Goal: Task Accomplishment & Management: Manage account settings

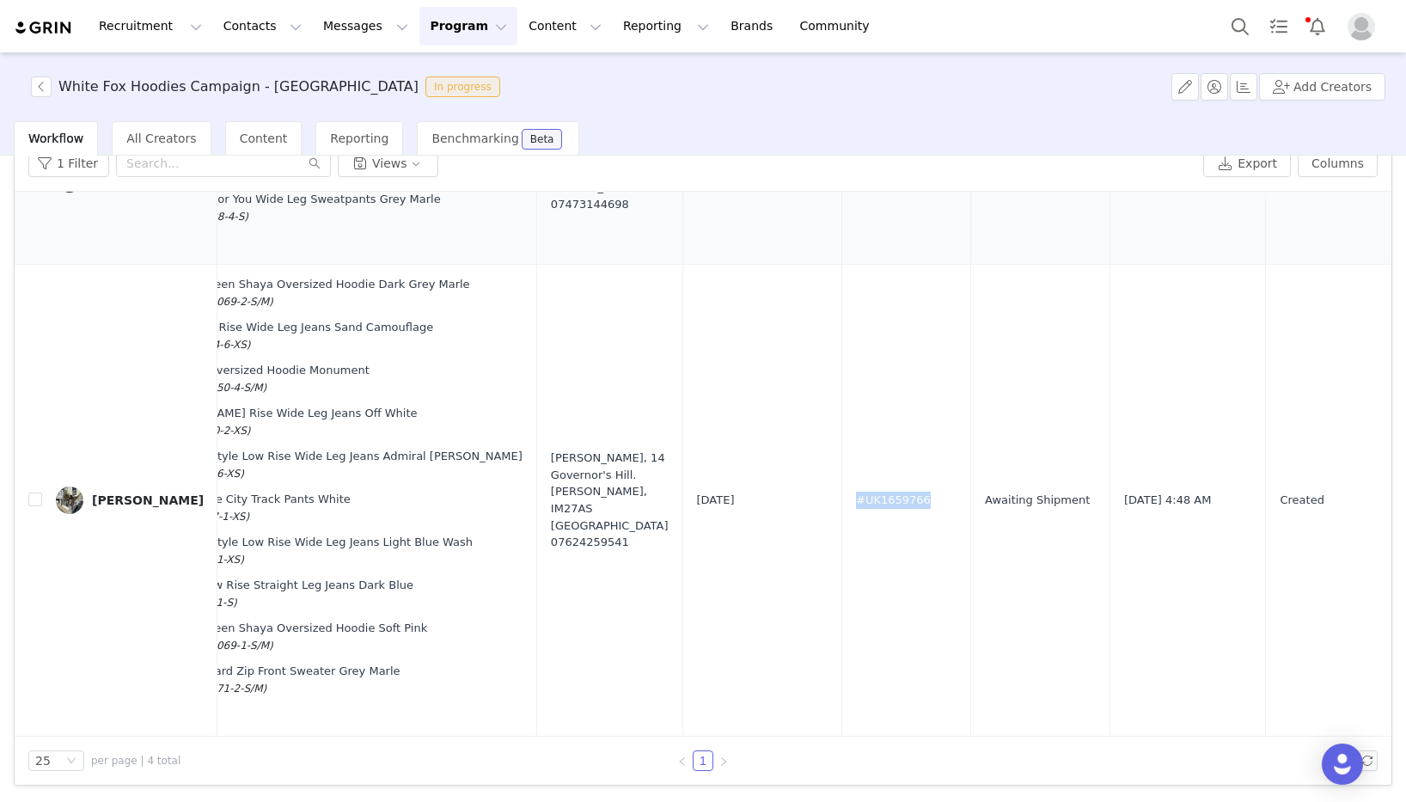
scroll to position [481, 698]
click at [190, 164] on input "text" at bounding box center [223, 164] width 215 height 28
click at [266, 32] on button "Contacts Contacts" at bounding box center [262, 26] width 99 height 39
click at [274, 78] on div "Creators" at bounding box center [268, 76] width 115 height 18
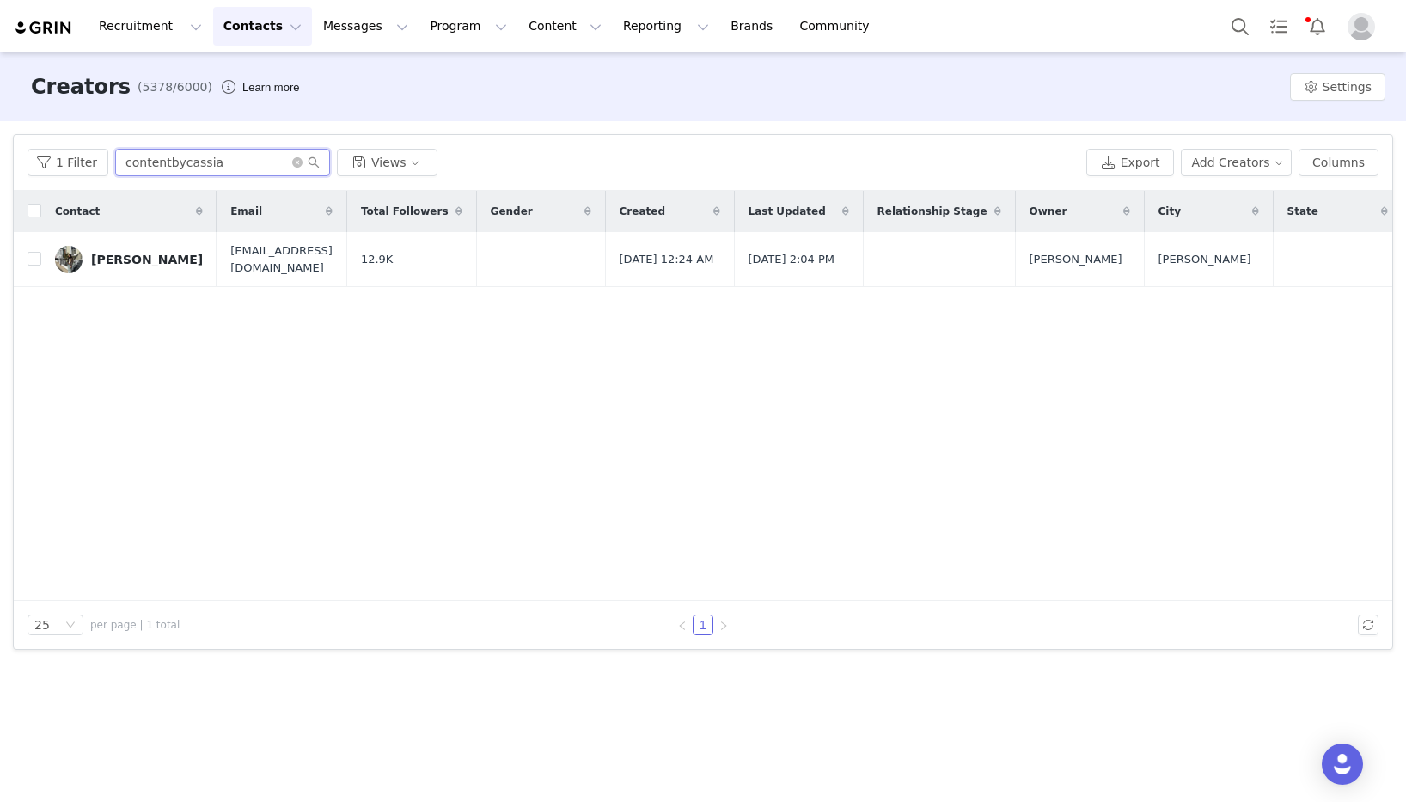
click at [228, 168] on input "contentbycassia" at bounding box center [222, 163] width 215 height 28
paste input "eve337"
type input "eve337"
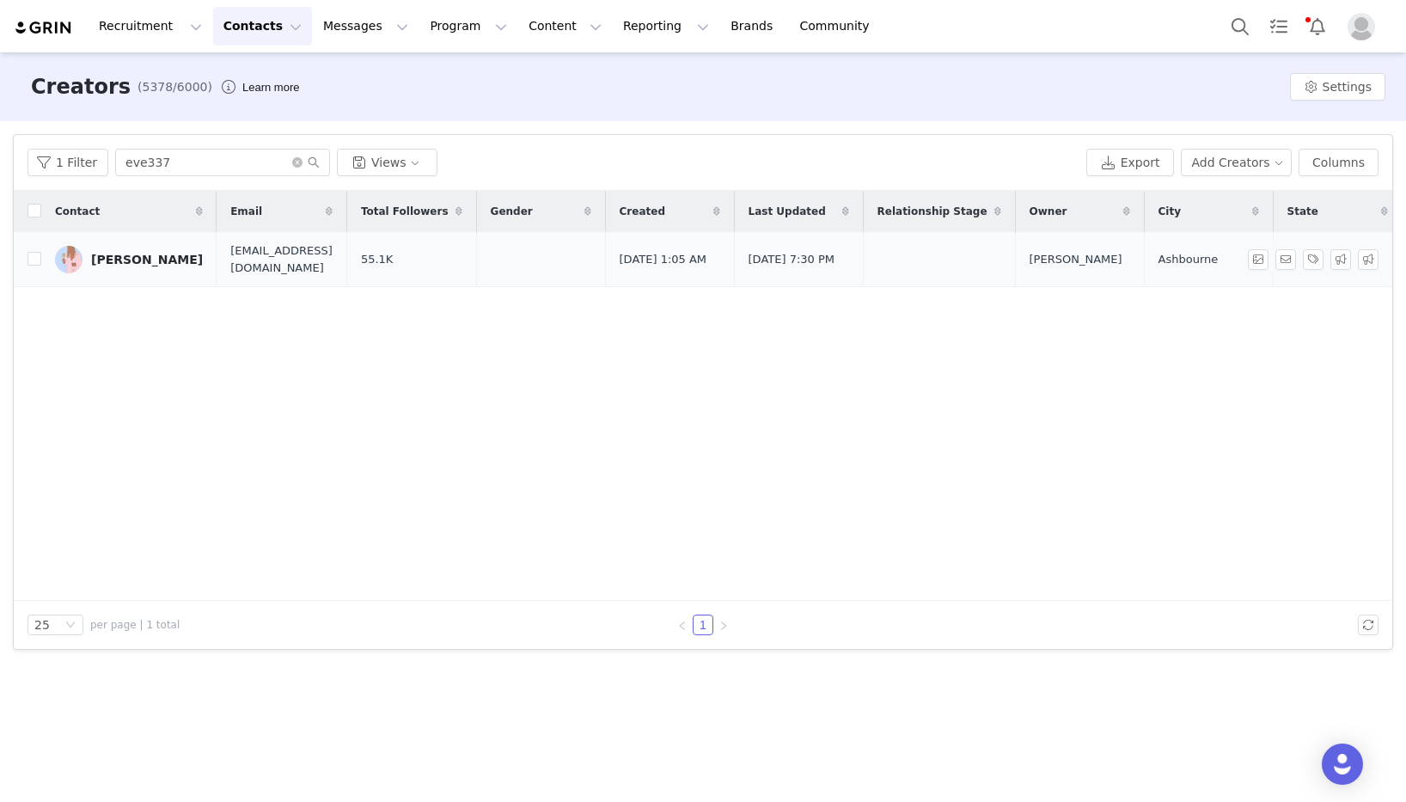
click at [125, 269] on link "[PERSON_NAME]" at bounding box center [129, 260] width 148 height 28
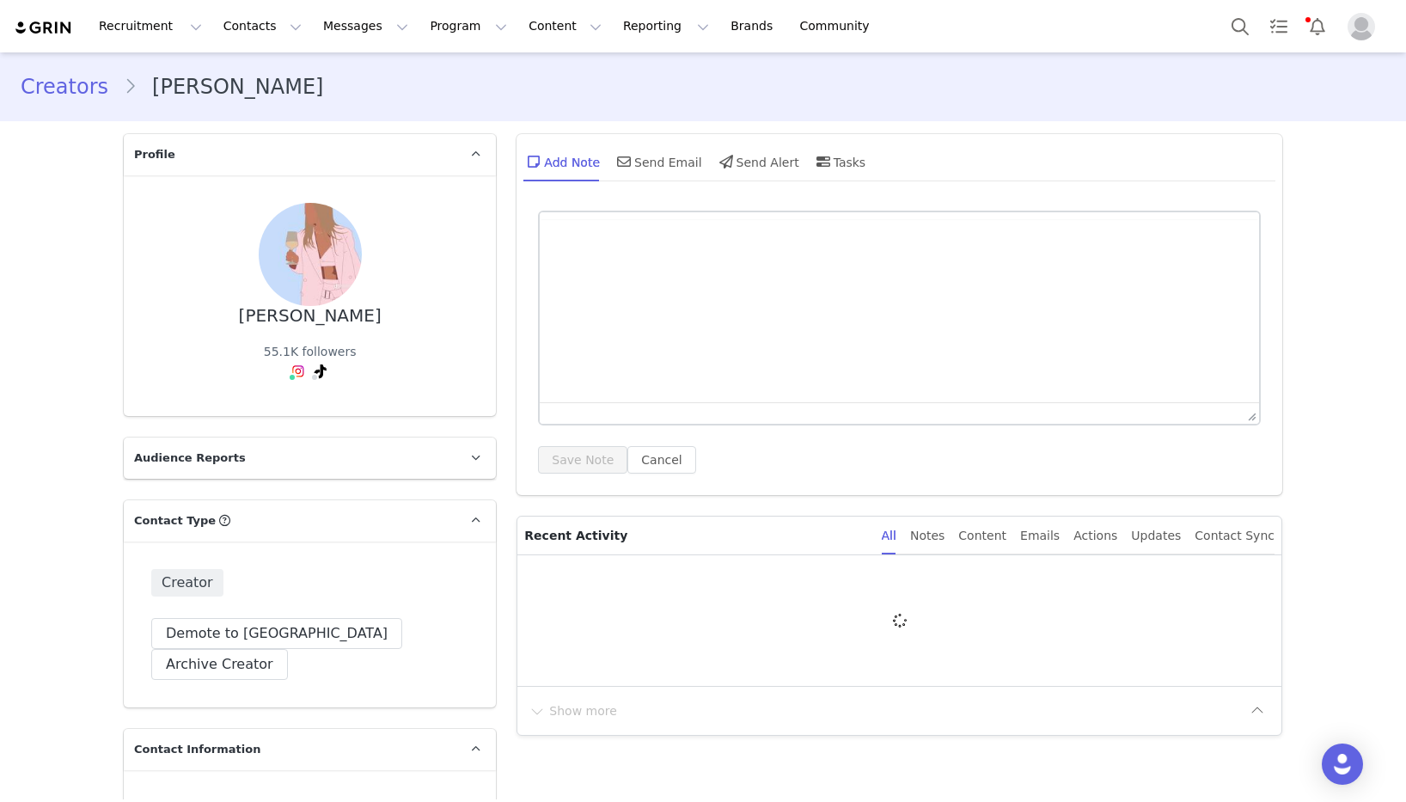
type input "+1 ([GEOGRAPHIC_DATA])"
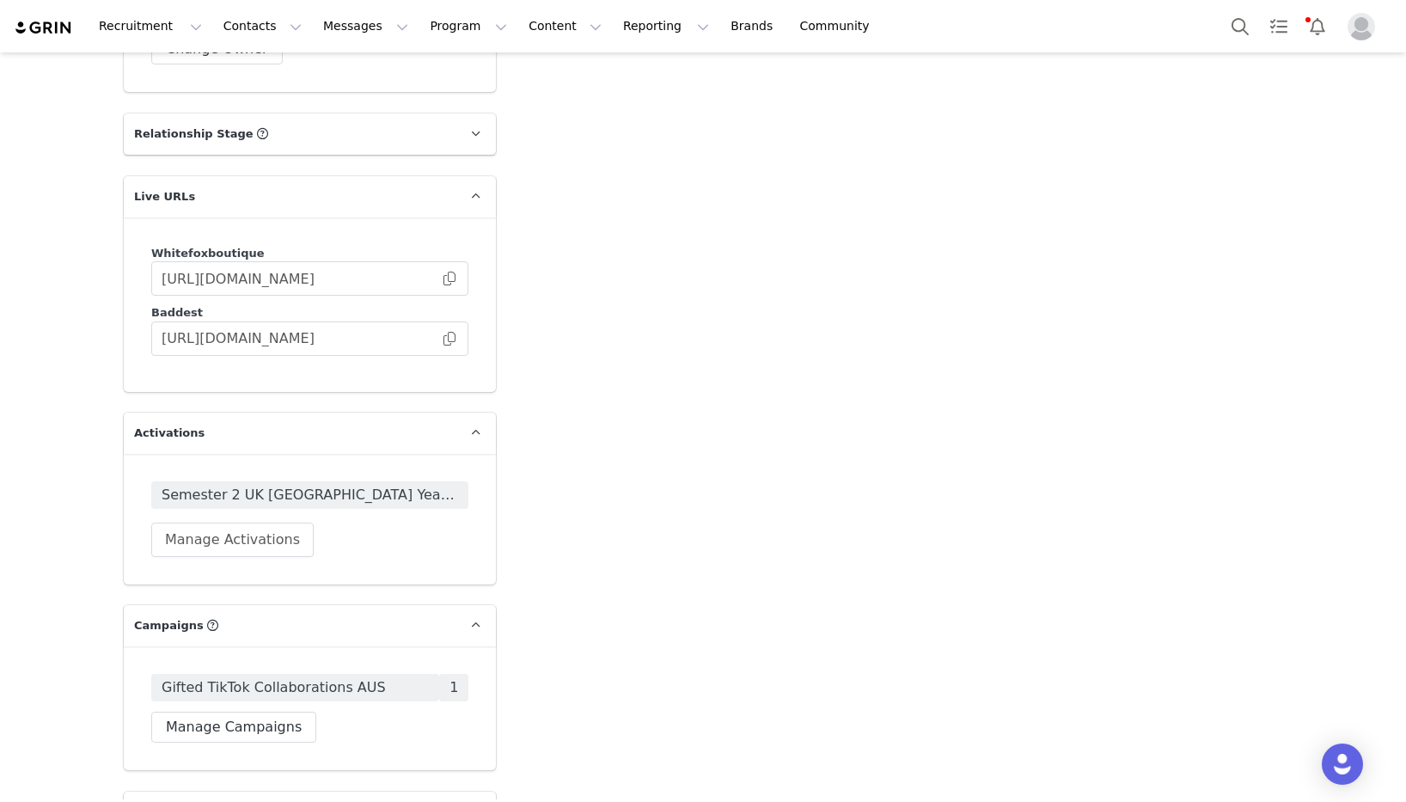
scroll to position [2727, 0]
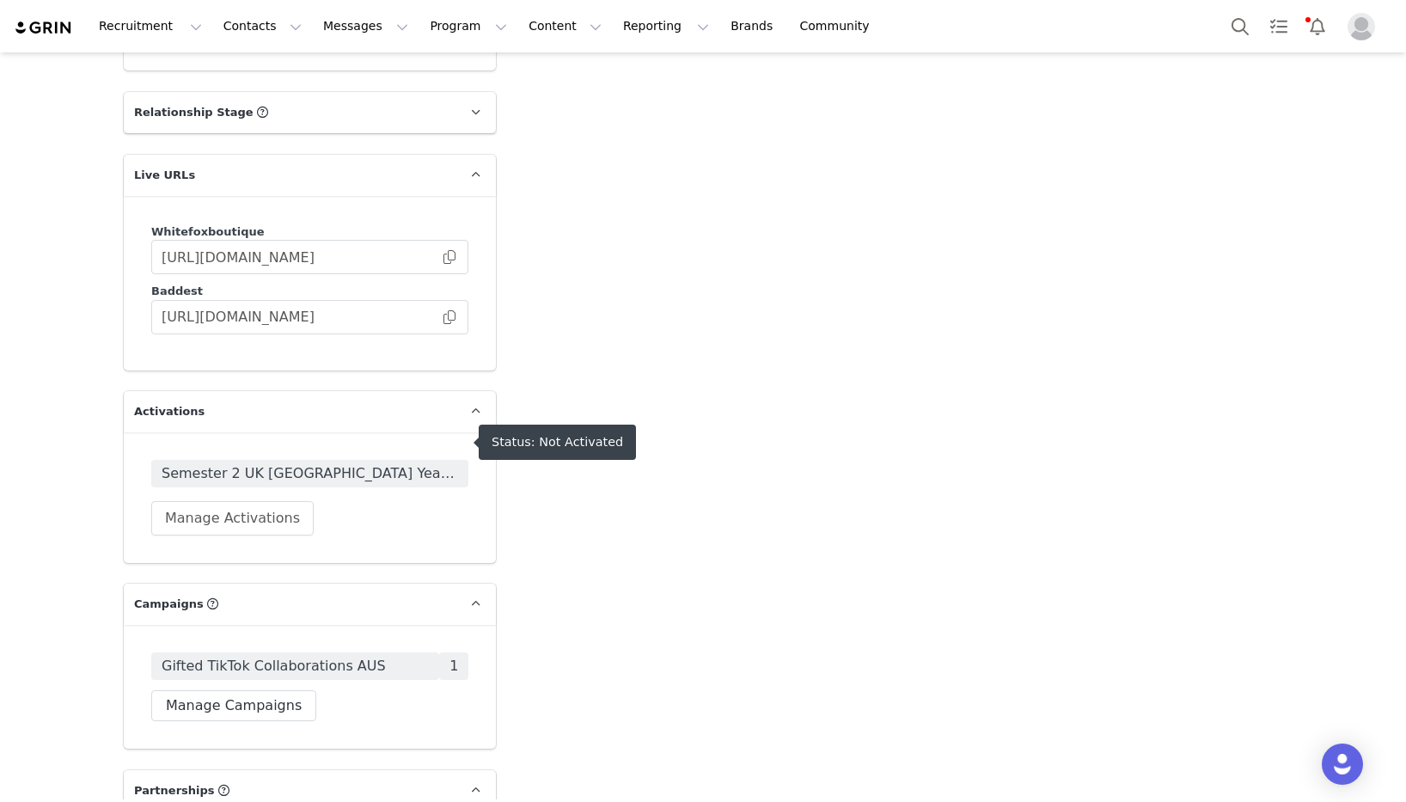
click at [314, 463] on span "Semester 2 UK [GEOGRAPHIC_DATA] Year 3 2025" at bounding box center [310, 473] width 297 height 21
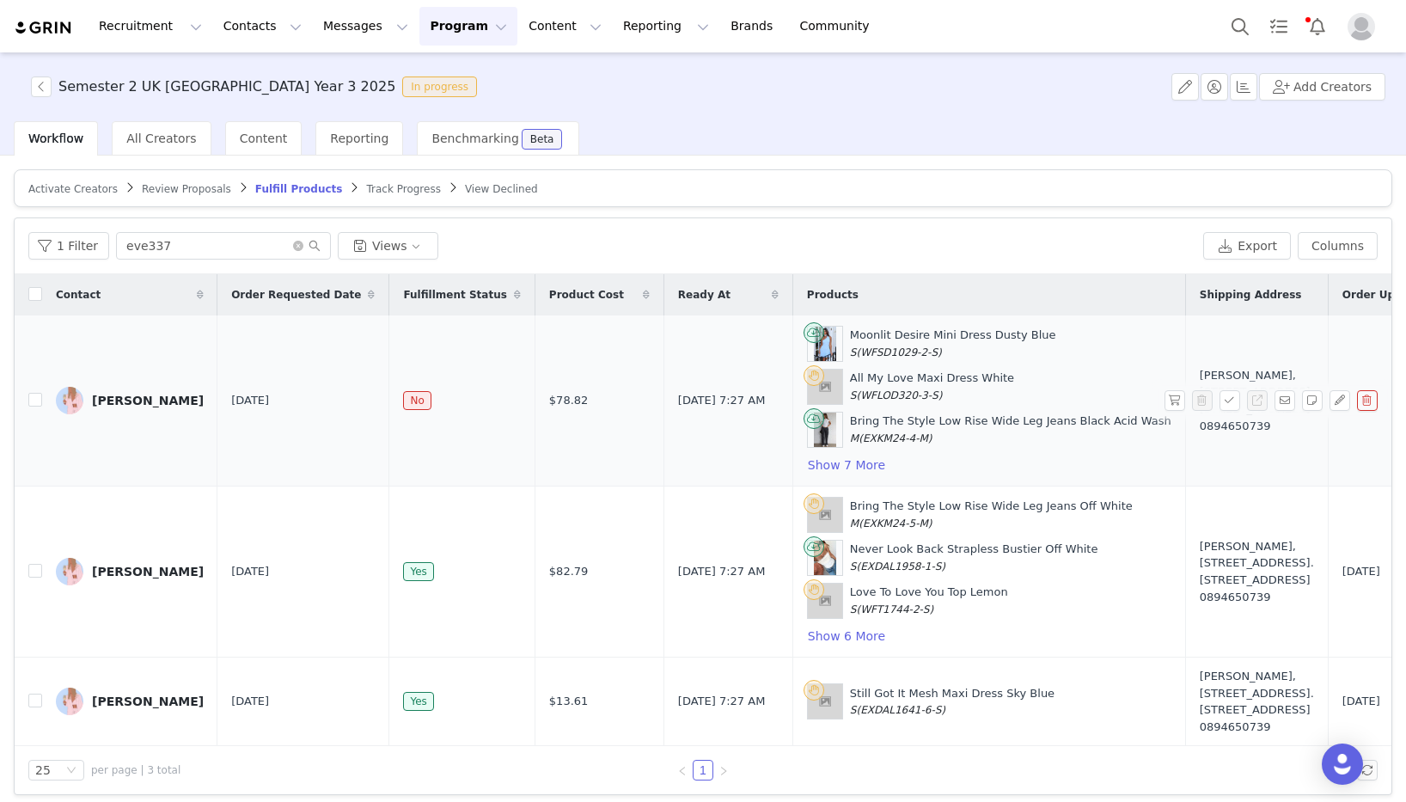
scroll to position [27, 0]
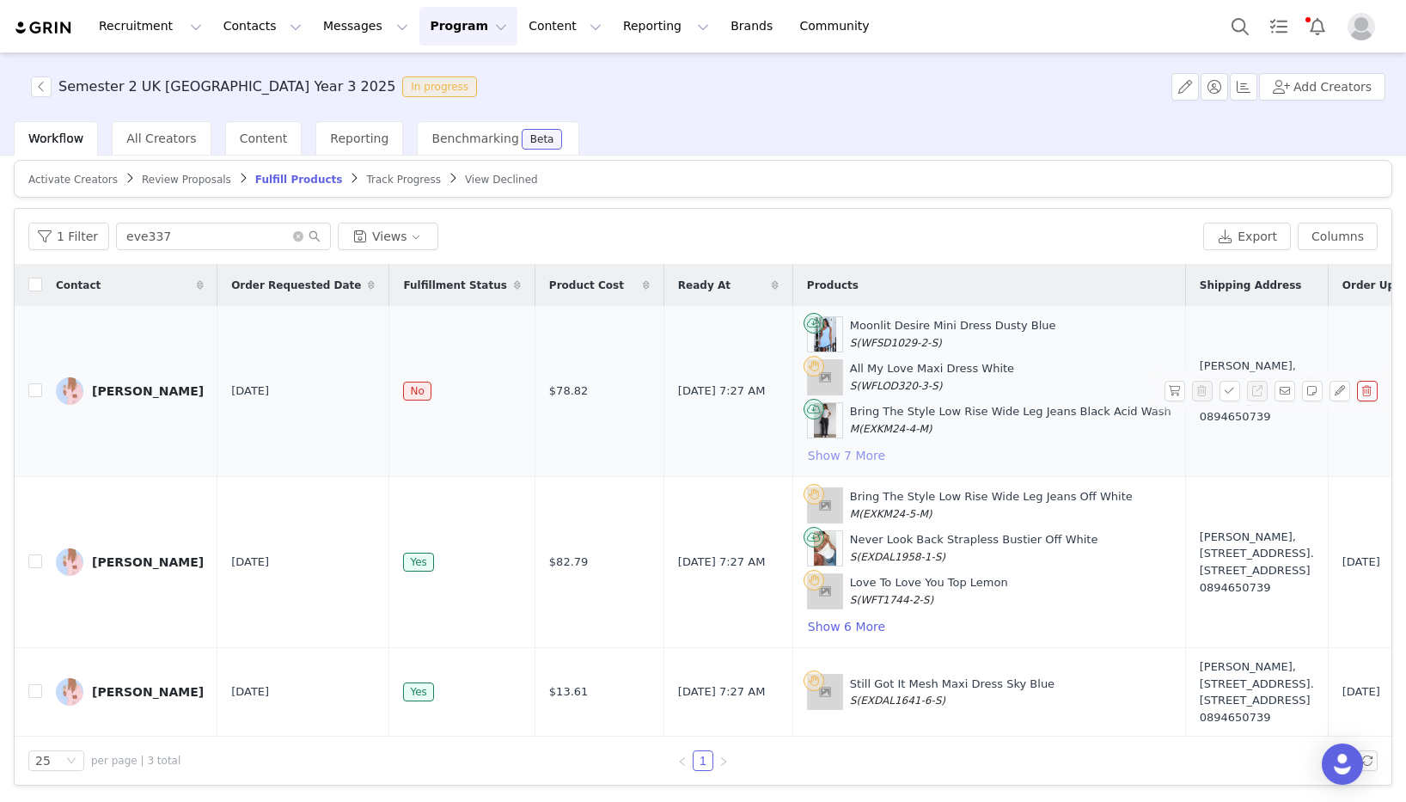
click at [807, 445] on button "Show 7 More" at bounding box center [846, 455] width 79 height 21
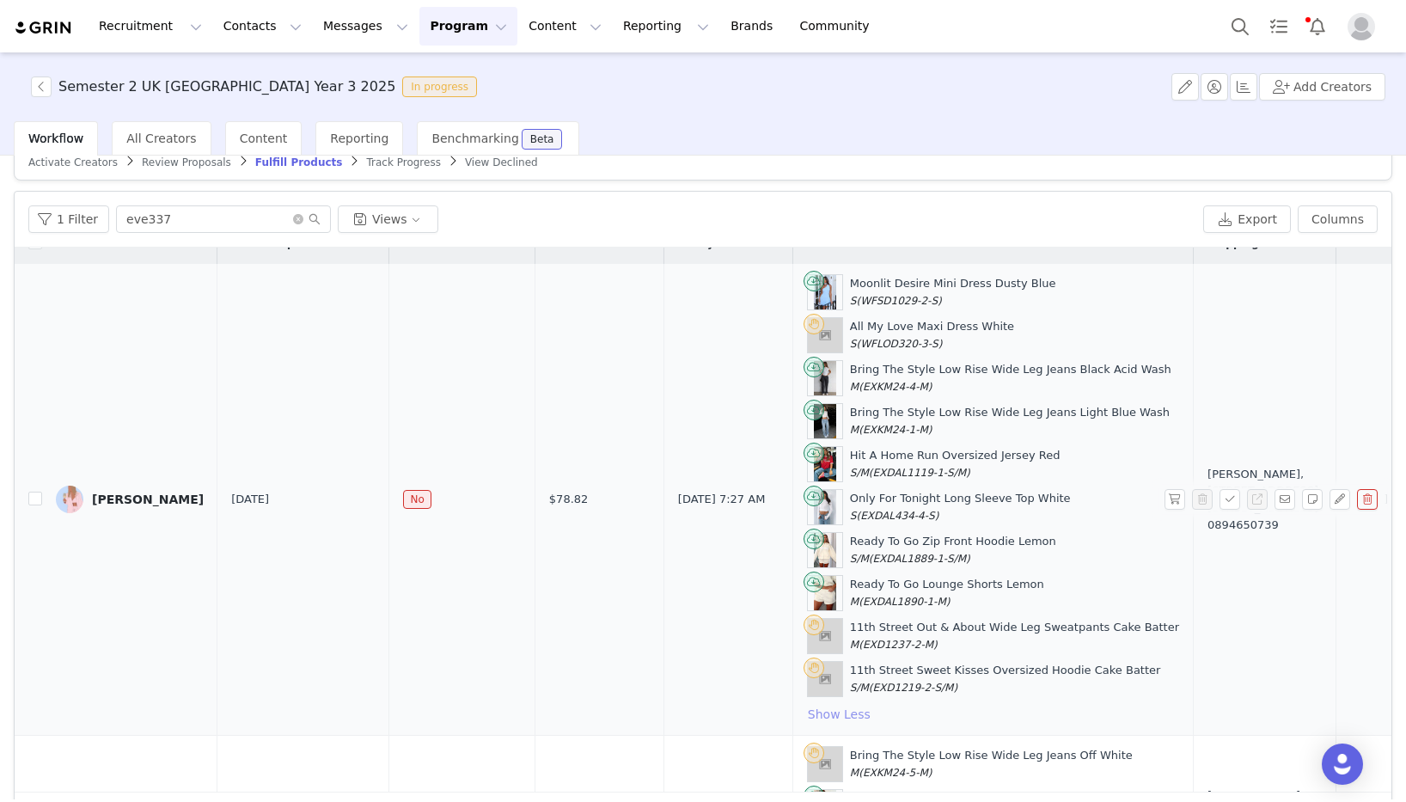
scroll to position [245, 0]
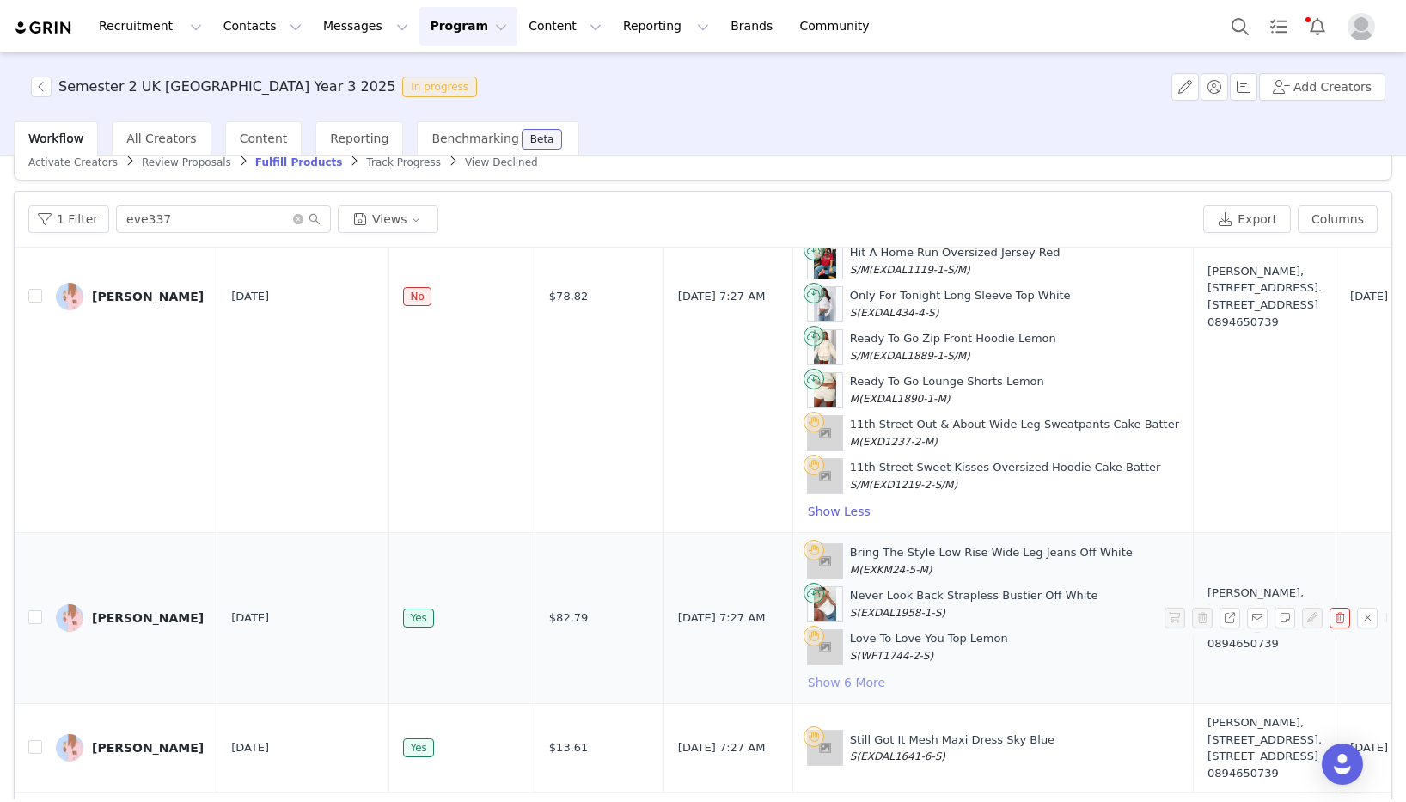
click at [807, 672] on button "Show 6 More" at bounding box center [846, 682] width 79 height 21
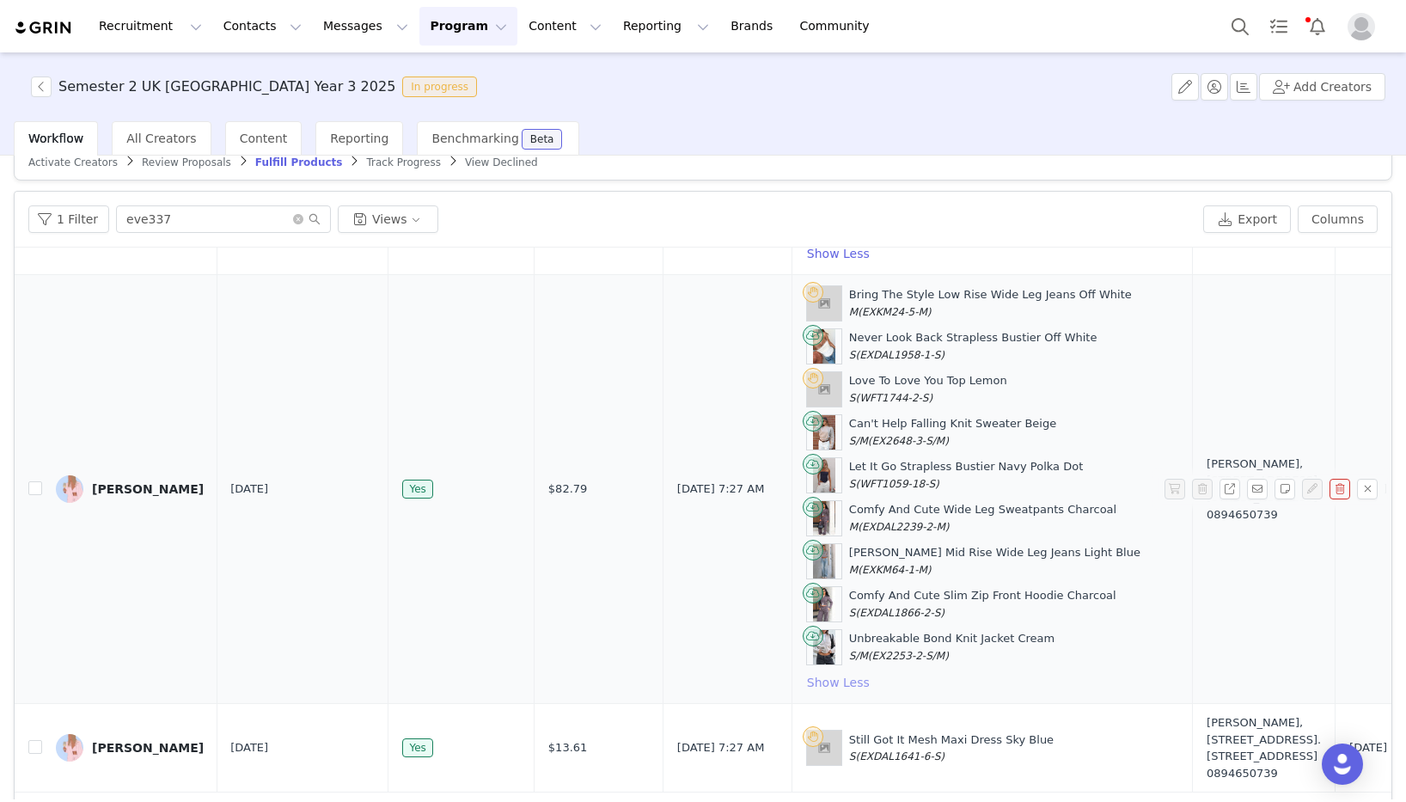
scroll to position [83, 0]
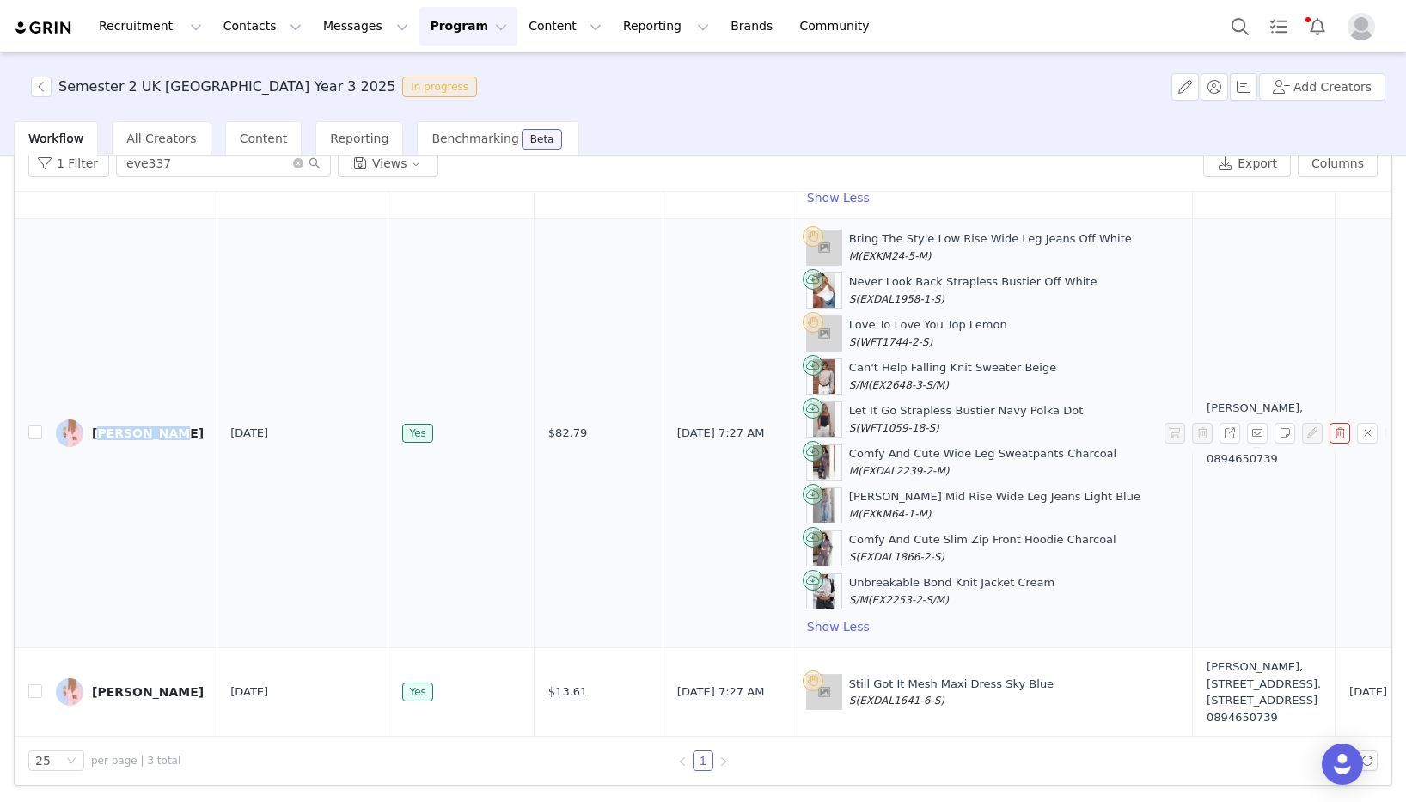
drag, startPoint x: 165, startPoint y: 416, endPoint x: 94, endPoint y: 417, distance: 71.3
click at [94, 417] on td "[PERSON_NAME]" at bounding box center [129, 433] width 175 height 429
copy div "[PERSON_NAME]"
click at [215, 168] on input "eve337" at bounding box center [223, 164] width 215 height 28
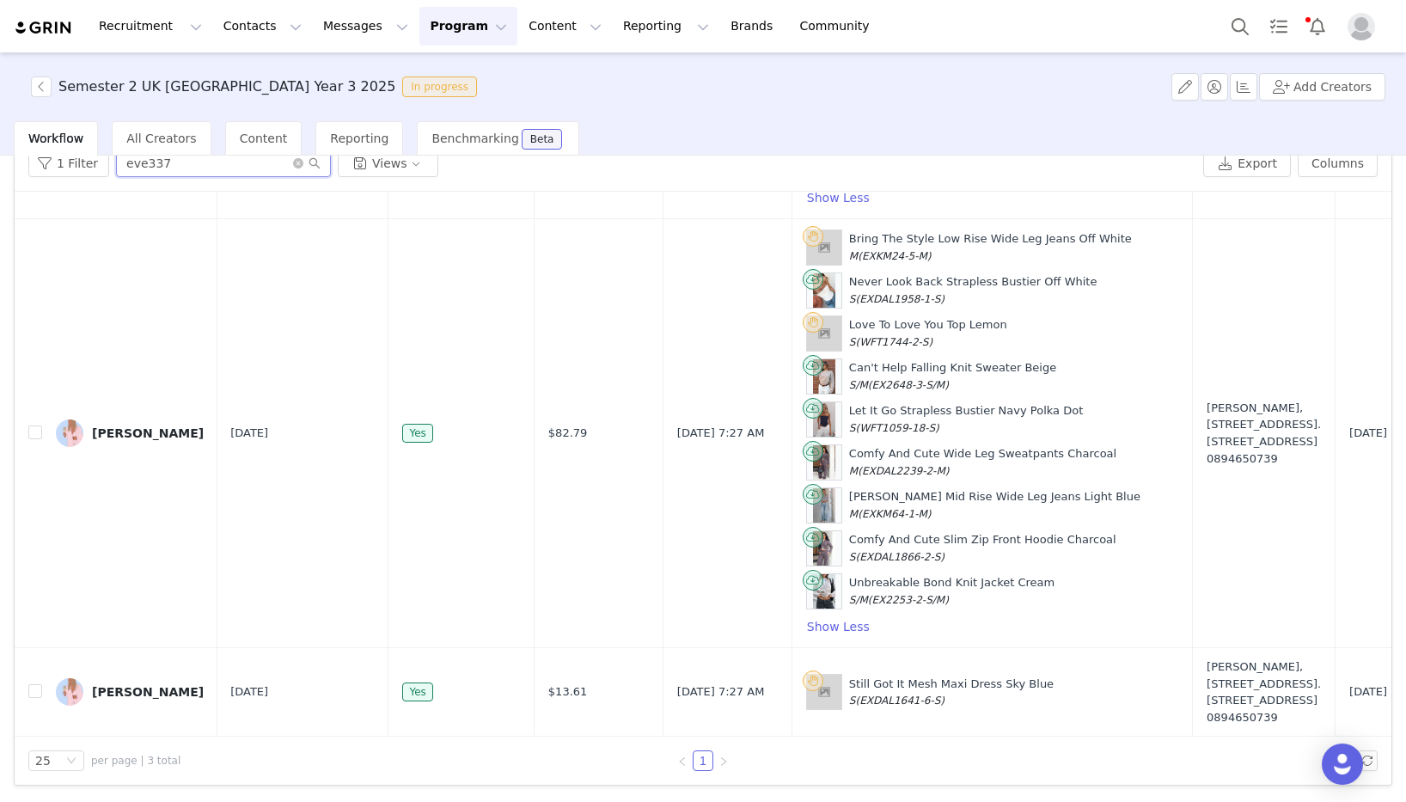
click at [215, 168] on input "eve337" at bounding box center [223, 164] width 215 height 28
paste input "Livmaylupton"
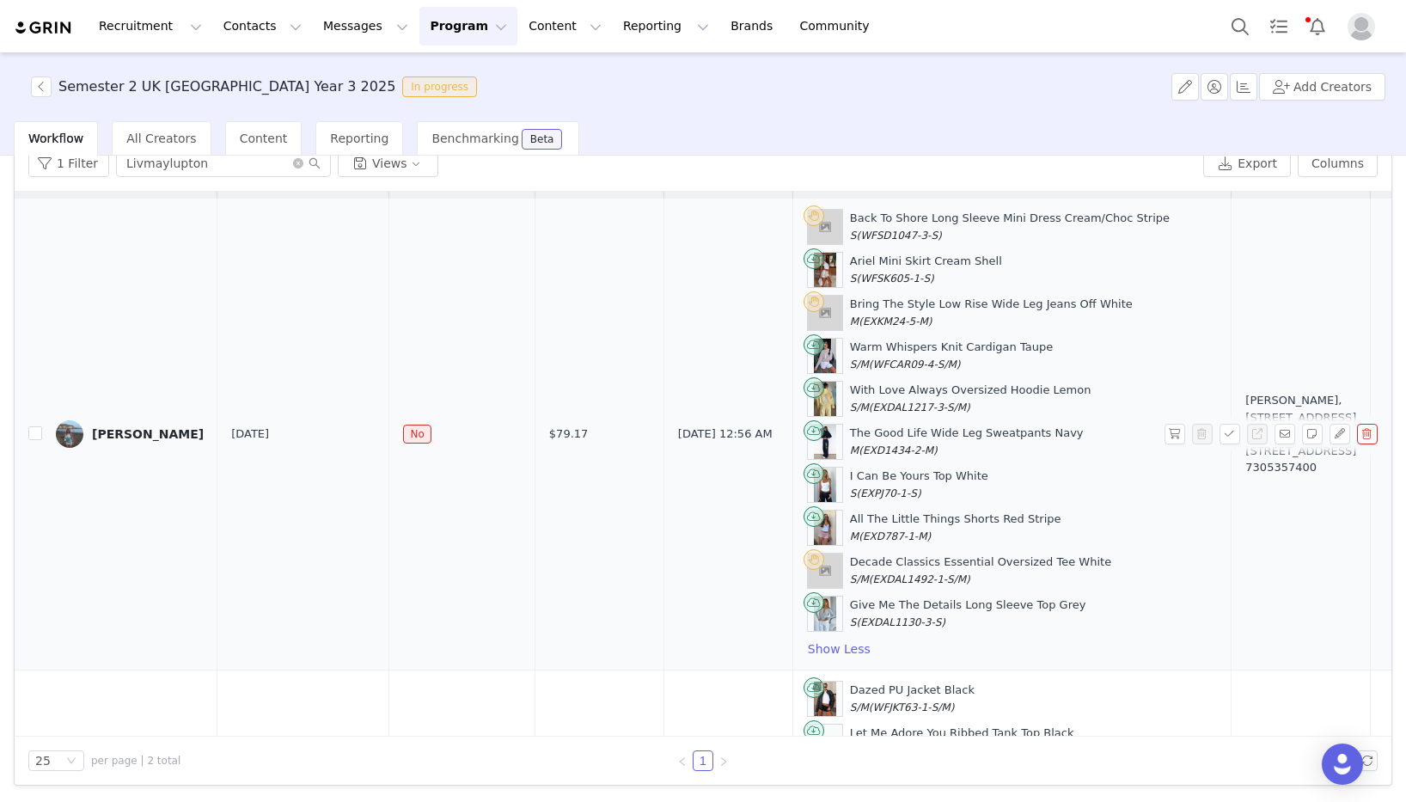
scroll to position [440, 0]
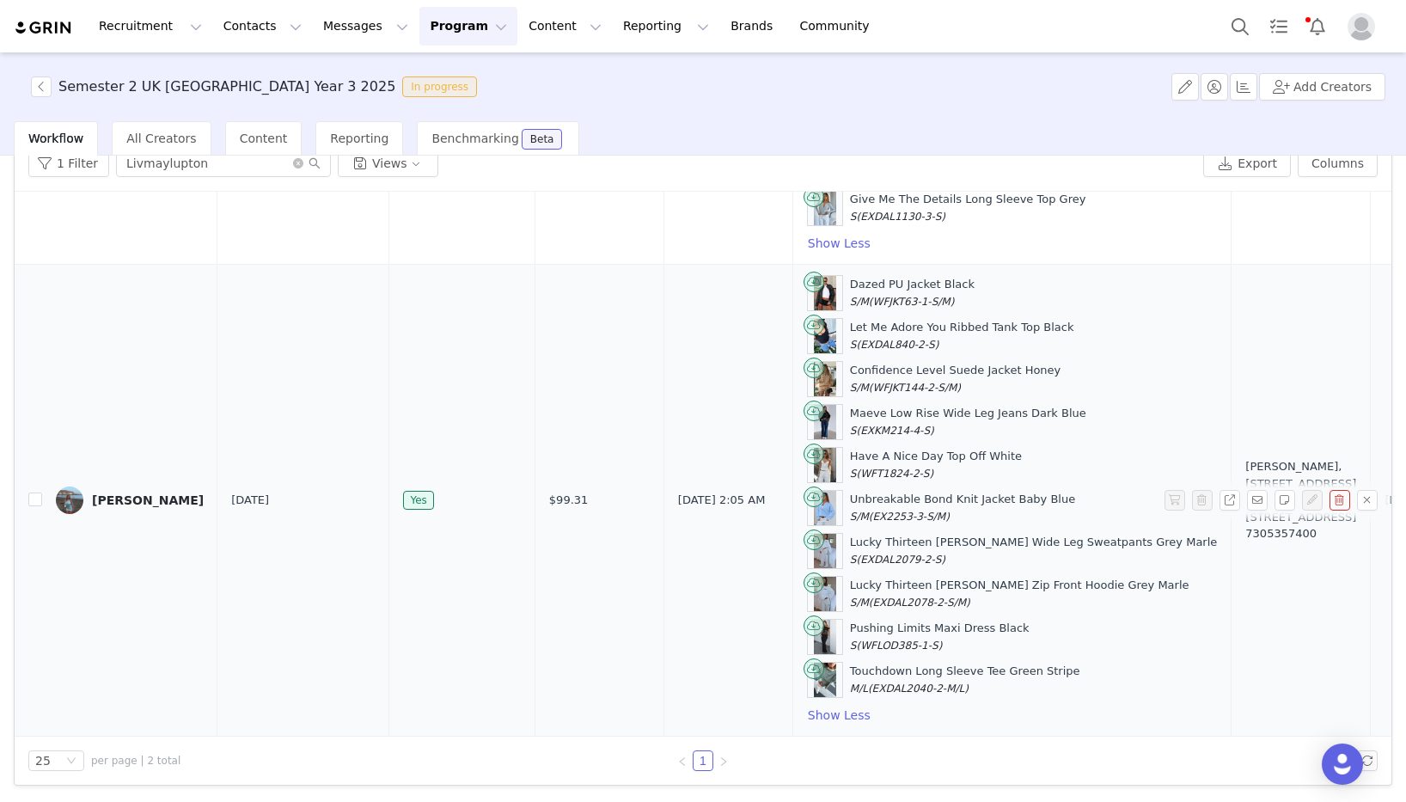
click at [850, 280] on div "Dazed PU Jacket Black S/M (WFJKT63-1-S/M)" at bounding box center [912, 293] width 125 height 34
copy div "Dazed PU Jacket Black"
click at [278, 168] on input "Livmaylupton" at bounding box center [223, 164] width 215 height 28
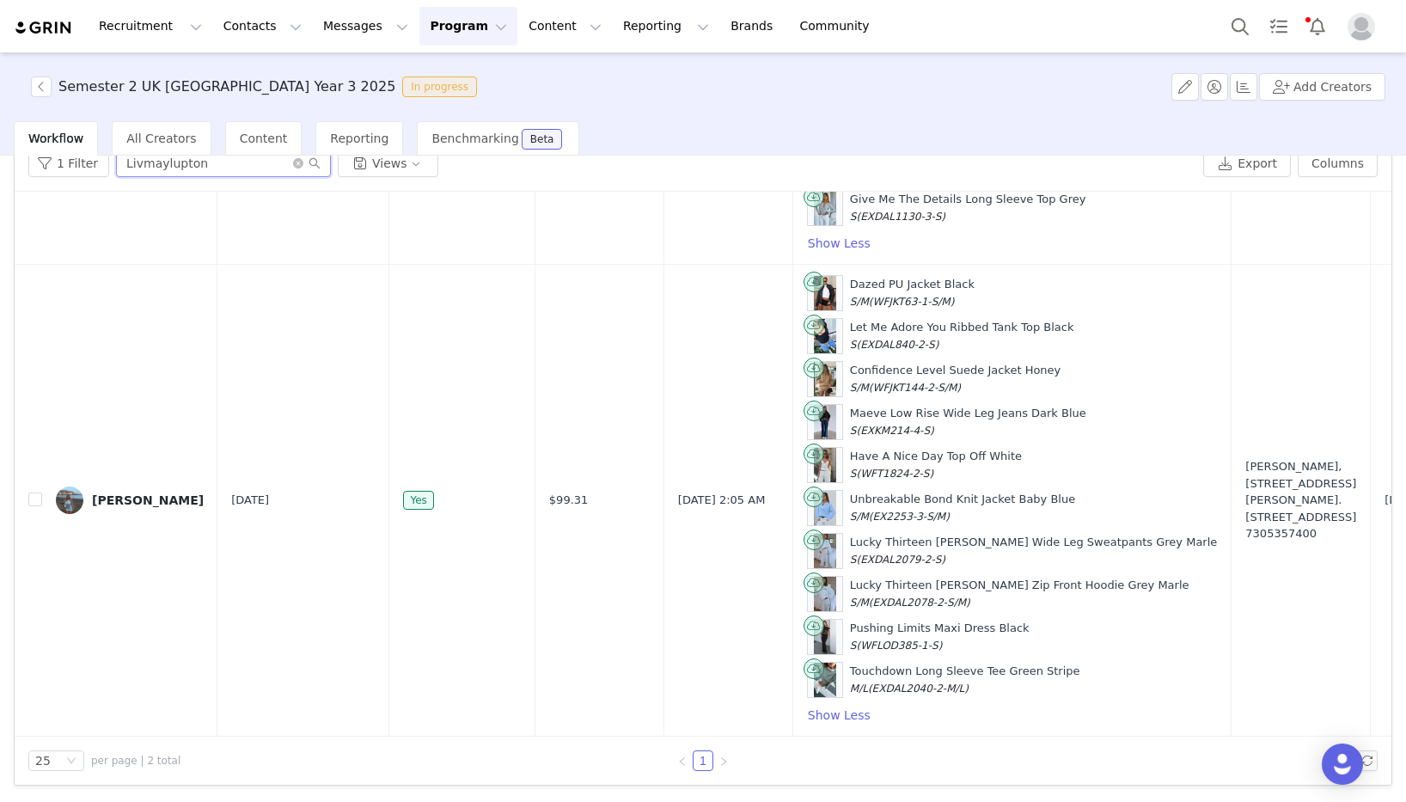
click at [278, 168] on input "Livmaylupton" at bounding box center [223, 164] width 215 height 28
paste input "Carolina.regox"
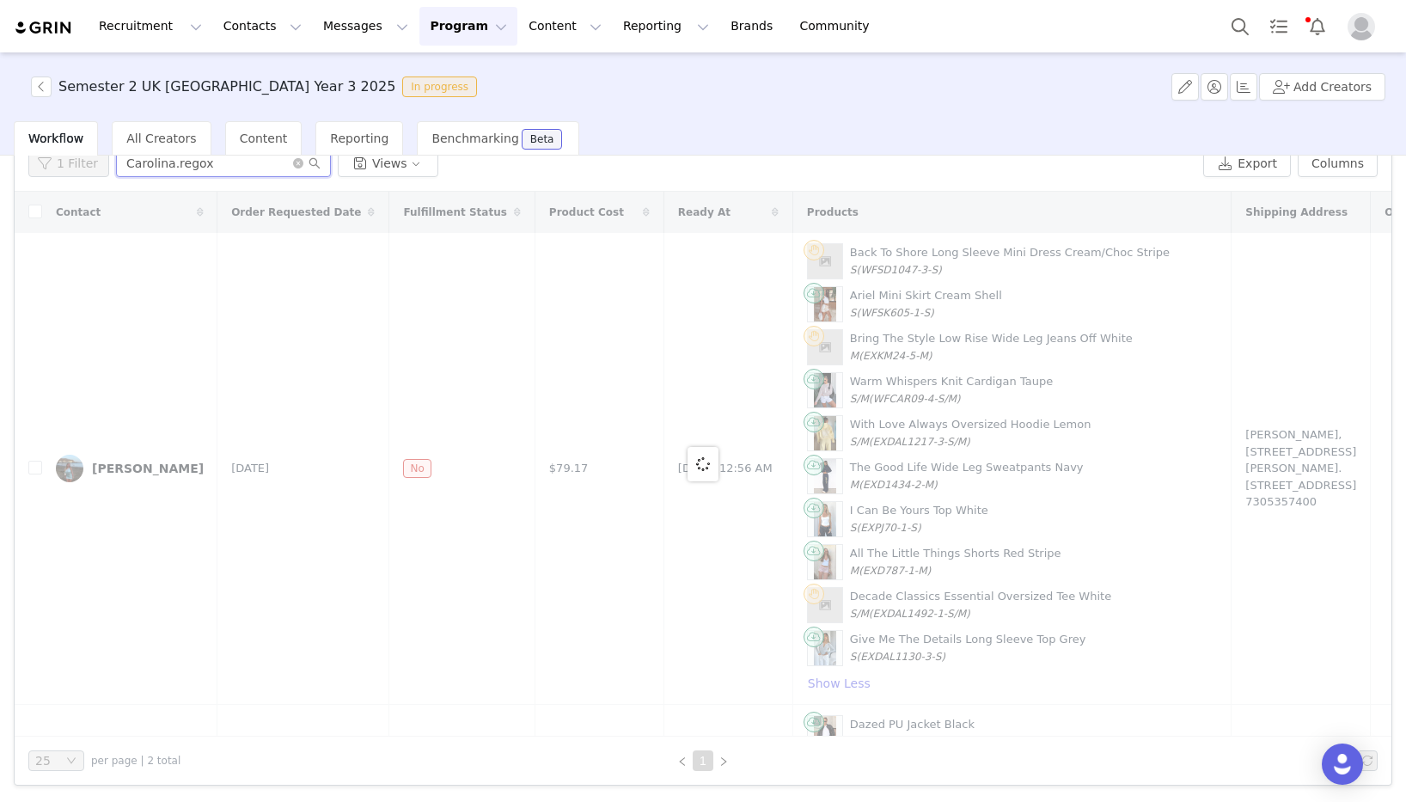
type input "Carolina.regox"
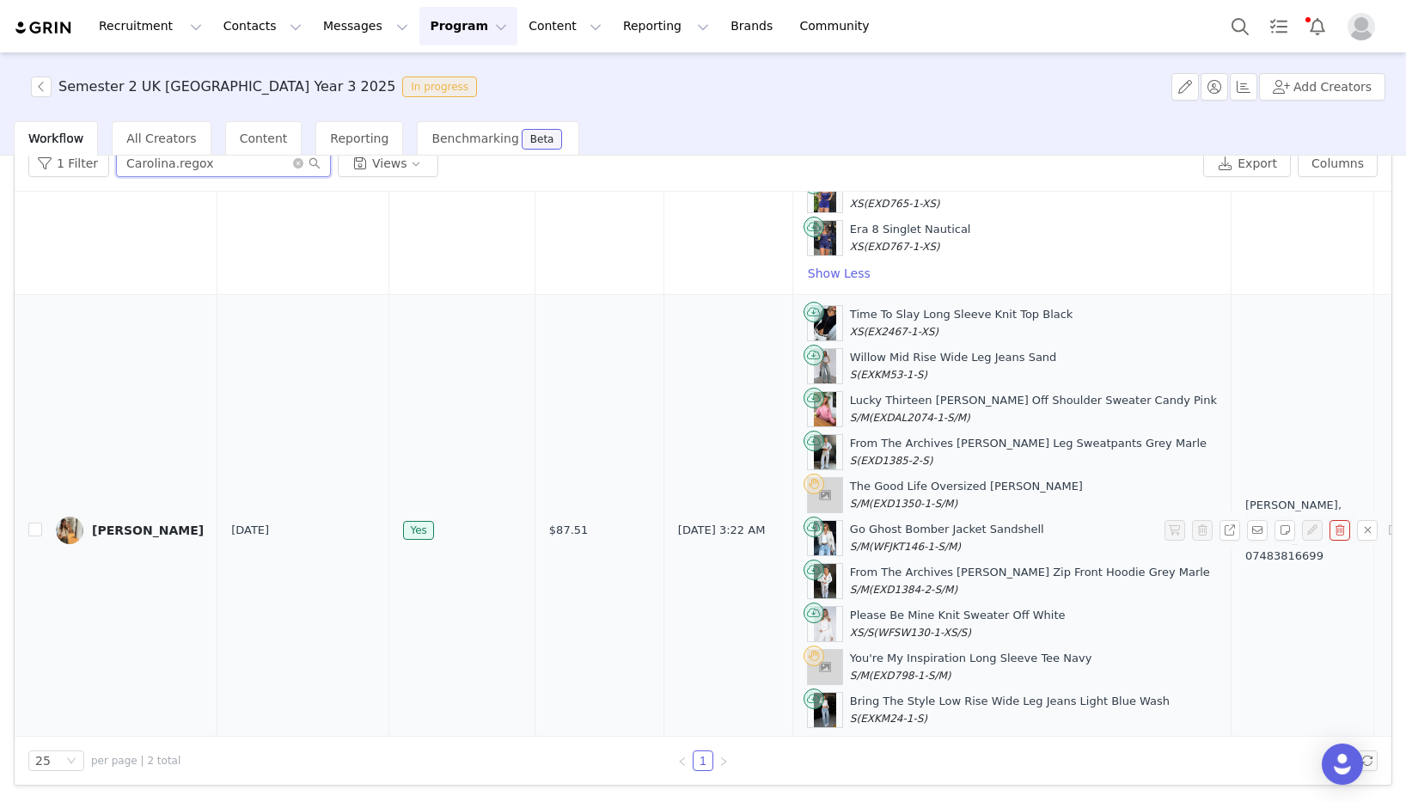
scroll to position [440, 0]
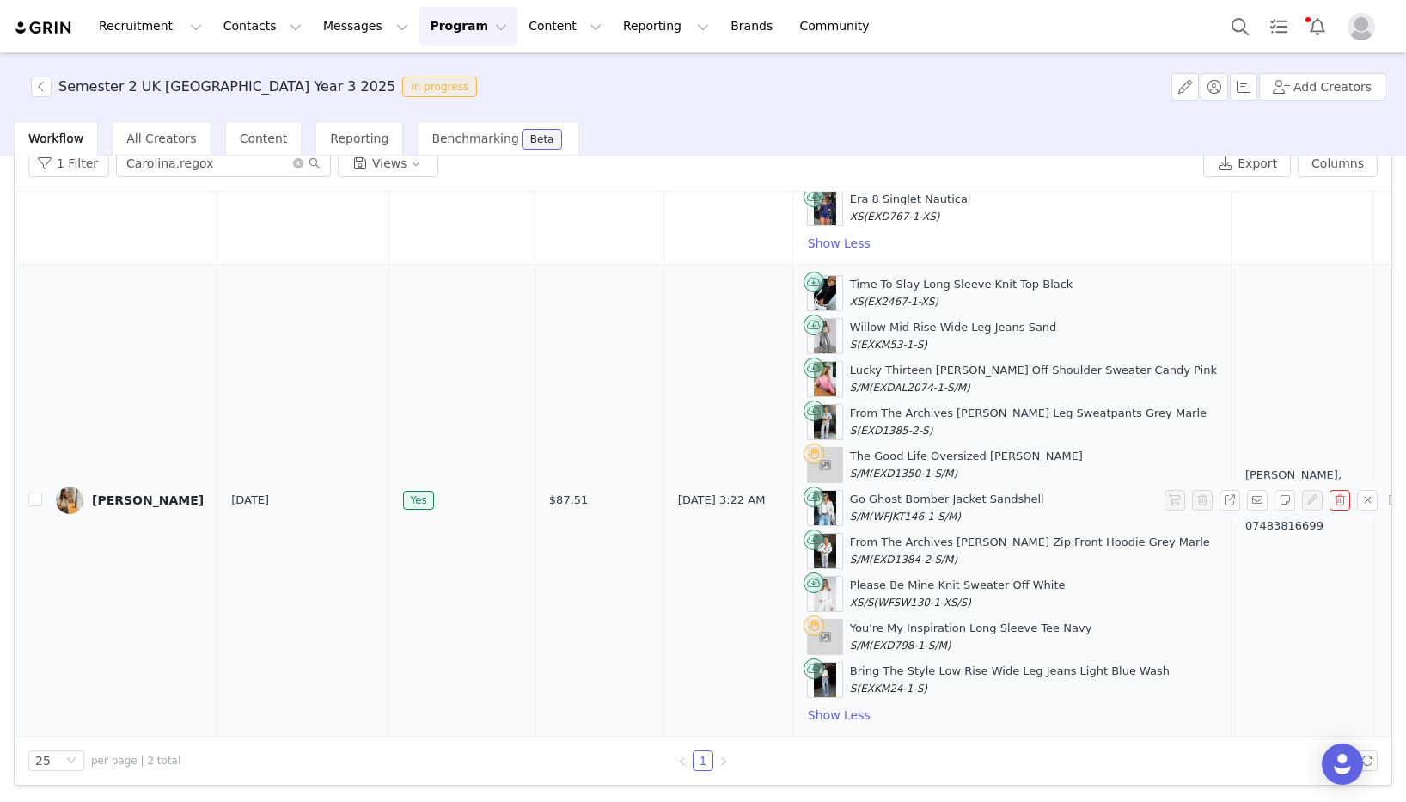
click at [118, 499] on div "[PERSON_NAME]" at bounding box center [148, 500] width 112 height 14
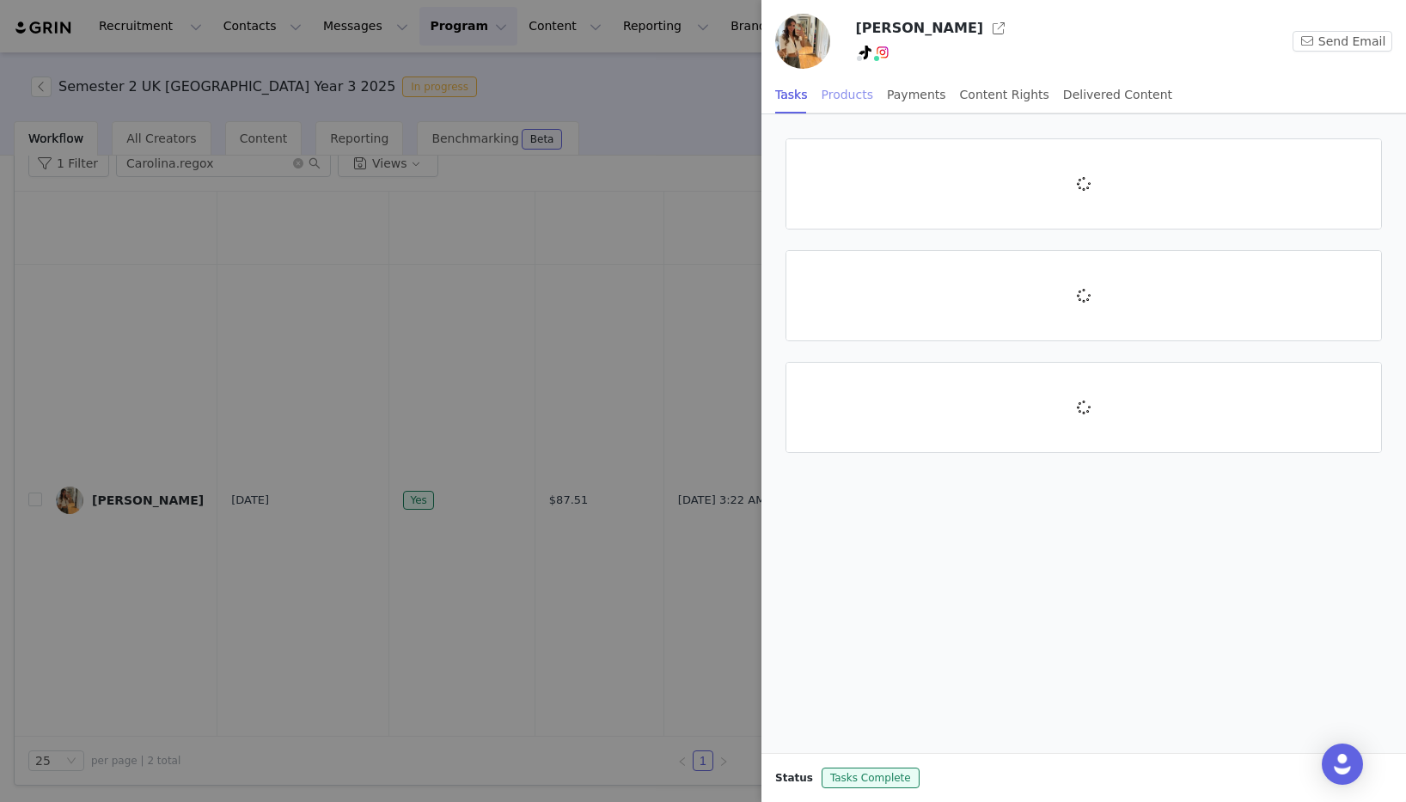
click at [847, 94] on div "Products" at bounding box center [848, 95] width 52 height 39
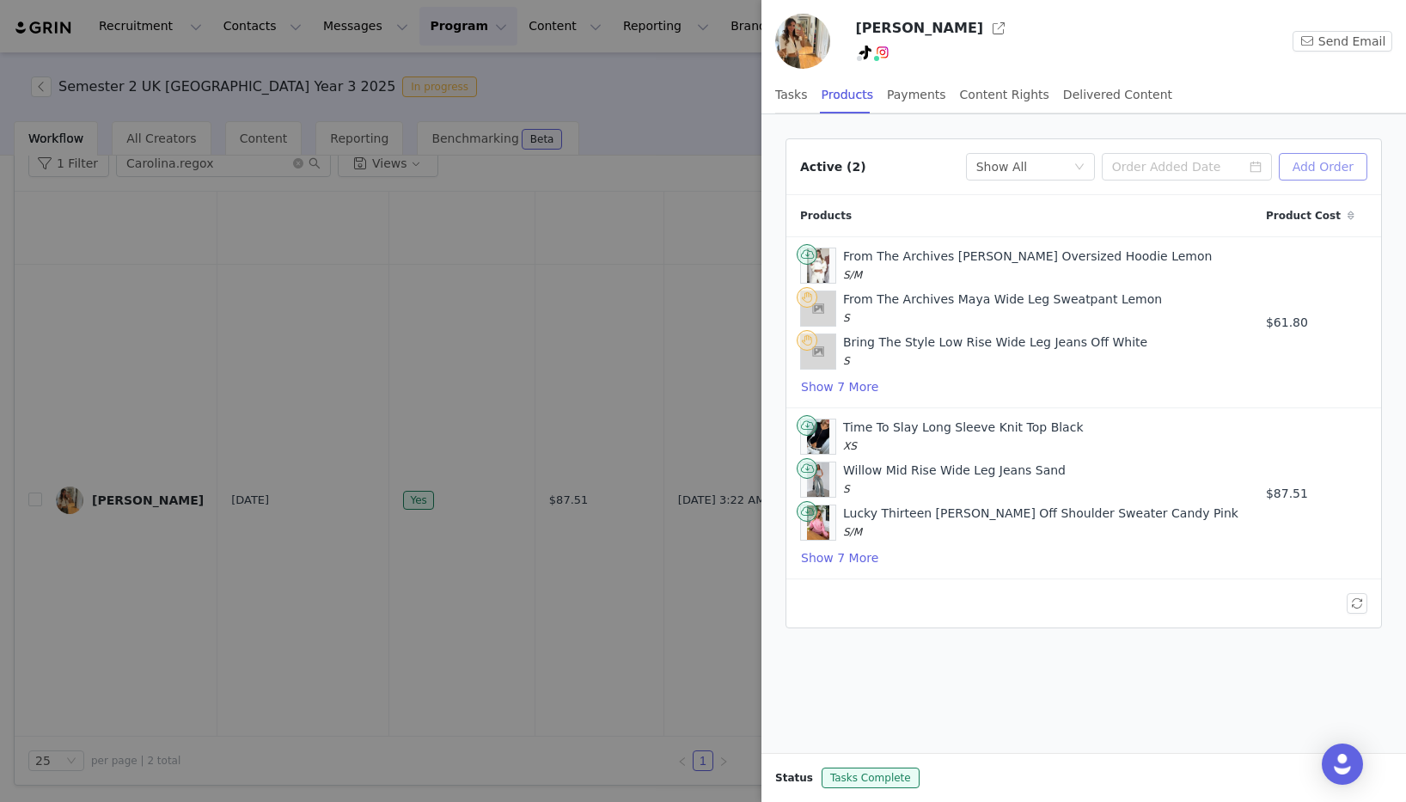
click at [1329, 162] on button "Add Order" at bounding box center [1323, 167] width 89 height 28
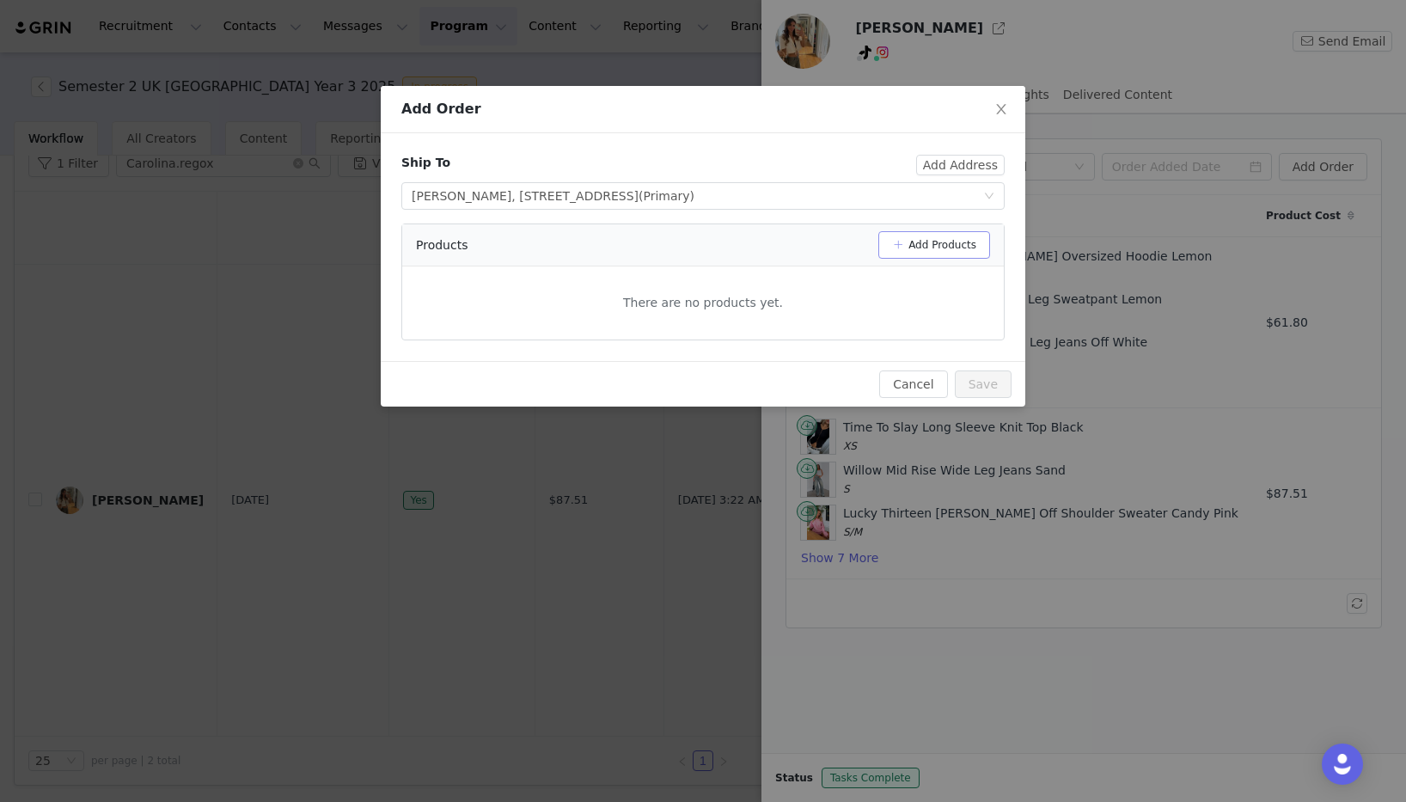
click at [927, 248] on button "Add Products" at bounding box center [934, 245] width 112 height 28
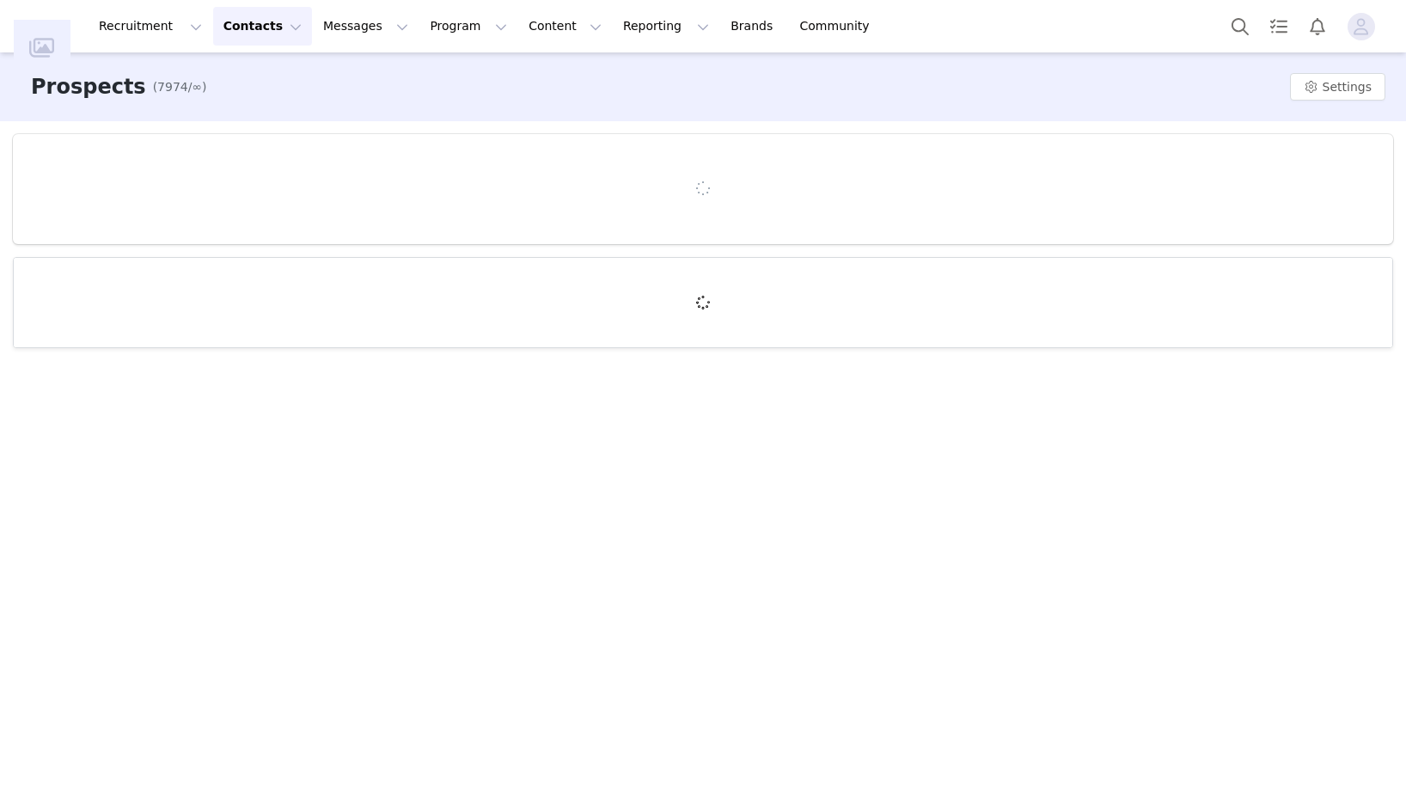
click at [284, 28] on button "Contacts Contacts" at bounding box center [262, 26] width 99 height 39
click at [275, 68] on div "Creators" at bounding box center [268, 76] width 115 height 18
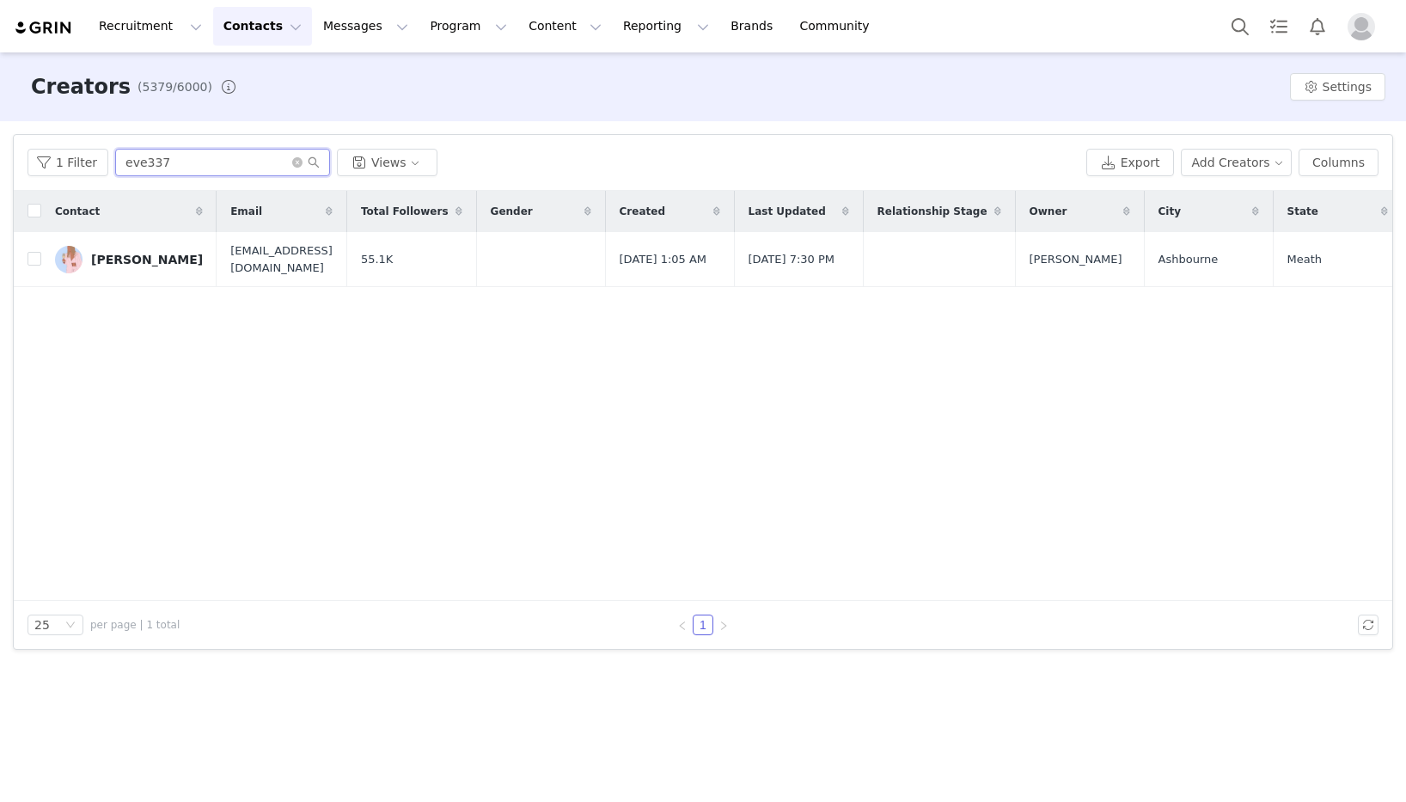
click at [230, 168] on input "eve337" at bounding box center [222, 163] width 215 height 28
paste input "Carolina.regox"
type input "Carolina.regox"
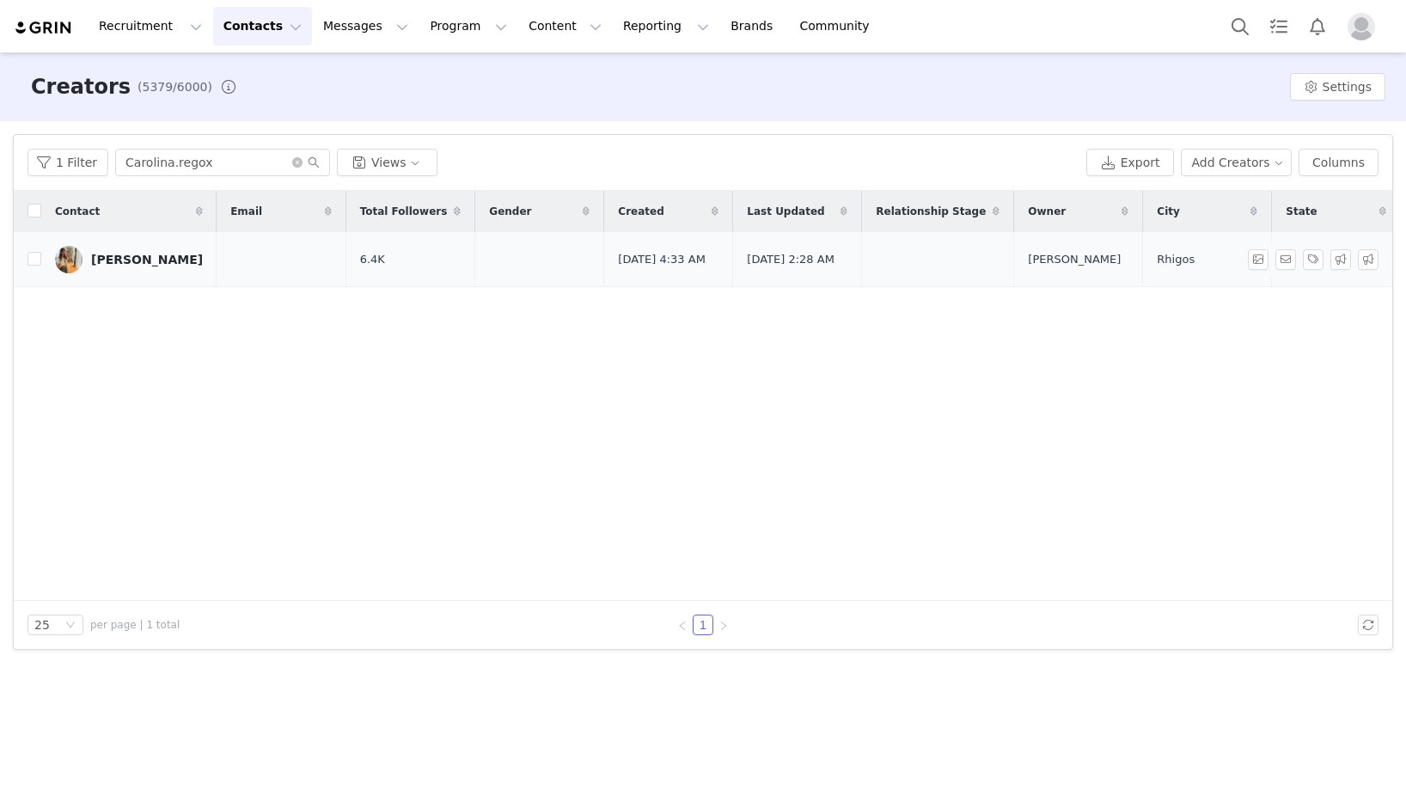
click at [156, 257] on div "[PERSON_NAME]" at bounding box center [147, 260] width 112 height 14
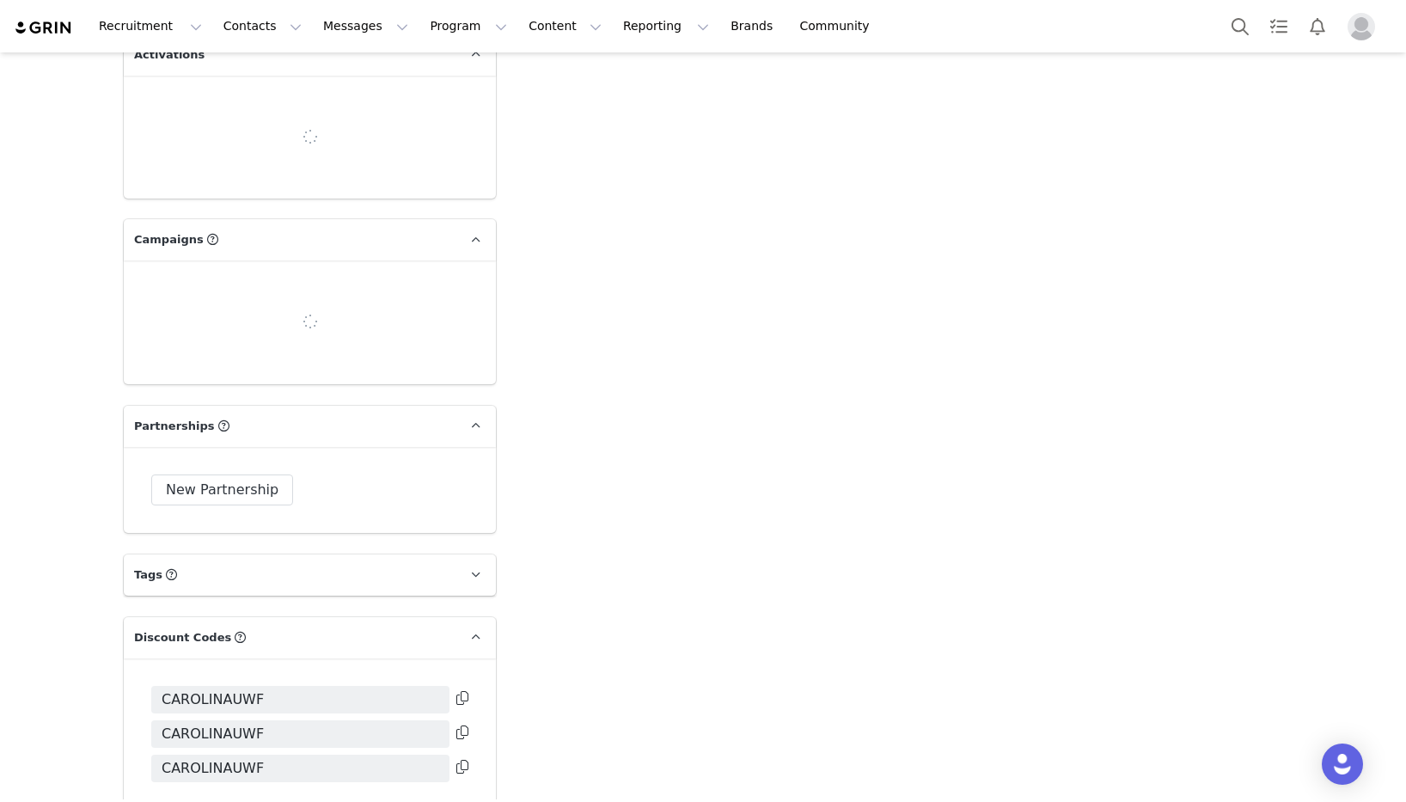
scroll to position [3026, 0]
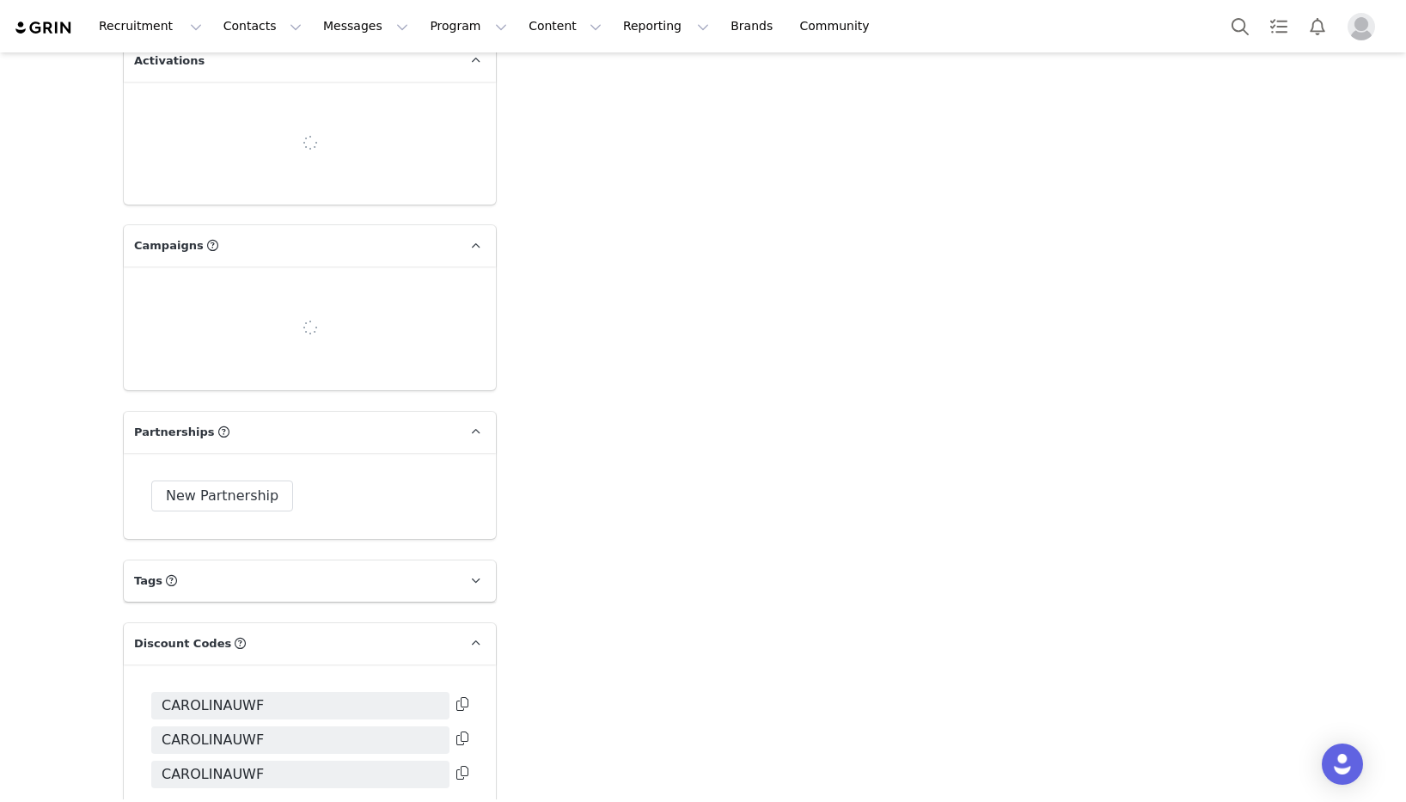
type input "+1 ([GEOGRAPHIC_DATA])"
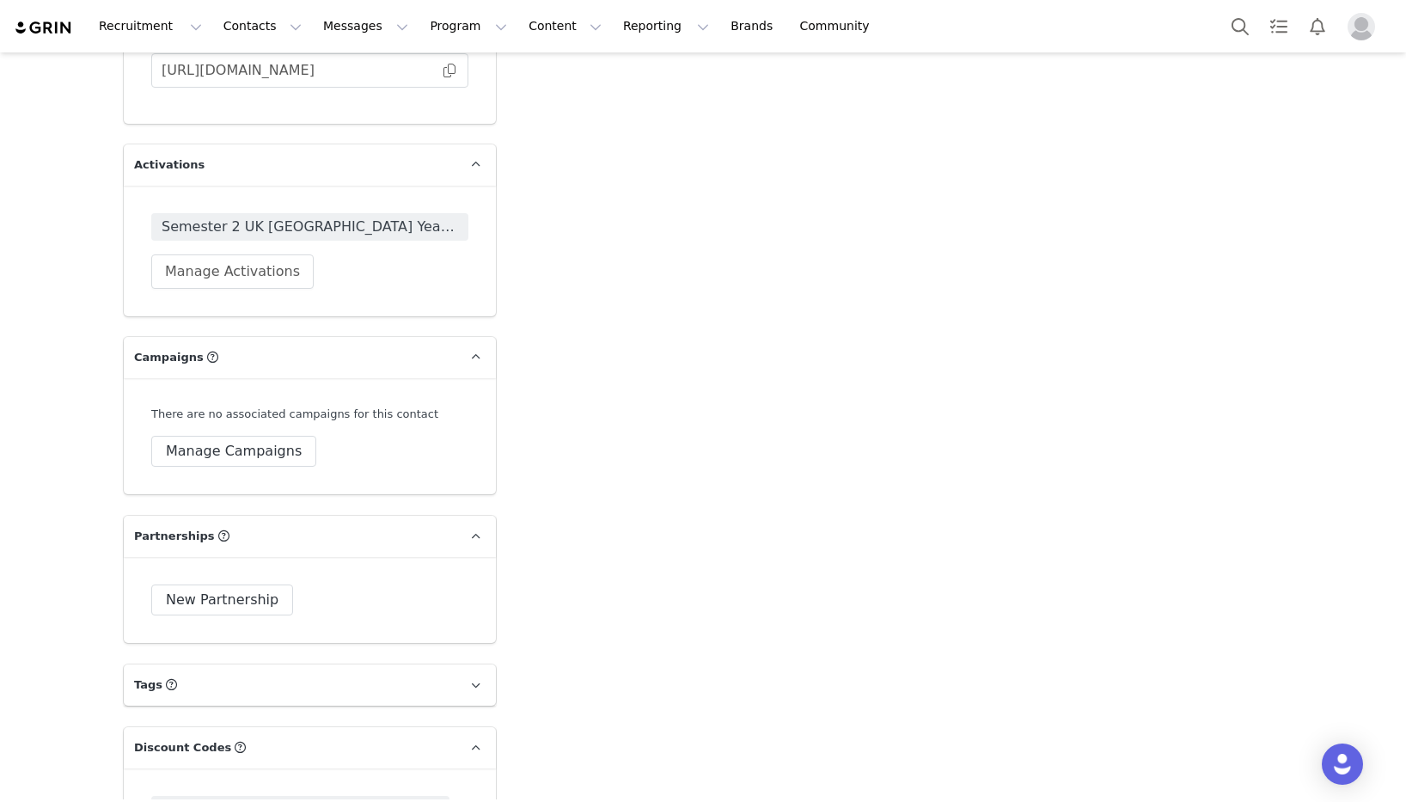
scroll to position [2860, 0]
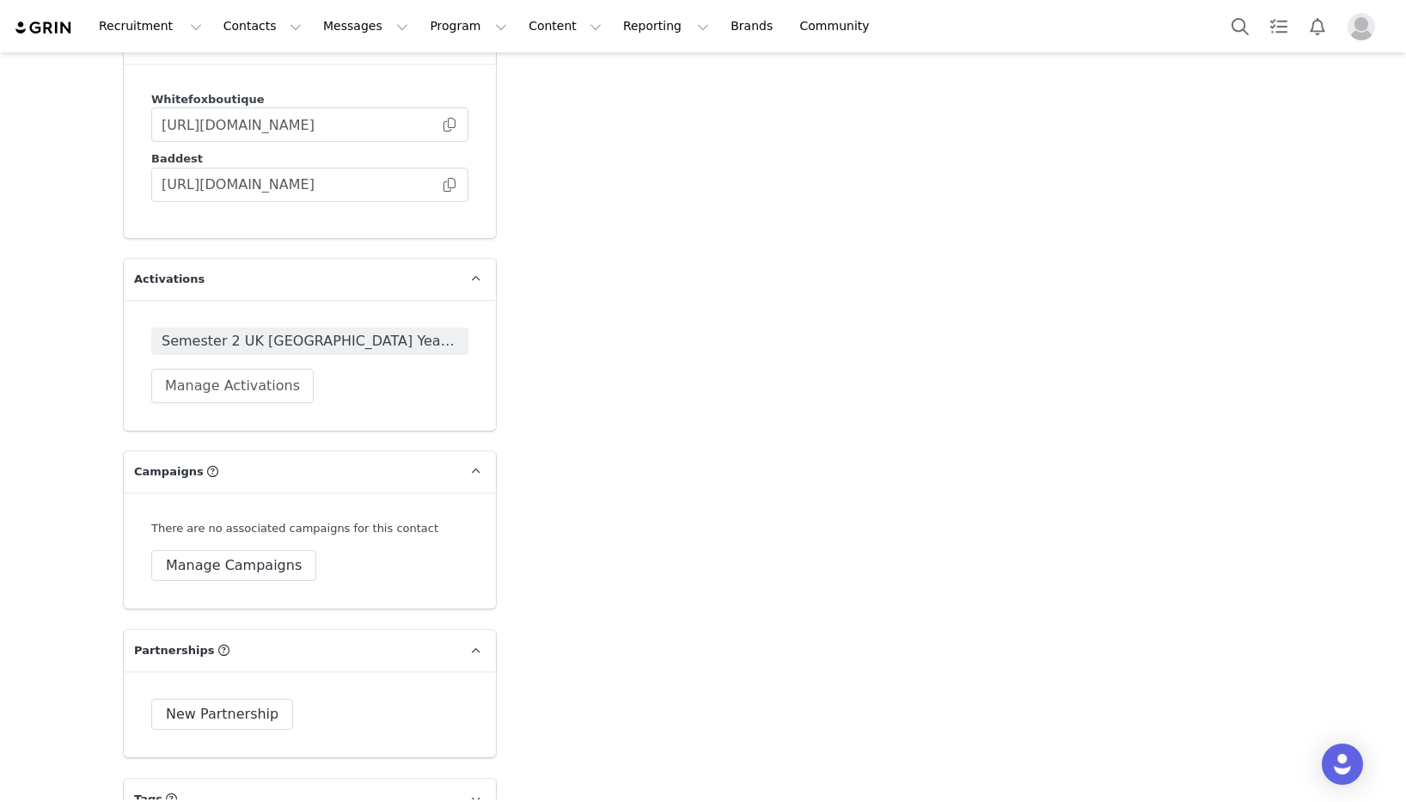
click at [392, 331] on span "Semester 2 UK [GEOGRAPHIC_DATA] Year 3 2025" at bounding box center [310, 341] width 297 height 21
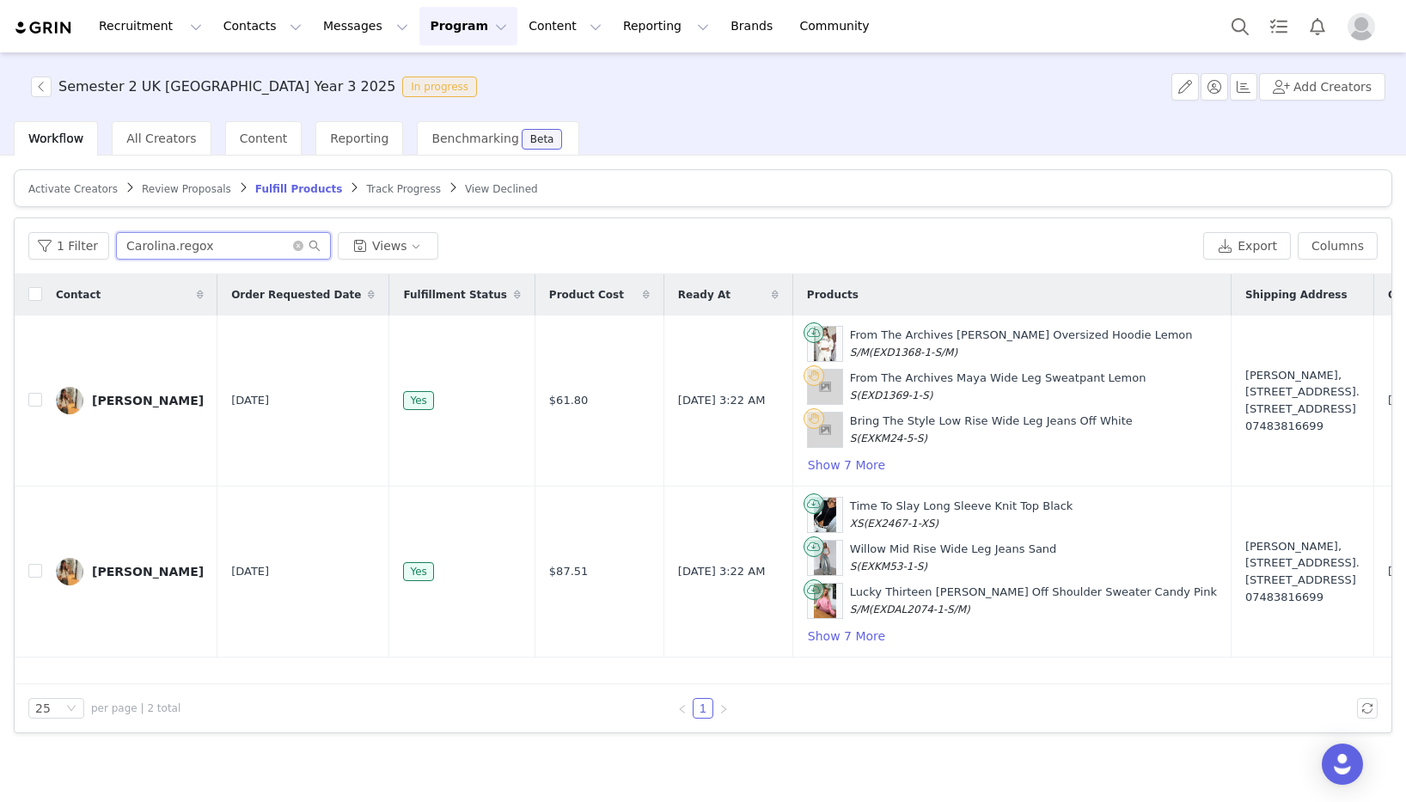
drag, startPoint x: 233, startPoint y: 247, endPoint x: 148, endPoint y: 235, distance: 85.9
click at [72, 234] on div "1 Filter Carolina.regox Views" at bounding box center [612, 246] width 1168 height 28
drag, startPoint x: 158, startPoint y: 549, endPoint x: 152, endPoint y: 565, distance: 16.6
click at [158, 549] on td "[PERSON_NAME]" at bounding box center [129, 572] width 175 height 171
click at [150, 566] on div "[PERSON_NAME]" at bounding box center [148, 572] width 112 height 14
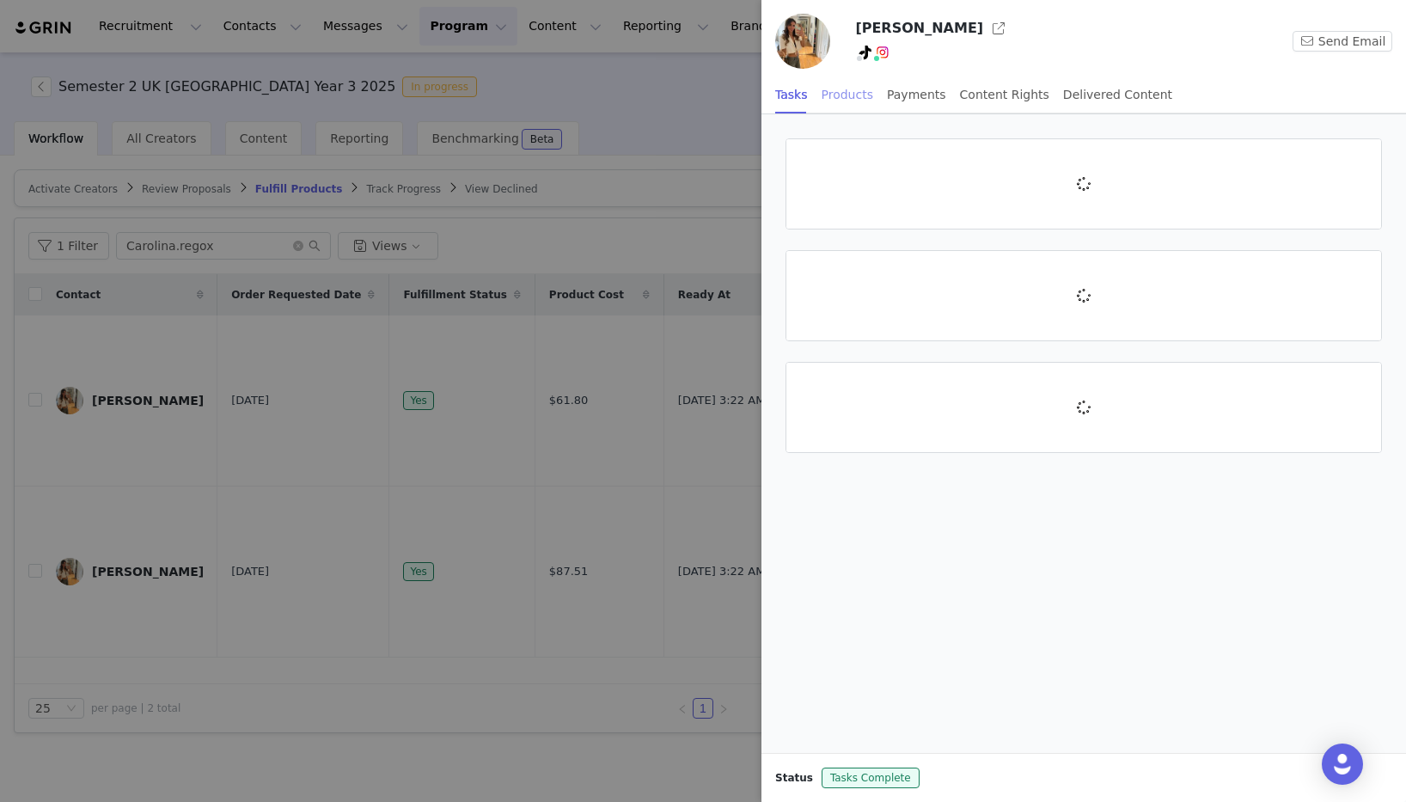
click at [859, 95] on div "Products" at bounding box center [848, 95] width 52 height 39
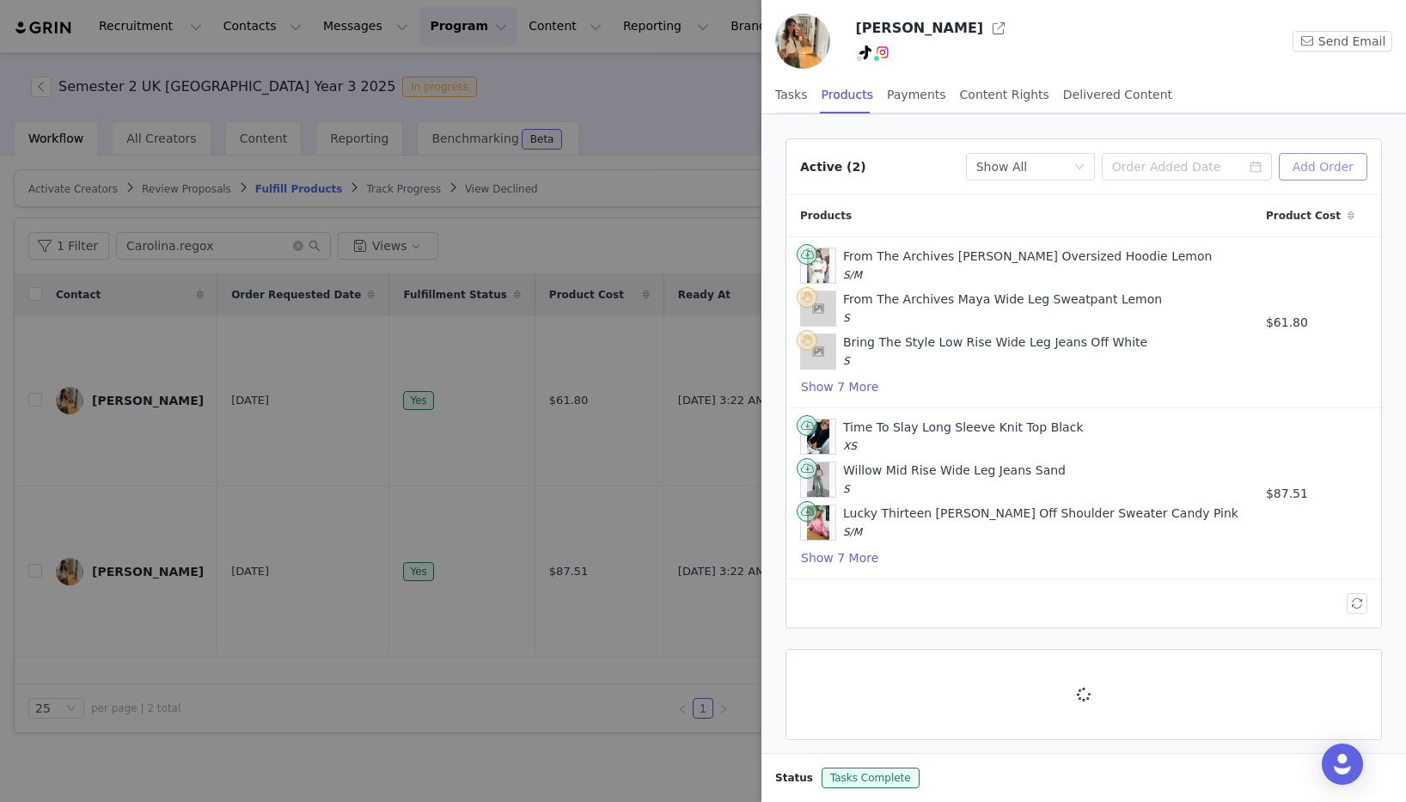
click at [1344, 163] on button "Add Order" at bounding box center [1323, 167] width 89 height 28
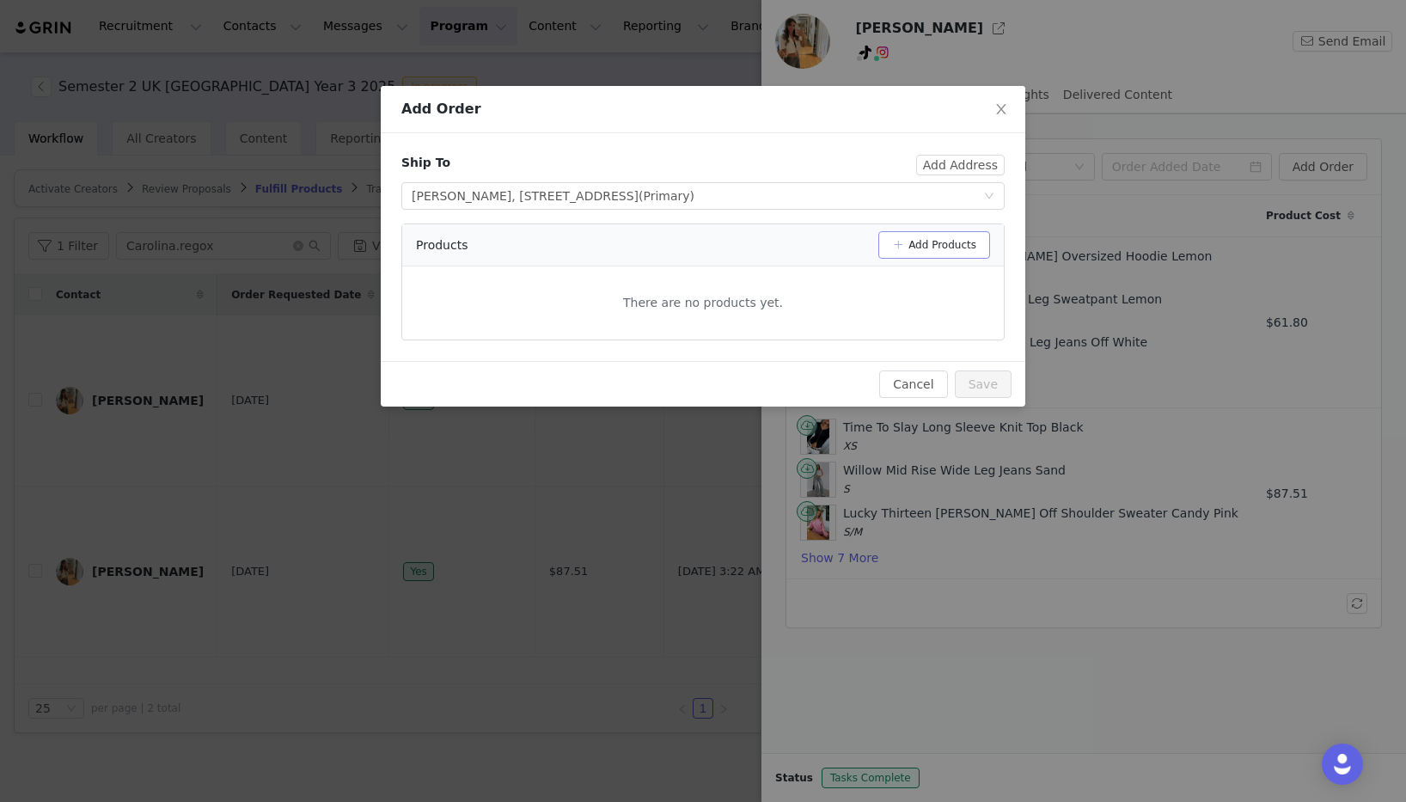
click at [972, 248] on button "Add Products" at bounding box center [934, 245] width 112 height 28
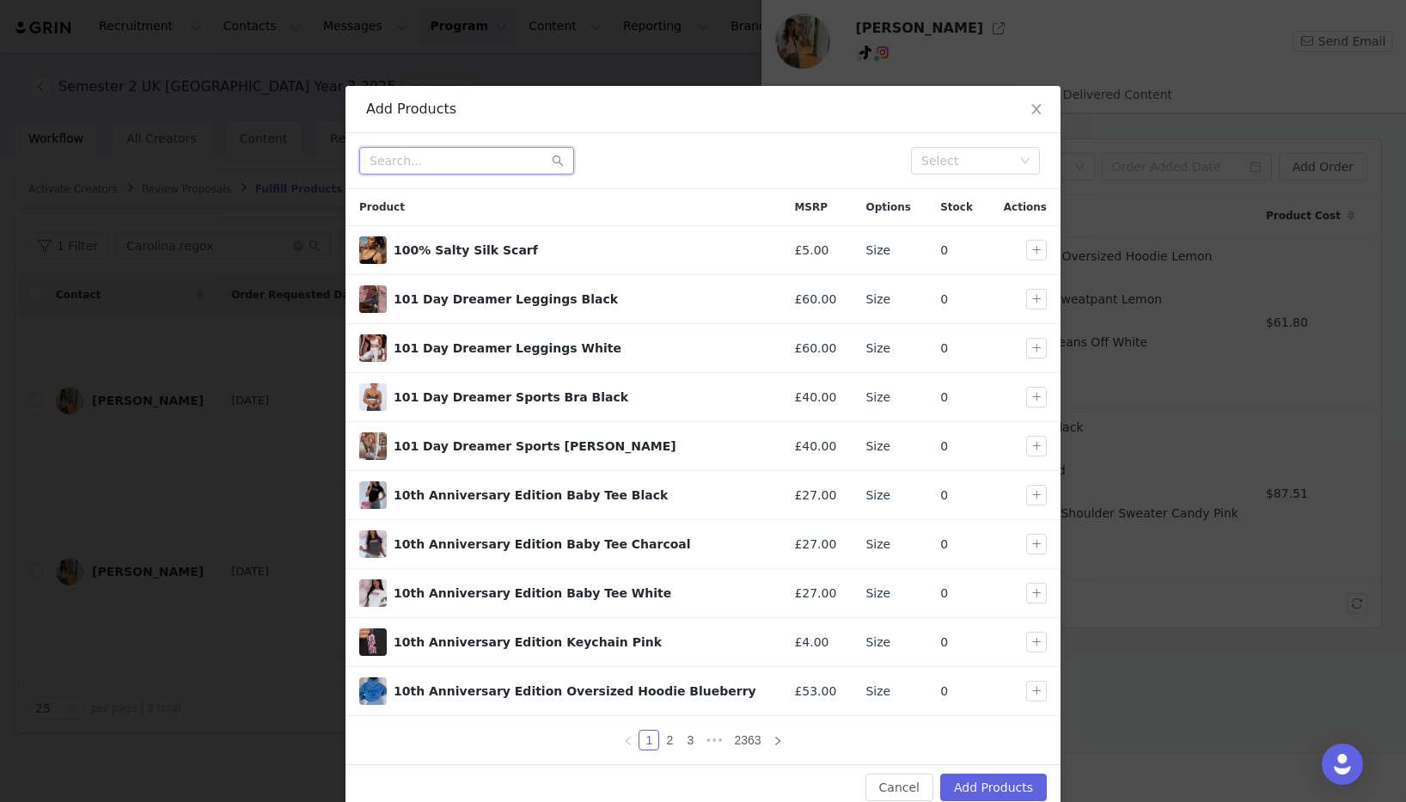
click at [435, 156] on input "text" at bounding box center [466, 161] width 215 height 28
paste input "Instant Attraction Wide Leg Sweatpants Baby Blue"
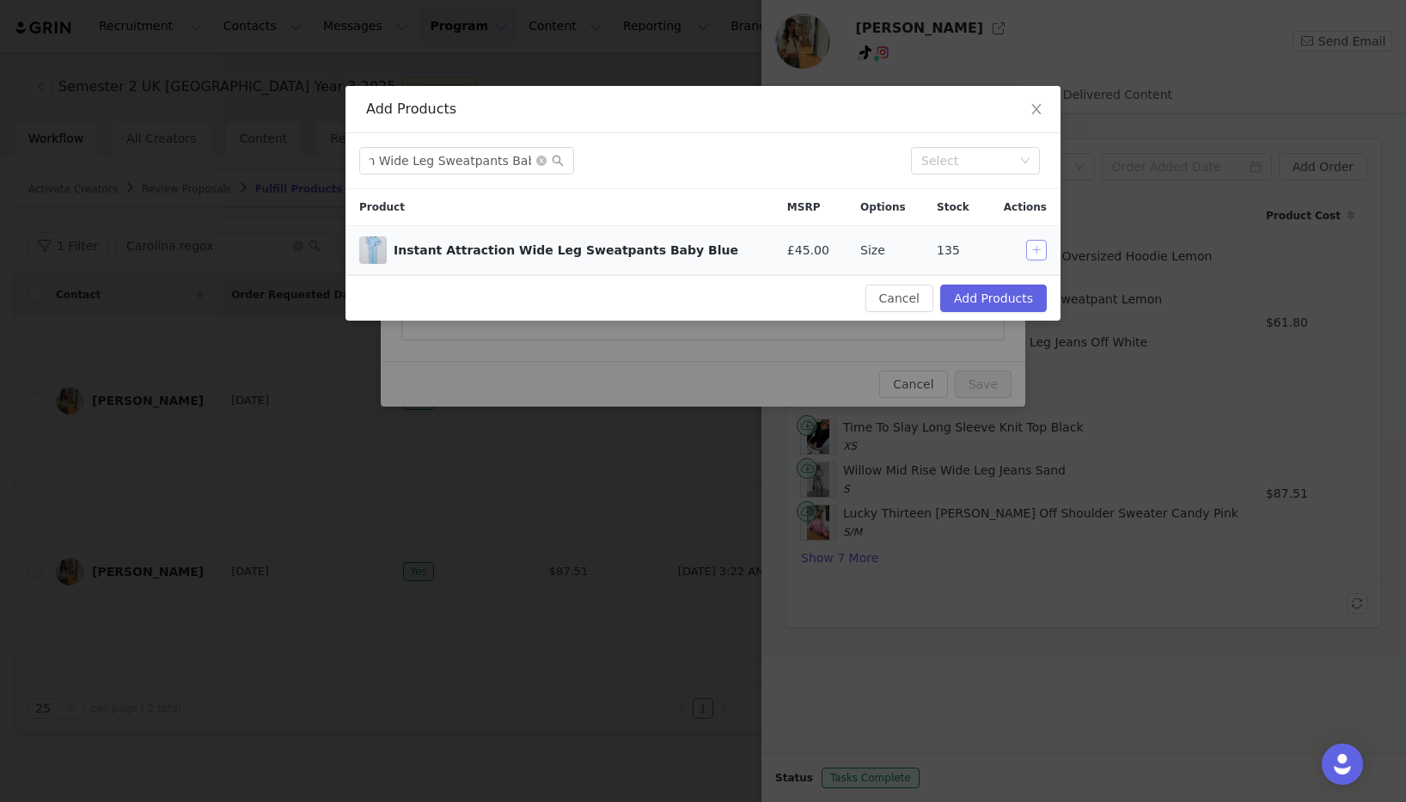
click at [1032, 251] on button "button" at bounding box center [1036, 250] width 21 height 21
click at [468, 162] on input "Instant Attraction Wide Leg Sweatpants Baby Blue" at bounding box center [466, 161] width 215 height 28
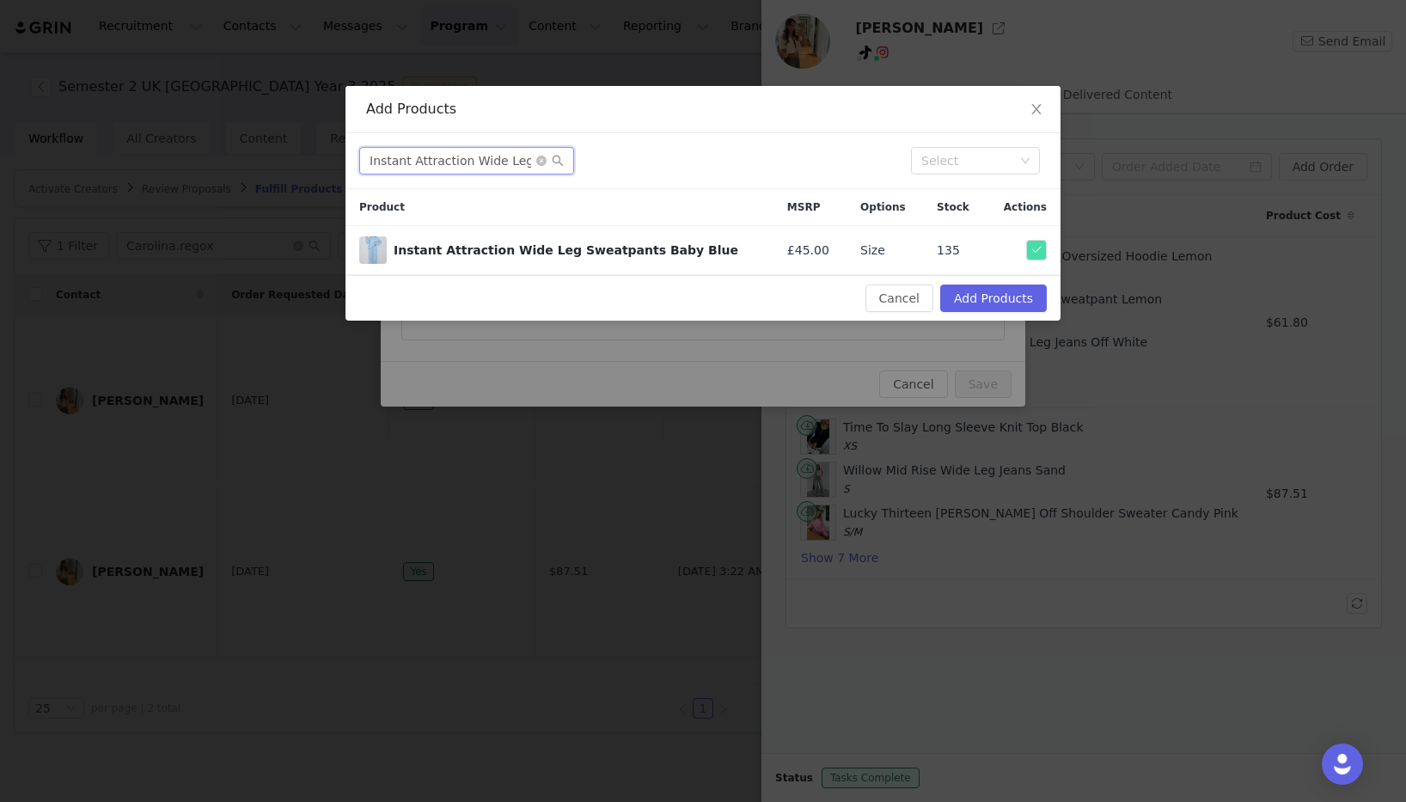
click at [498, 158] on input "Instant Attraction Wide Leg Sweatpants Baby Blue" at bounding box center [466, 161] width 215 height 28
drag, startPoint x: 470, startPoint y: 162, endPoint x: 610, endPoint y: 166, distance: 140.2
click at [610, 166] on div "Instant Attraction Wide Leg Sweatpants Baby Blue" at bounding box center [628, 161] width 538 height 28
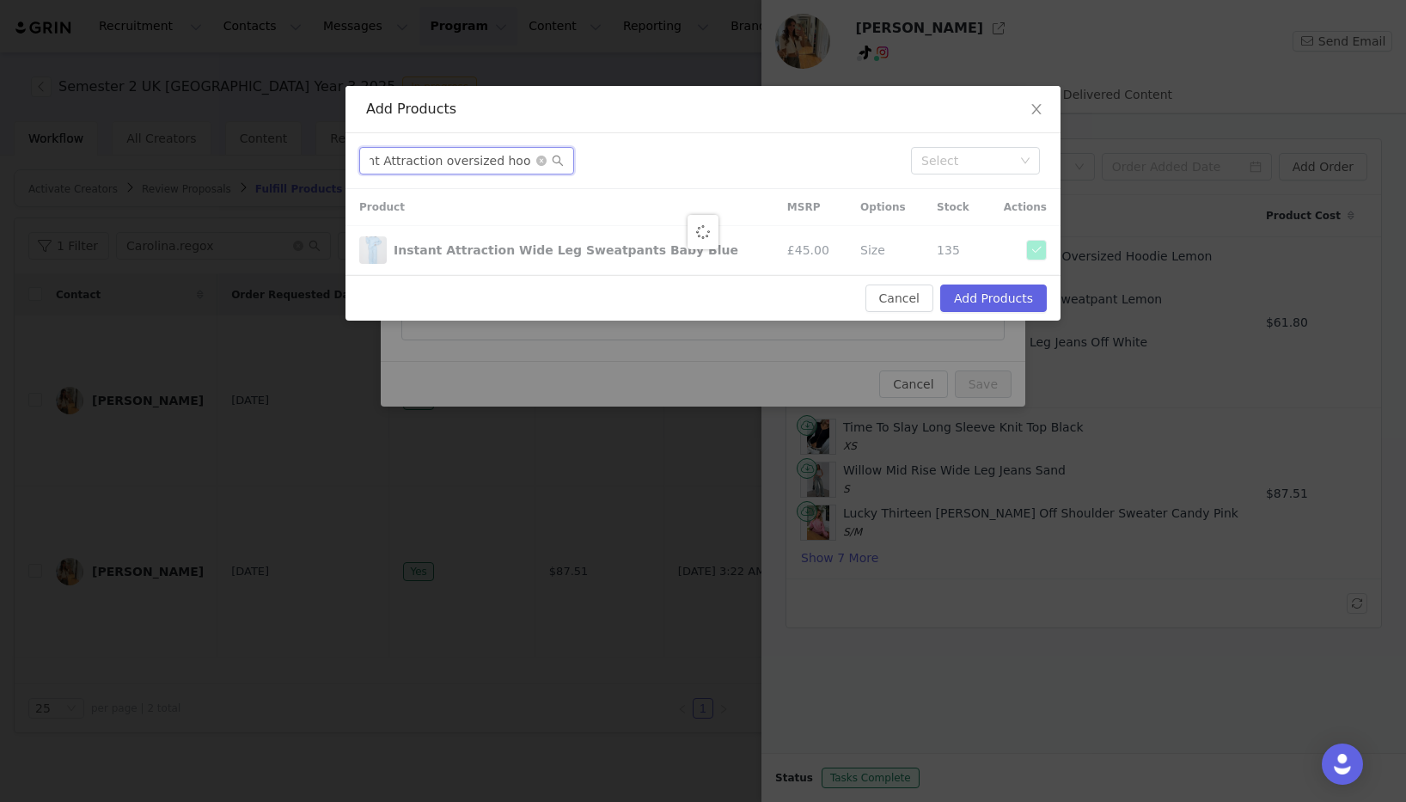
click at [475, 159] on input "Instant Attraction oversized hoodie" at bounding box center [466, 161] width 215 height 28
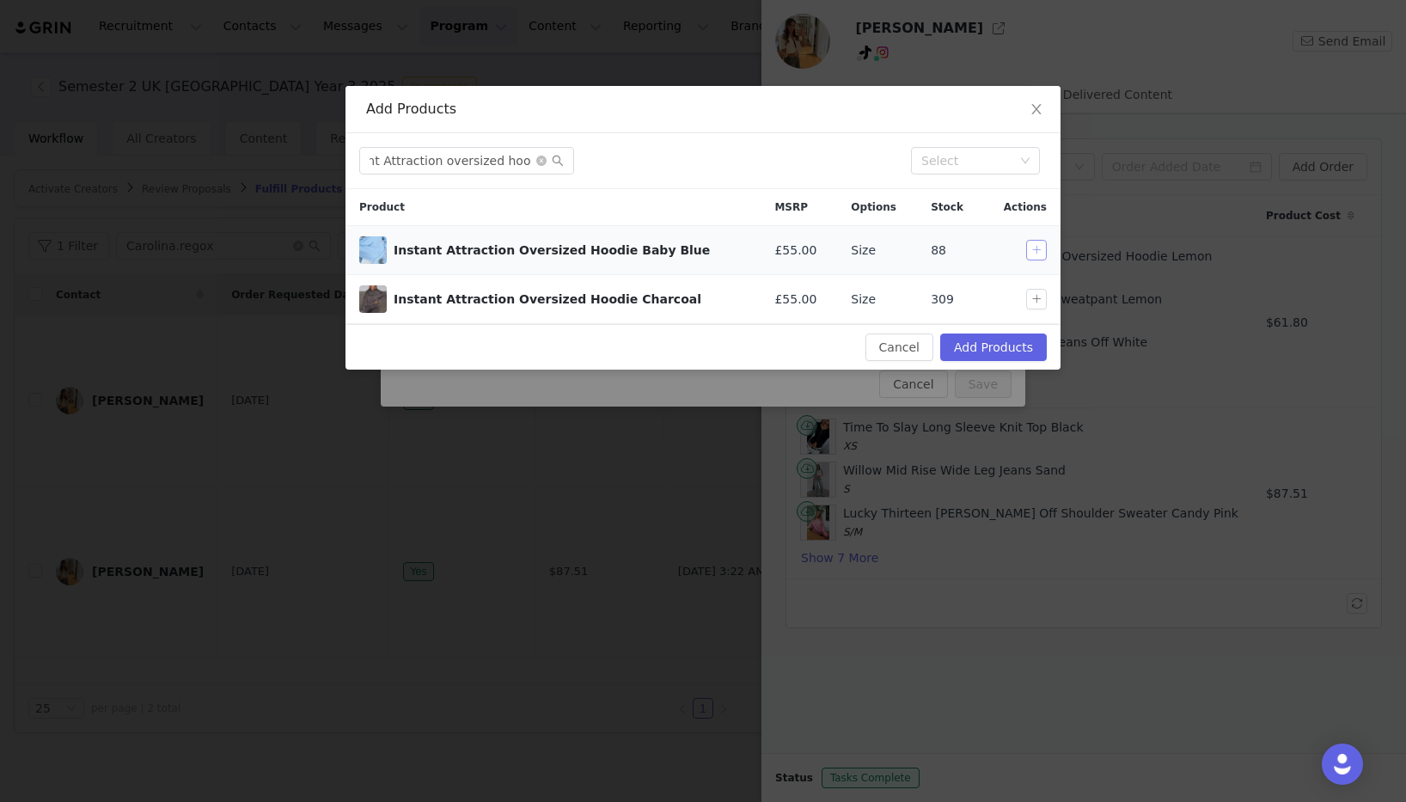
click at [1040, 254] on button "button" at bounding box center [1036, 250] width 21 height 21
click at [479, 165] on input "Instant Attraction oversized hoodie" at bounding box center [466, 161] width 215 height 28
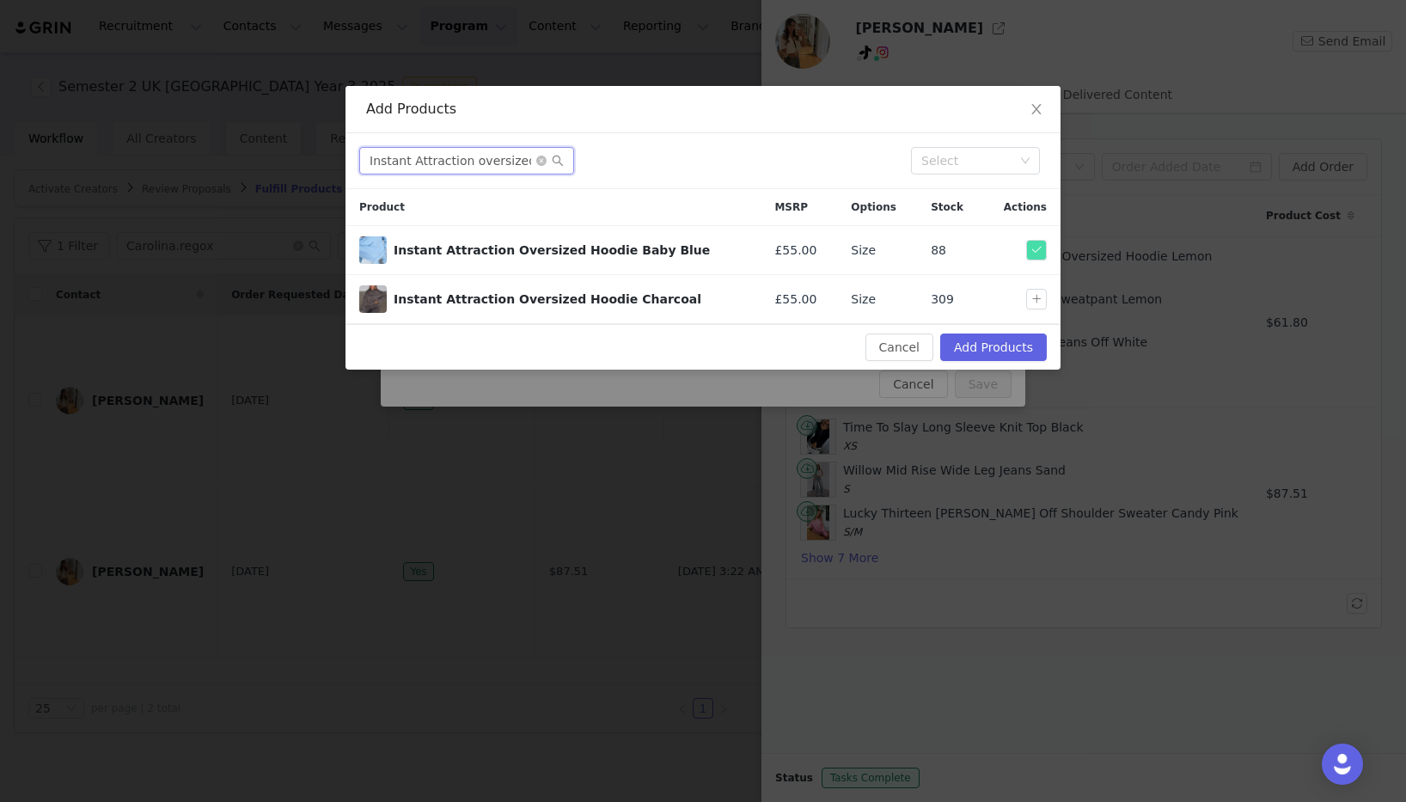
click at [479, 165] on input "Instant Attraction oversized hoodie" at bounding box center [466, 161] width 215 height 28
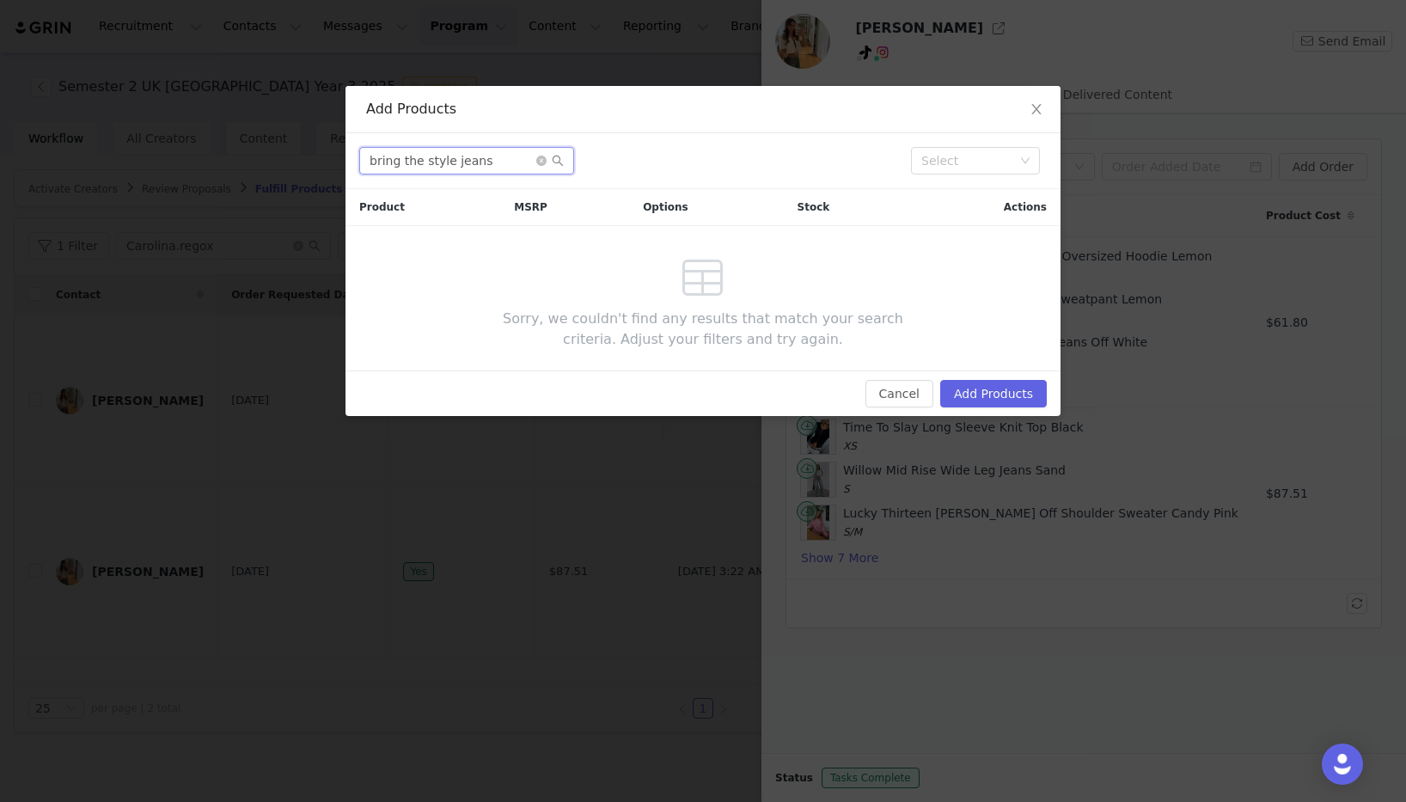
click at [446, 161] on input "bring the style jeans" at bounding box center [466, 161] width 215 height 28
click at [525, 162] on input "bring the style low rise jeans" at bounding box center [466, 161] width 215 height 28
click at [507, 157] on input "bring the style low rise jeans" at bounding box center [466, 161] width 215 height 28
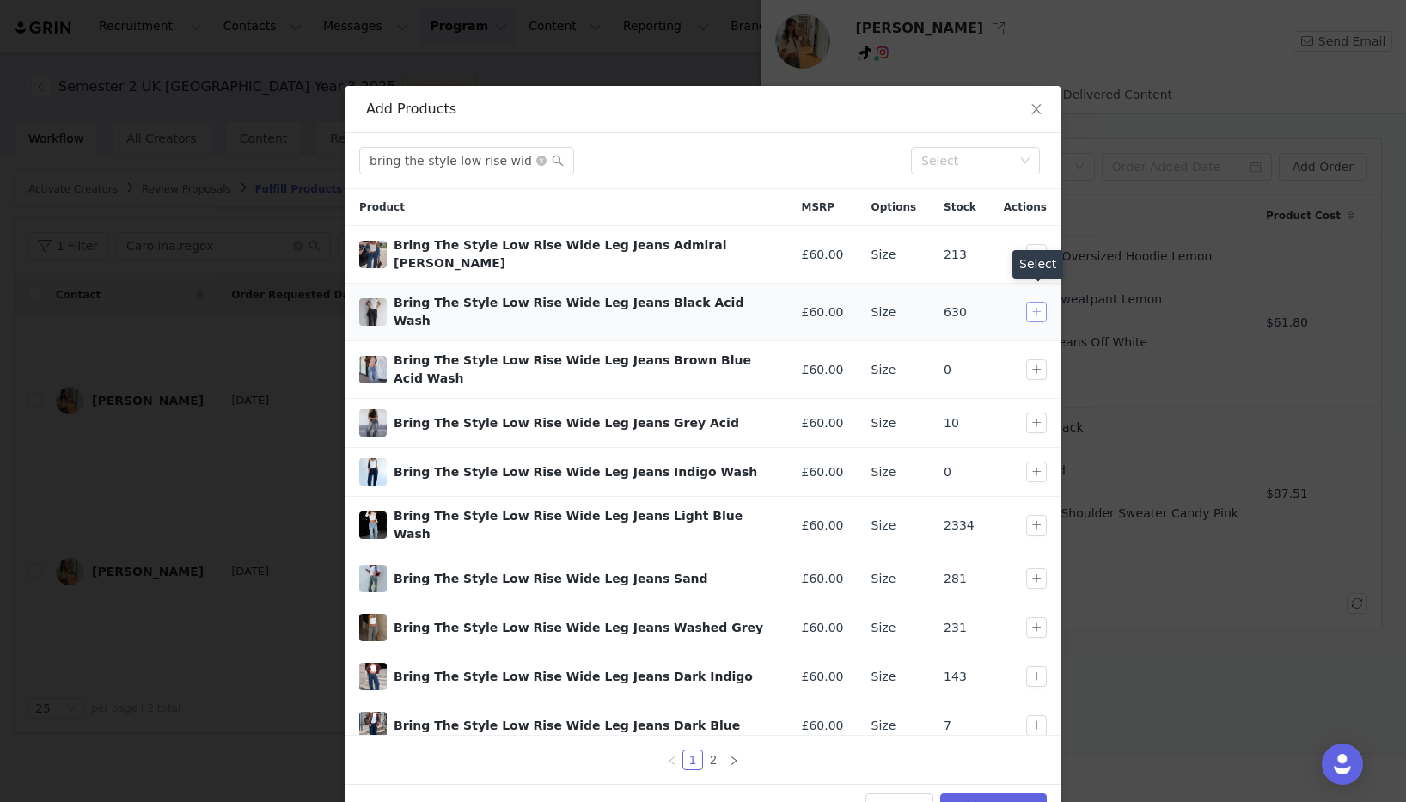
click at [1034, 302] on button "button" at bounding box center [1036, 312] width 21 height 21
click at [497, 173] on input "bring the style low rise wide" at bounding box center [466, 161] width 215 height 28
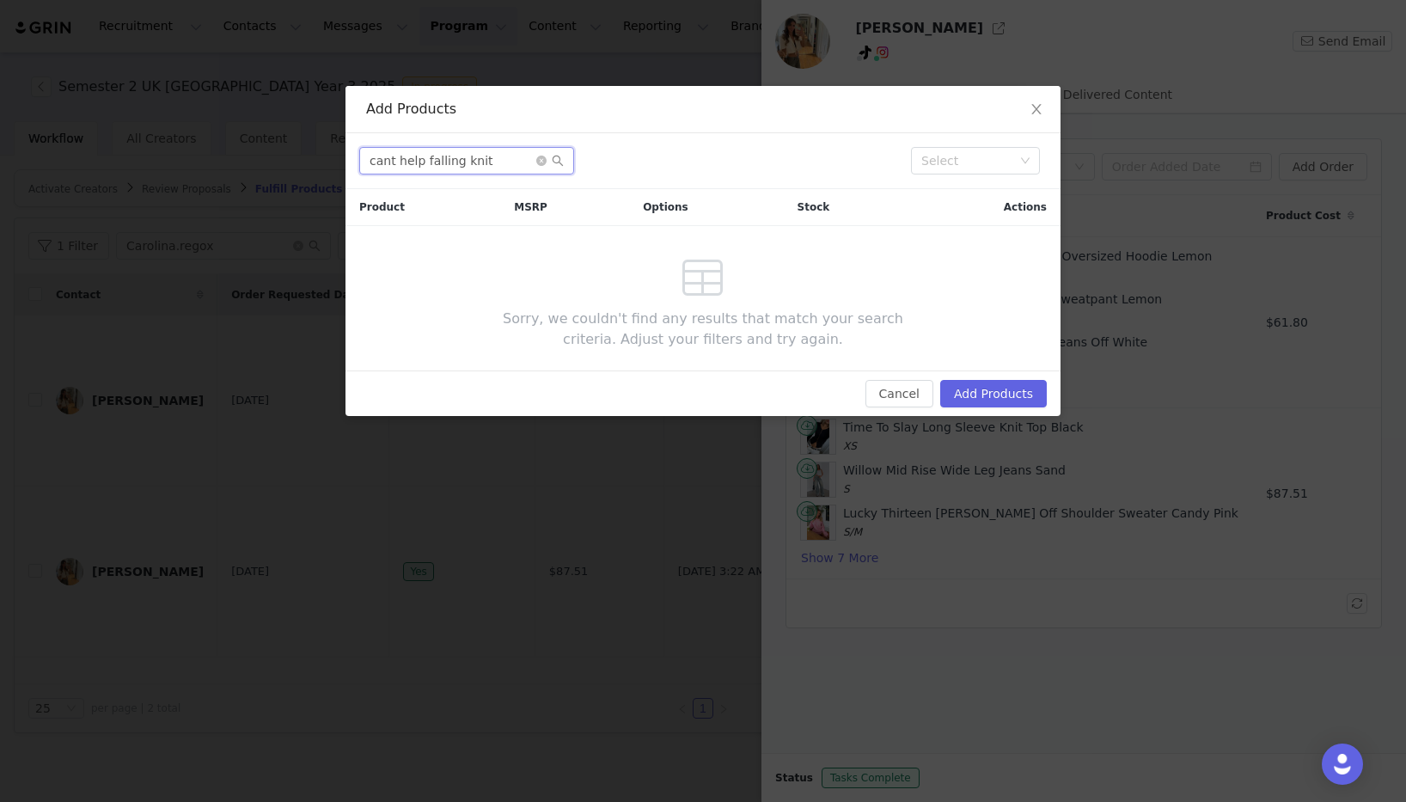
drag, startPoint x: 389, startPoint y: 161, endPoint x: 382, endPoint y: 217, distance: 57.1
click at [389, 162] on input "cant help falling knit" at bounding box center [466, 161] width 215 height 28
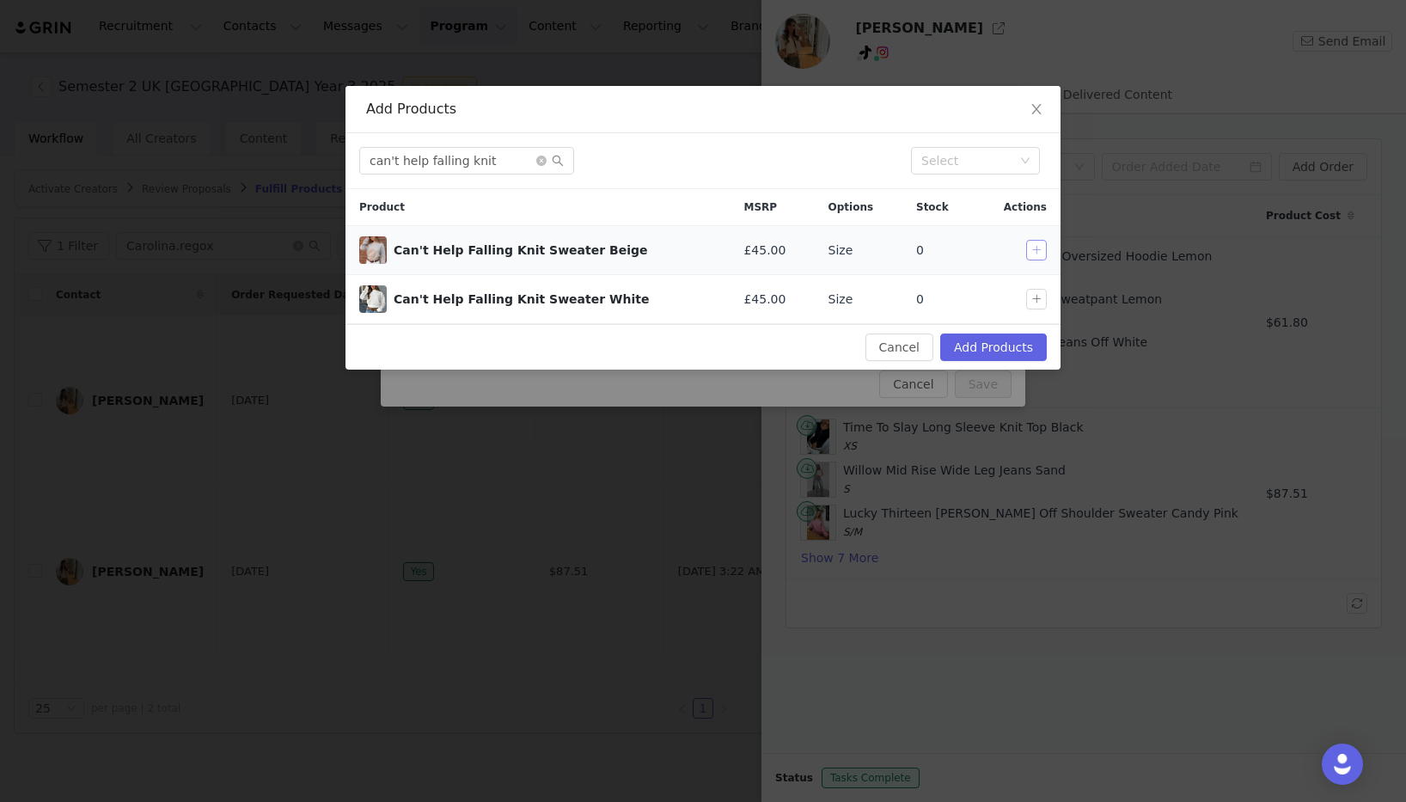
click at [1027, 248] on button "button" at bounding box center [1036, 250] width 21 height 21
drag, startPoint x: 504, startPoint y: 165, endPoint x: 94, endPoint y: 156, distance: 410.1
click at [8, 150] on div "Add Products can't help falling knit Select Product MSRP Options Stock Actions …" at bounding box center [703, 401] width 1406 height 802
type input "U"
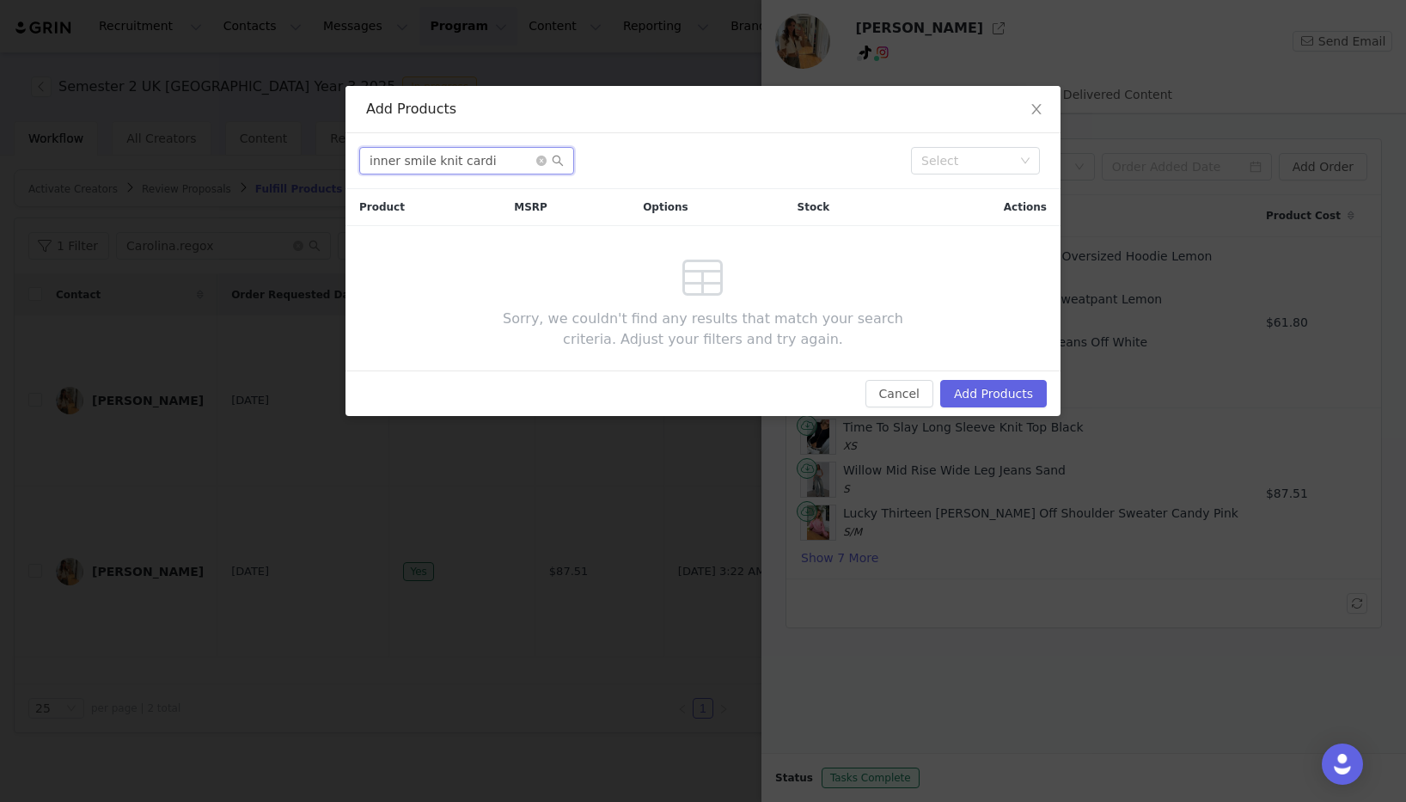
click at [466, 164] on input "inner smile knit cardi" at bounding box center [466, 161] width 215 height 28
click at [466, 163] on input "inner smile knit cardi" at bounding box center [466, 161] width 215 height 28
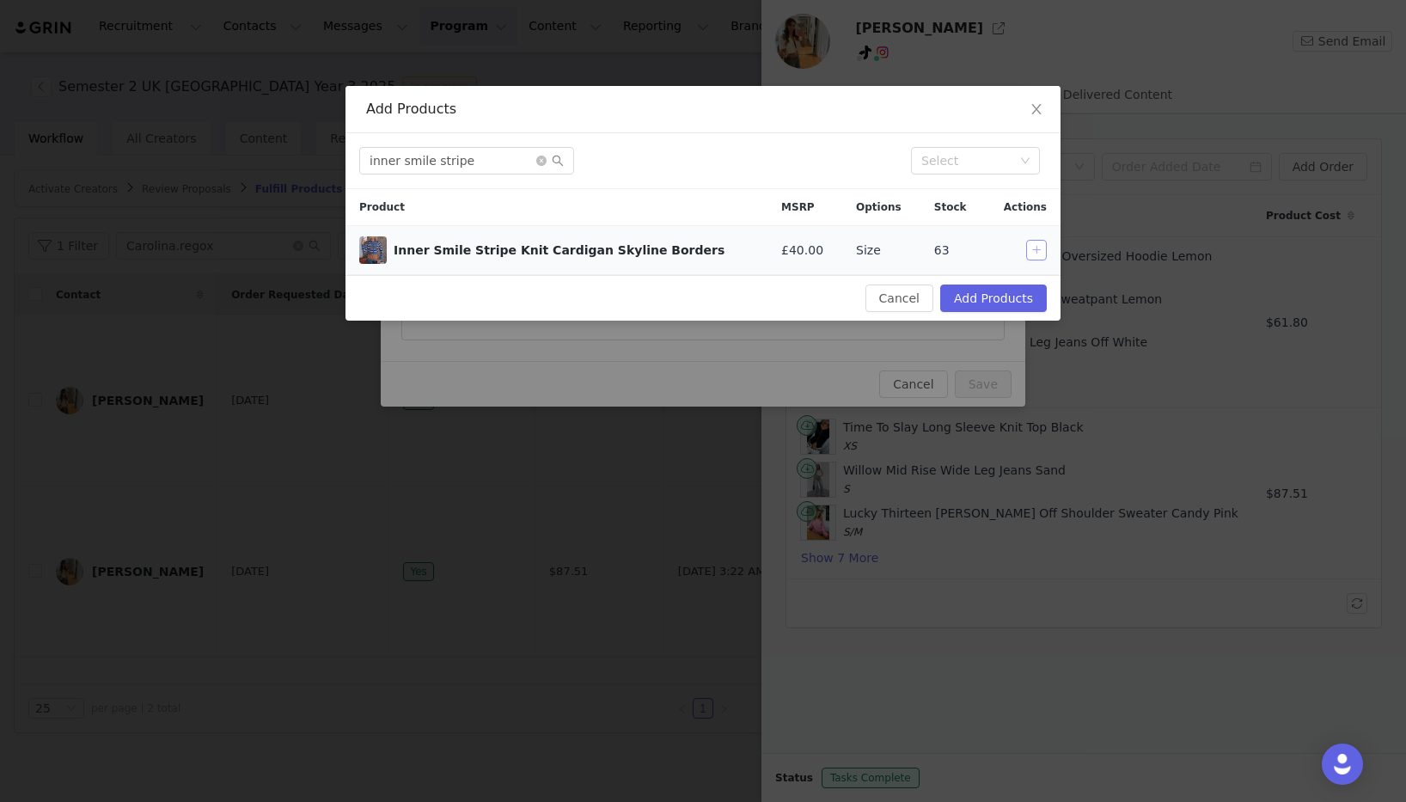
click at [1038, 248] on button "button" at bounding box center [1036, 250] width 21 height 21
drag, startPoint x: 501, startPoint y: 160, endPoint x: 475, endPoint y: 158, distance: 25.8
click at [343, 149] on div "Add Products inner smile stripe Select Product MSRP Options Stock Actions Inner…" at bounding box center [703, 401] width 1406 height 802
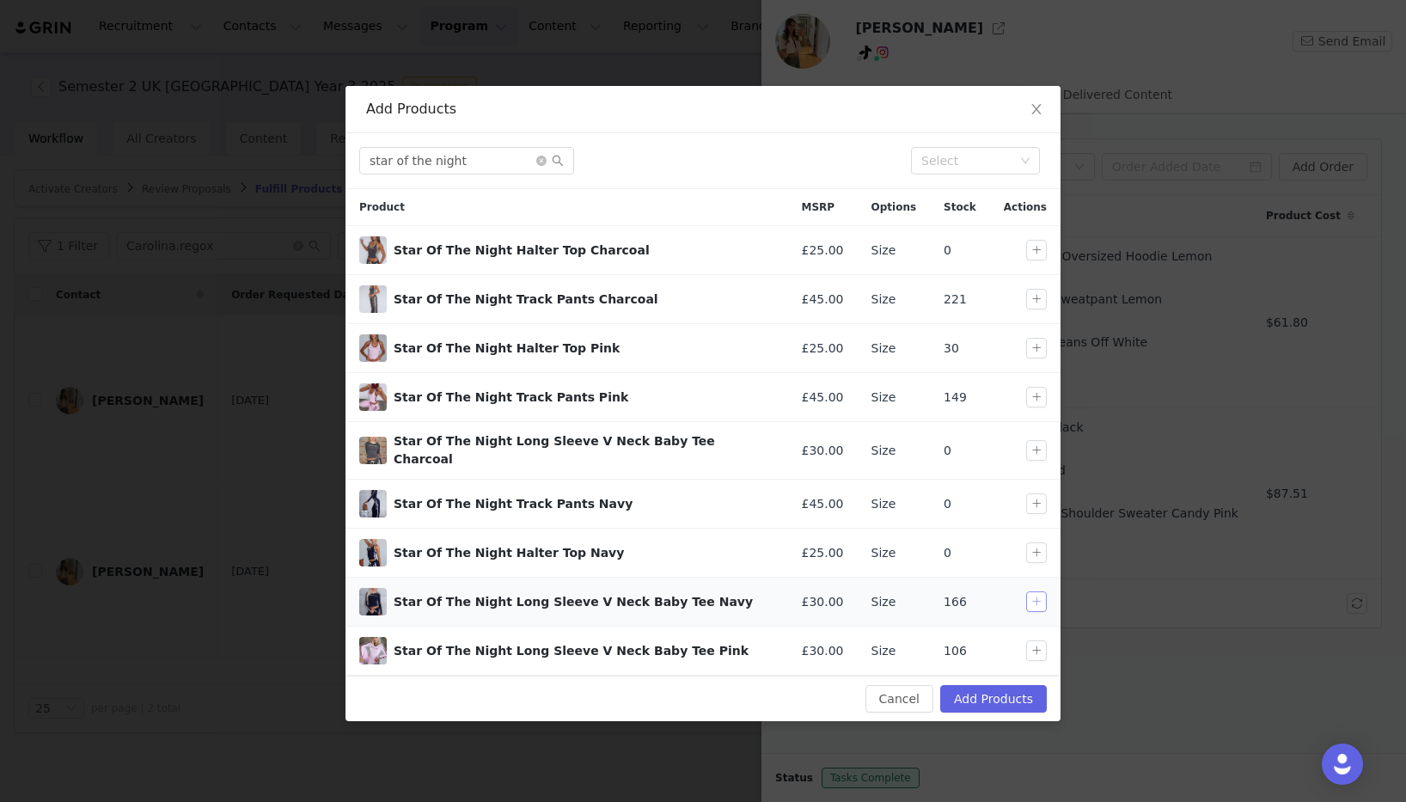
click at [1032, 597] on button "button" at bounding box center [1036, 601] width 21 height 21
click at [488, 155] on input "star of the night" at bounding box center [466, 161] width 215 height 28
click at [1037, 493] on button "button" at bounding box center [1036, 503] width 21 height 21
click at [474, 154] on input "star of the night" at bounding box center [466, 161] width 215 height 28
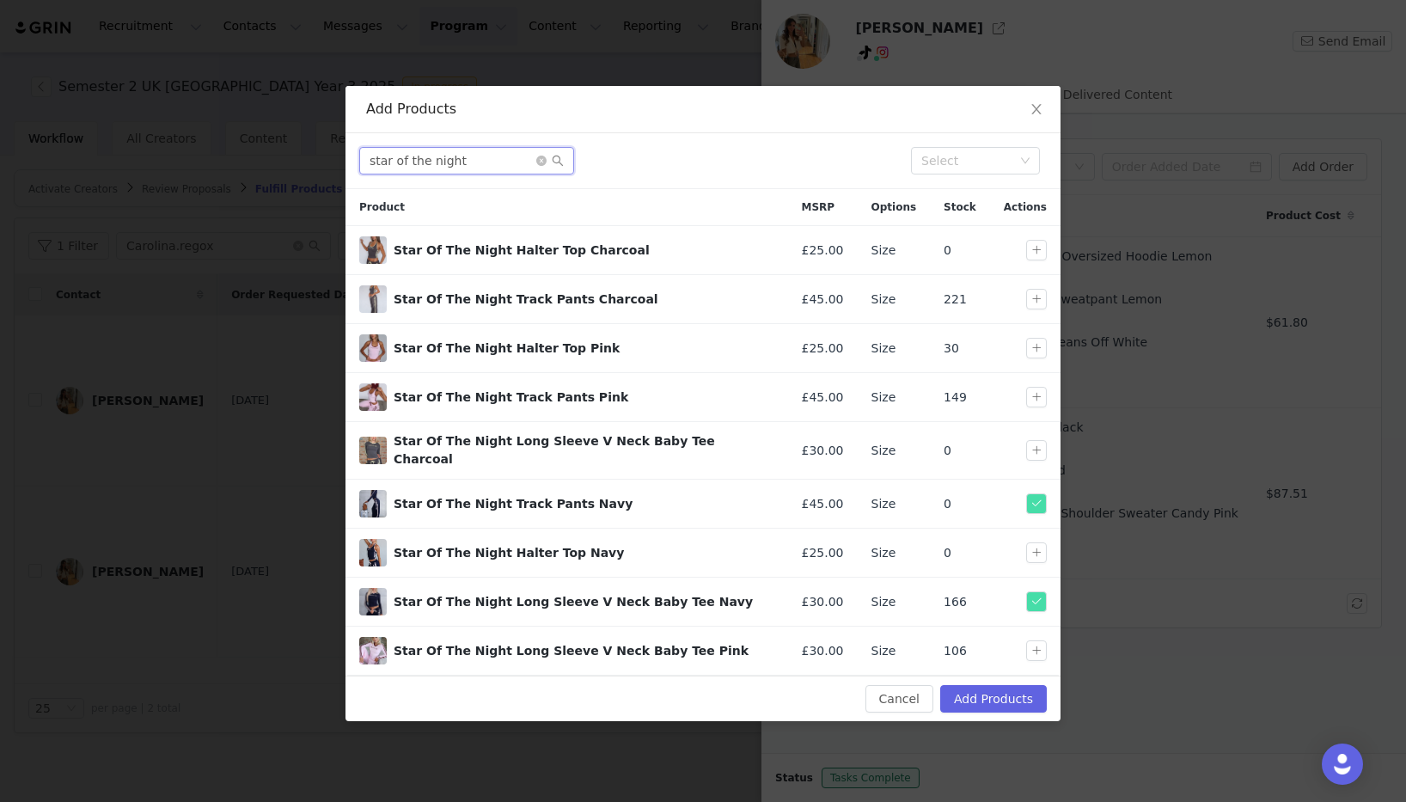
drag, startPoint x: 474, startPoint y: 154, endPoint x: 19, endPoint y: 198, distance: 457.7
click at [474, 154] on input "star of the night" at bounding box center [466, 161] width 215 height 28
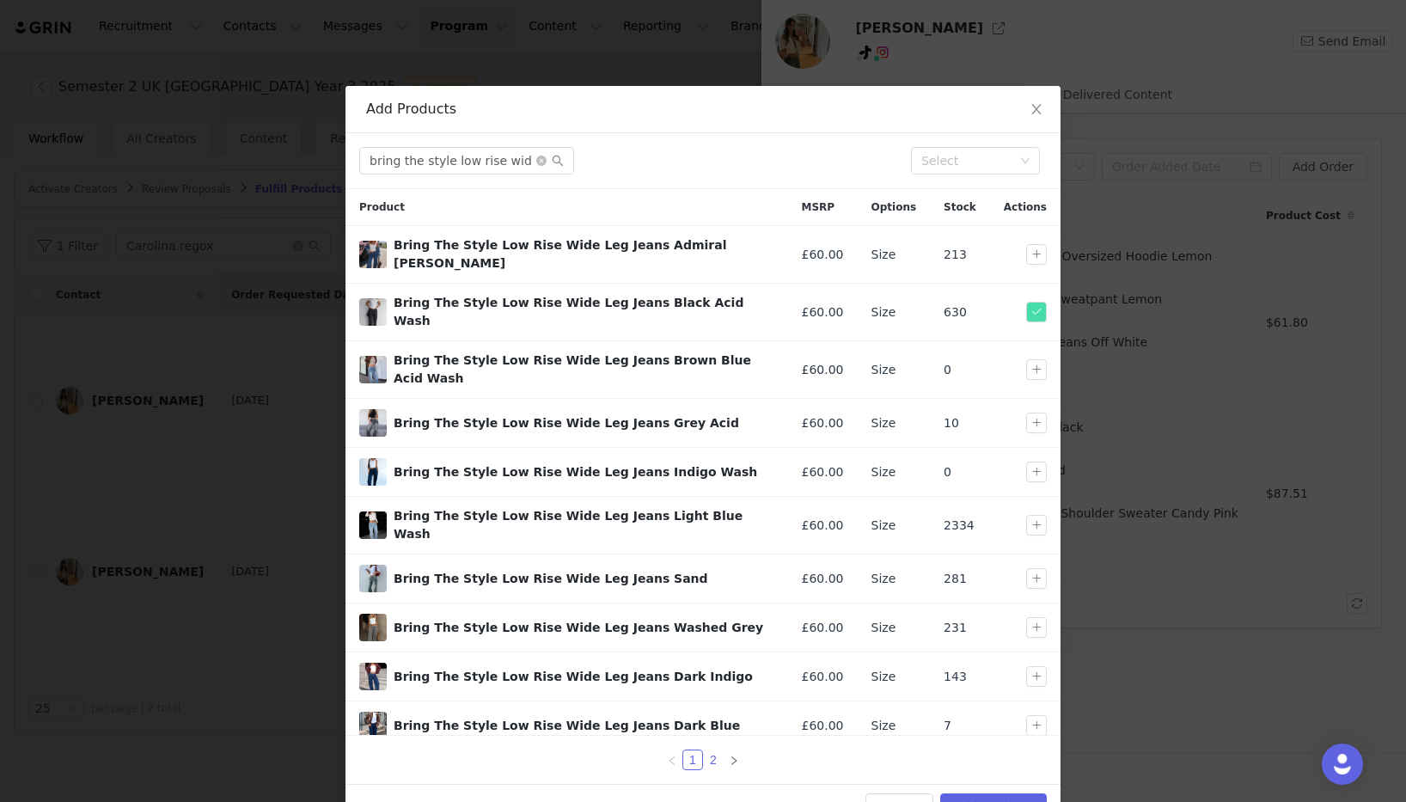
click at [708, 750] on link "2" at bounding box center [713, 759] width 19 height 19
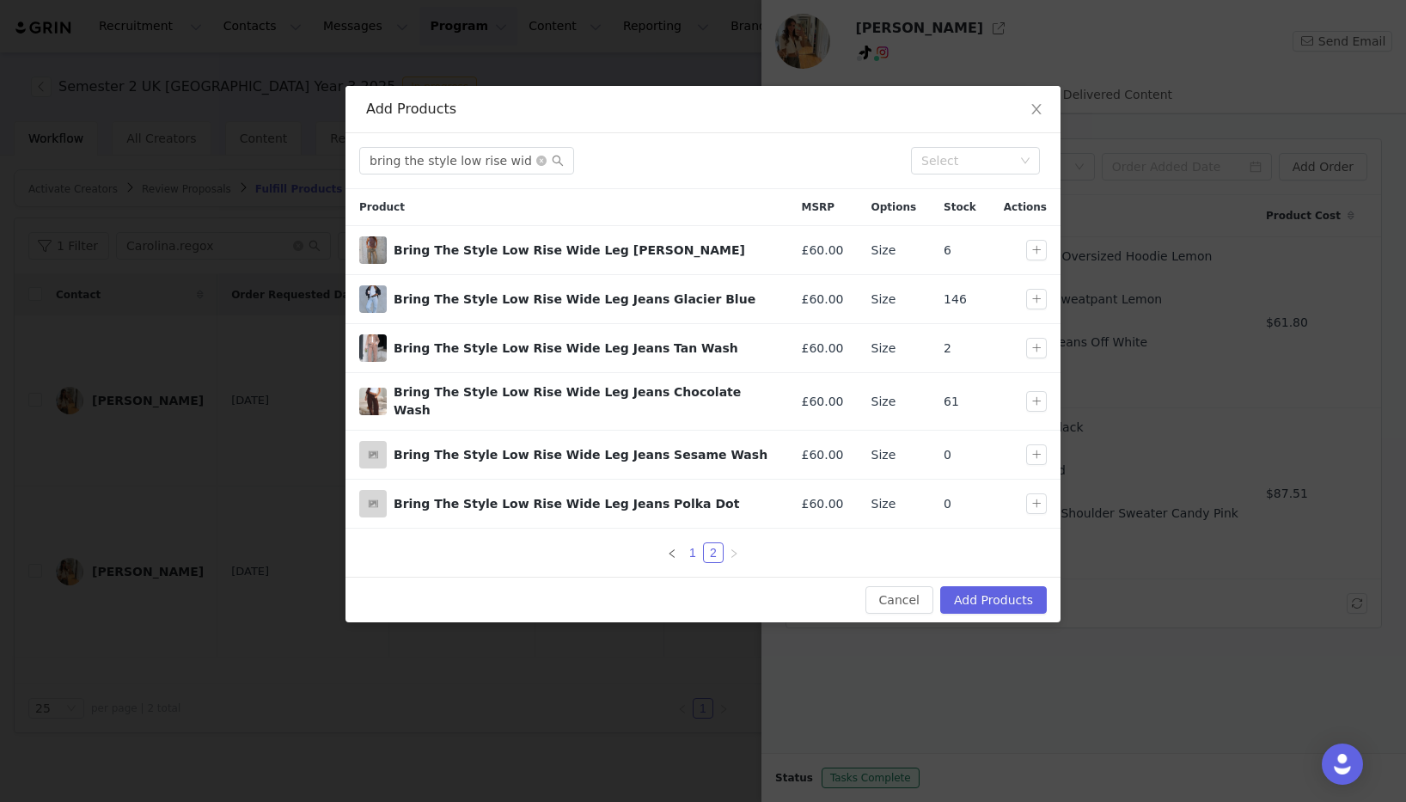
click at [696, 545] on link "1" at bounding box center [692, 552] width 19 height 19
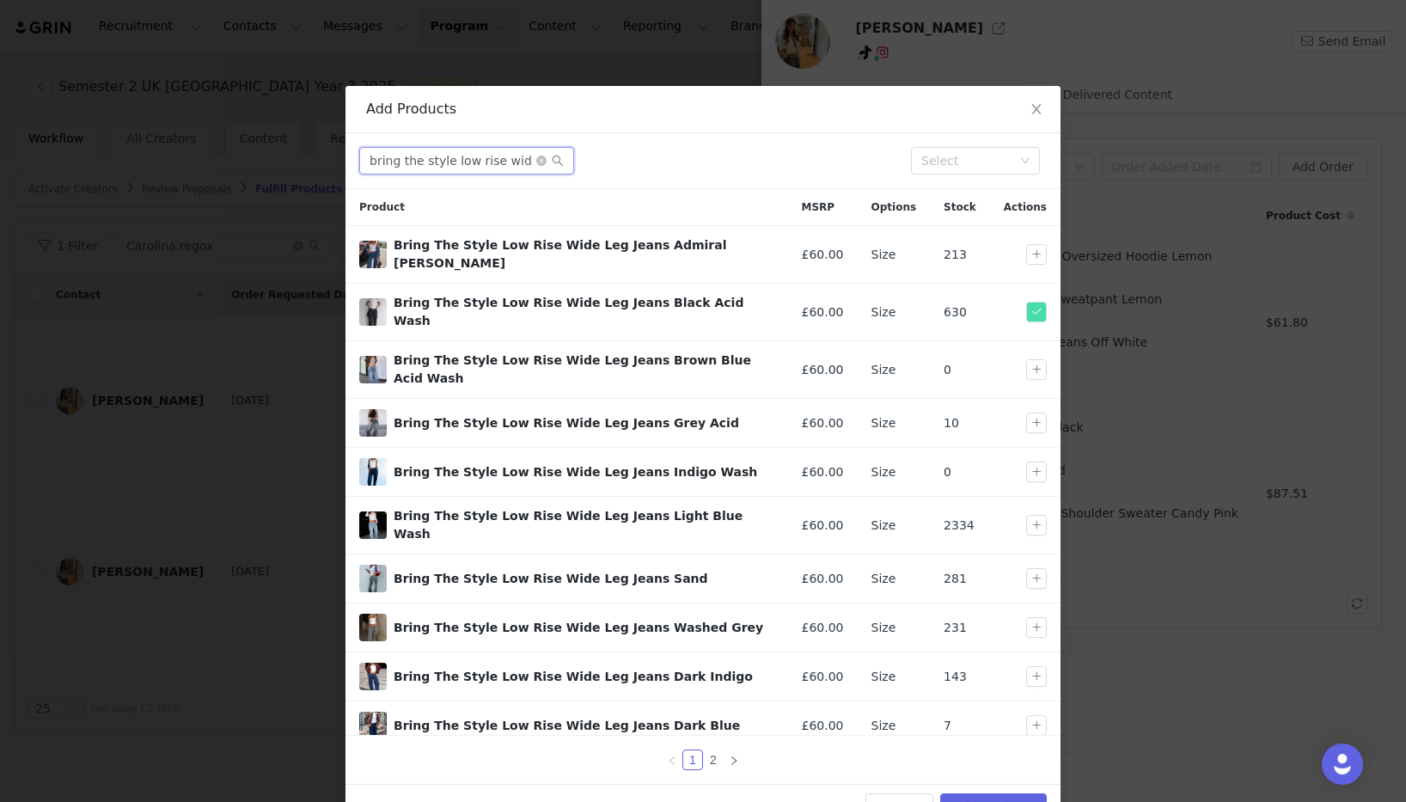
click at [522, 170] on input "bring the style low rise wide" at bounding box center [466, 161] width 215 height 28
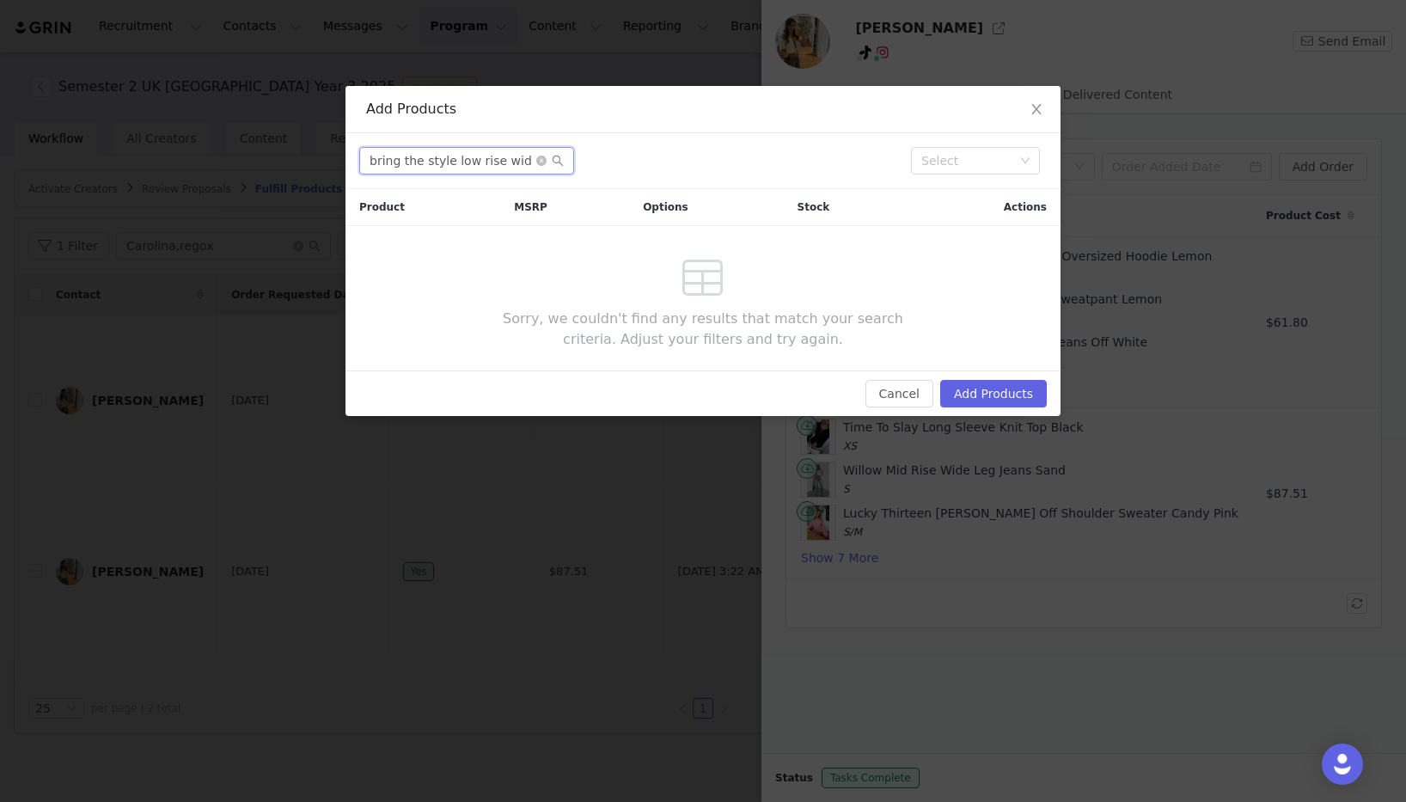
click at [463, 161] on input "bring the style low rise wide leg jeans off" at bounding box center [466, 161] width 215 height 28
paste input "Bring The Style Low Rise Wide Leg Jeans Off White"
click at [497, 150] on input "Bring The Style Low Rise Wide Leg Jeans Off White" at bounding box center [466, 161] width 215 height 28
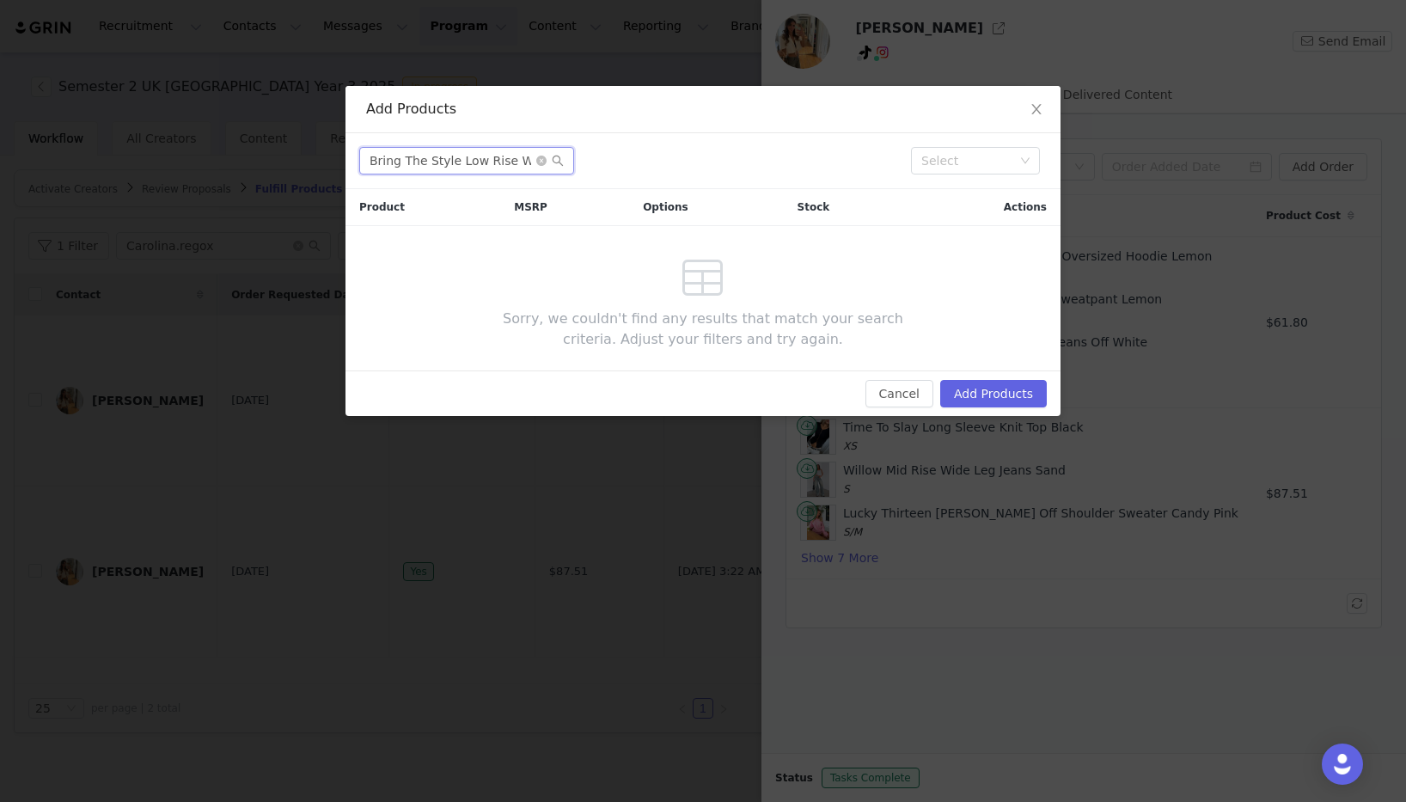
click at [497, 150] on input "Bring The Style Low Rise Wide Leg Jeans Off White" at bounding box center [466, 161] width 215 height 28
click at [480, 163] on input "you don't need me off" at bounding box center [466, 161] width 215 height 28
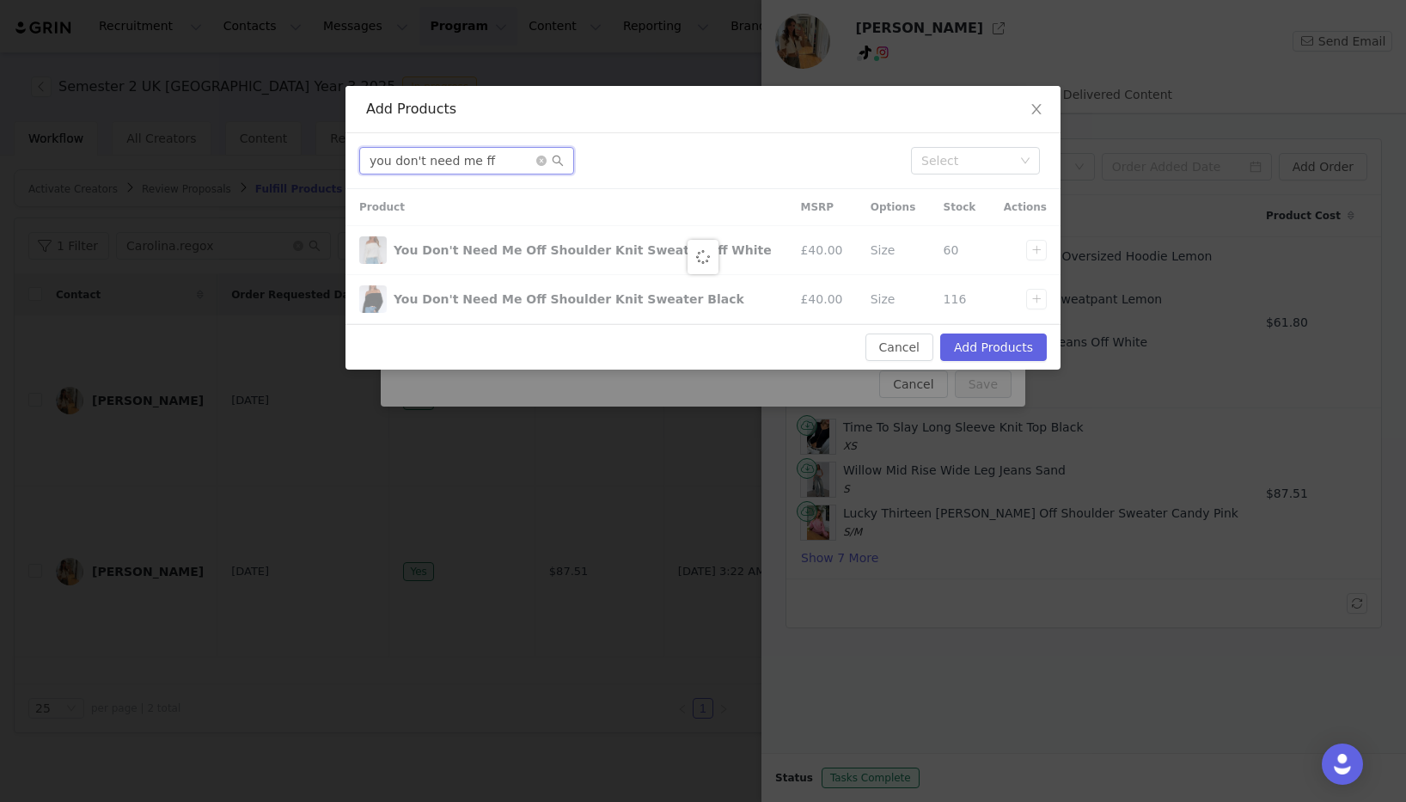
click at [498, 159] on input "you don't need me ff" at bounding box center [466, 161] width 215 height 28
click at [497, 159] on input "you don't need me ff" at bounding box center [466, 161] width 215 height 28
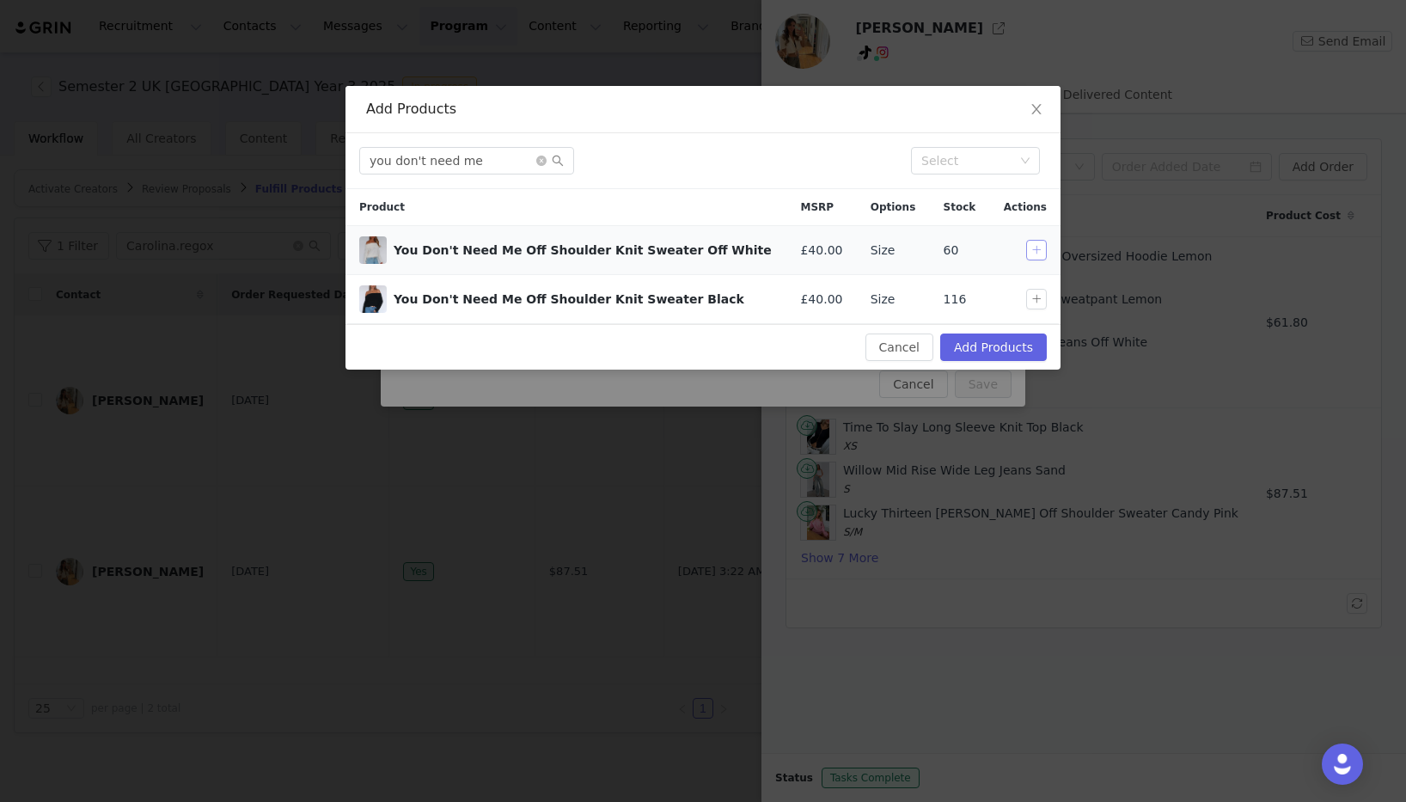
click at [1041, 247] on button "button" at bounding box center [1036, 250] width 21 height 21
drag, startPoint x: 1027, startPoint y: 247, endPoint x: 1034, endPoint y: 288, distance: 41.8
click at [1027, 247] on button "button" at bounding box center [1036, 250] width 21 height 21
click at [1037, 303] on button "button" at bounding box center [1036, 299] width 21 height 21
drag, startPoint x: 480, startPoint y: 158, endPoint x: 353, endPoint y: 146, distance: 126.9
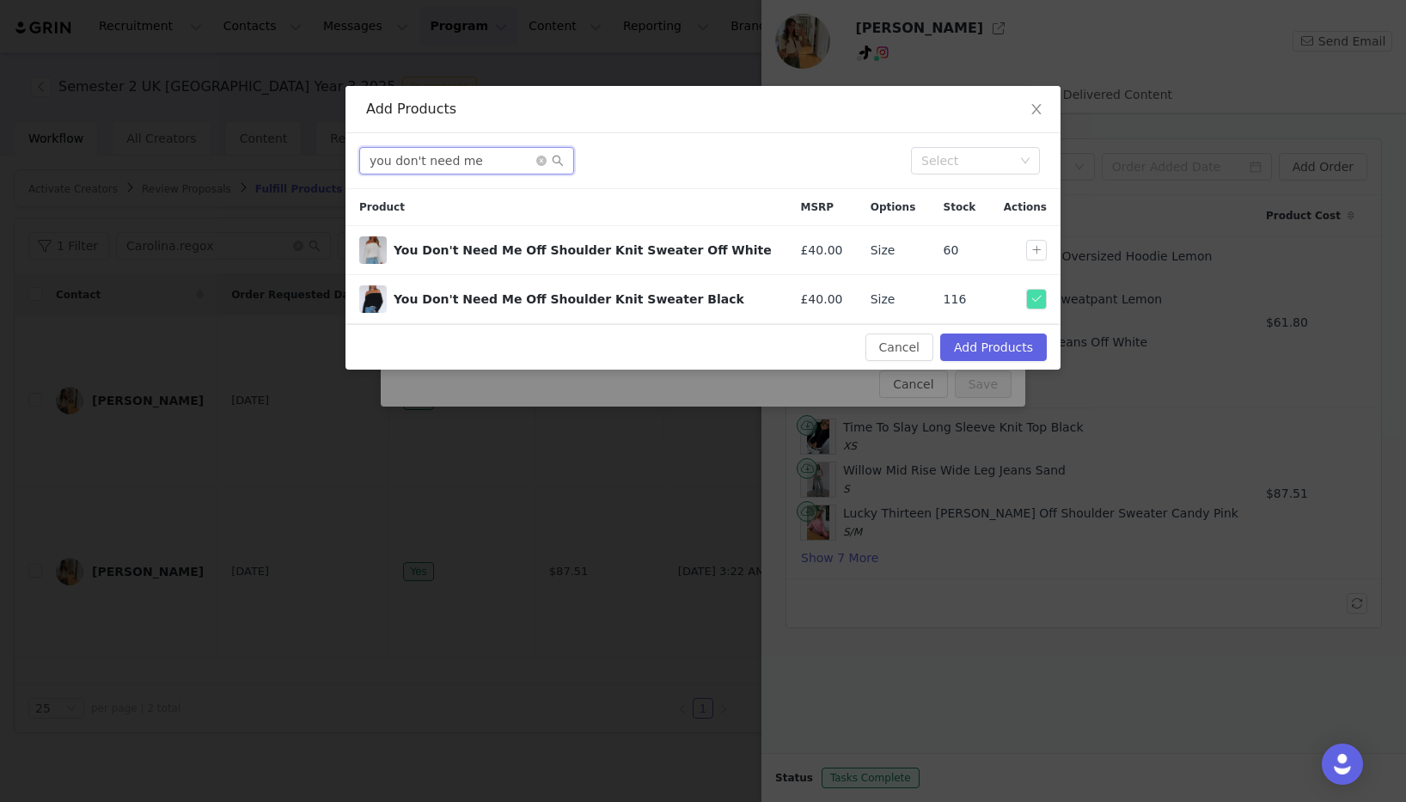
click at [353, 146] on div "you don't need me Select" at bounding box center [703, 161] width 715 height 56
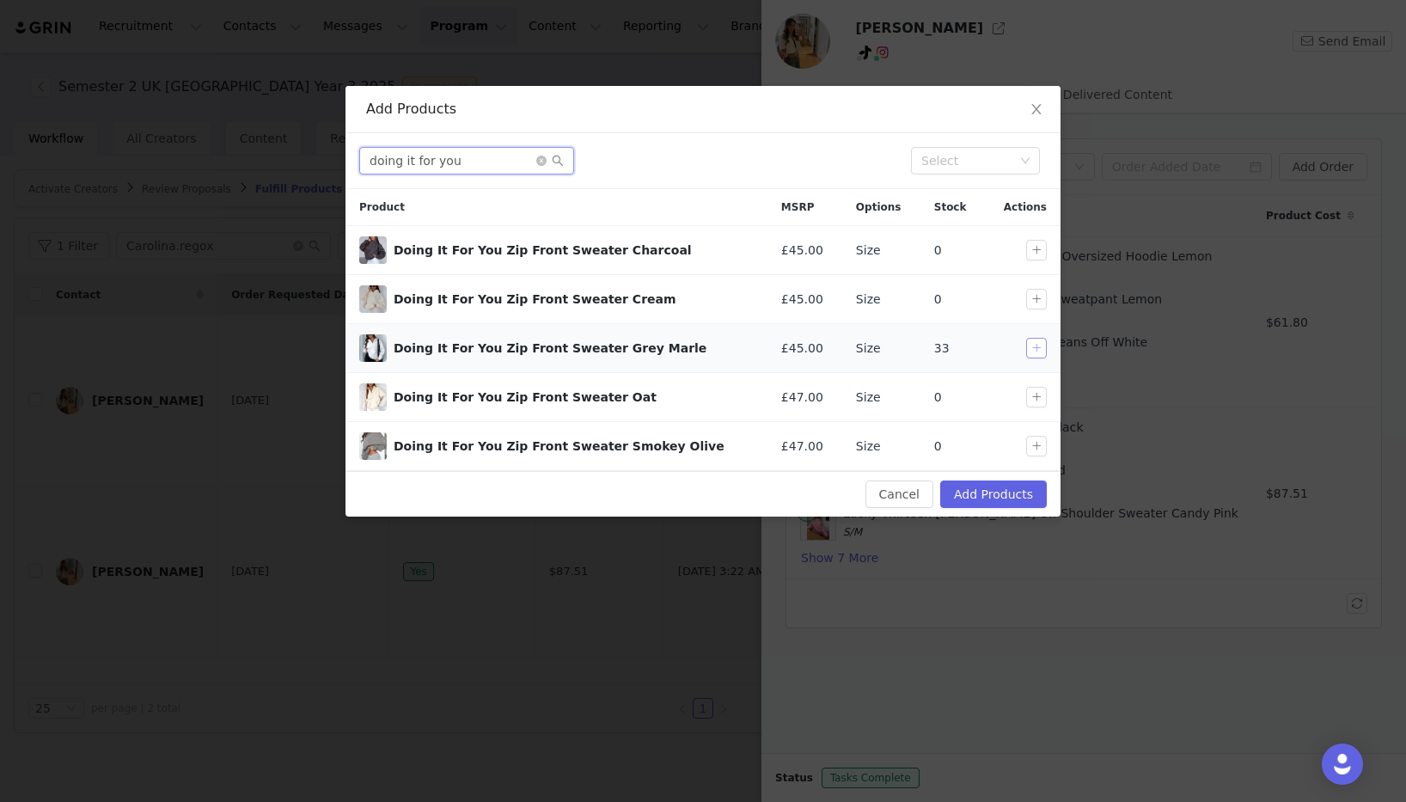
type input "doing it for you"
click at [1042, 345] on button "button" at bounding box center [1036, 348] width 21 height 21
click at [974, 488] on button "Add Products" at bounding box center [993, 494] width 107 height 28
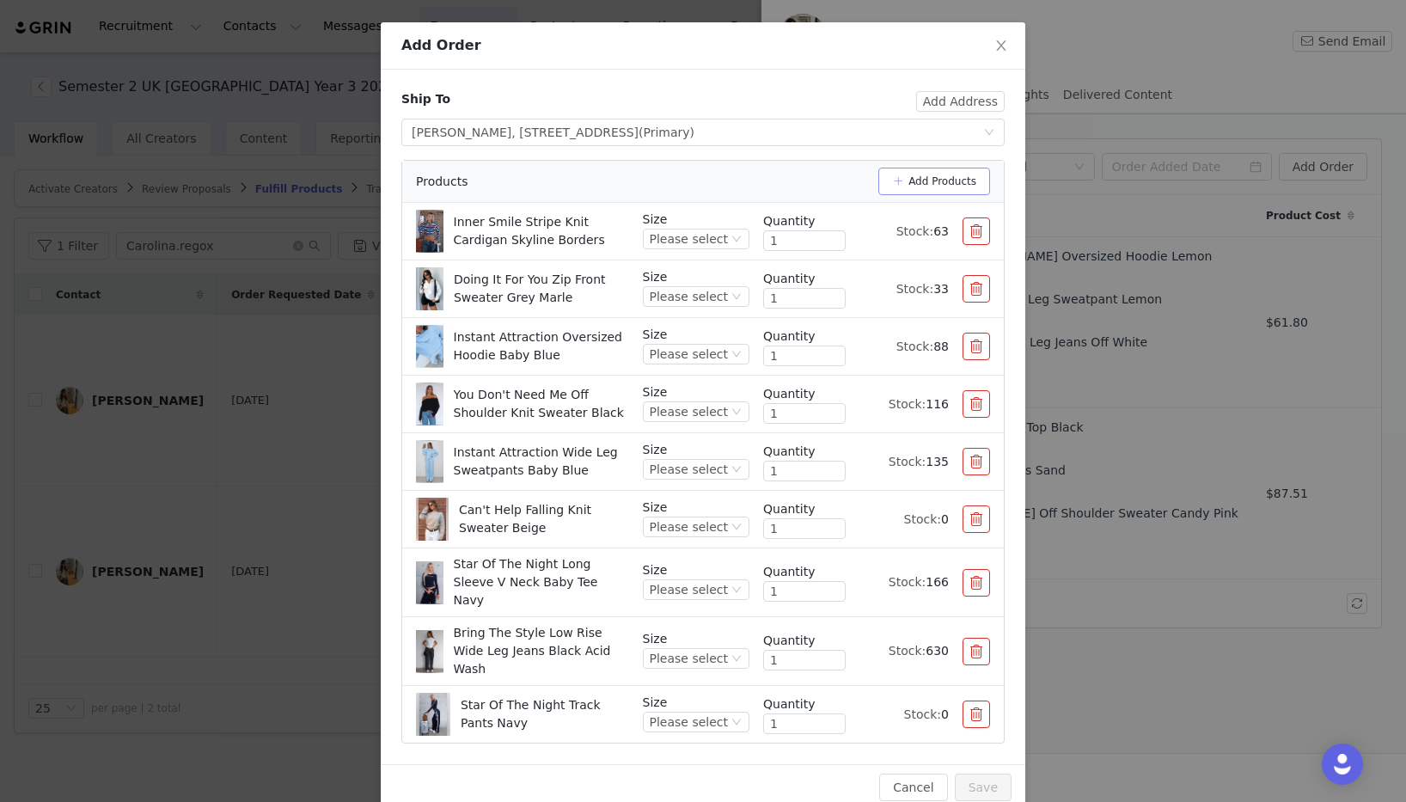
scroll to position [67, 0]
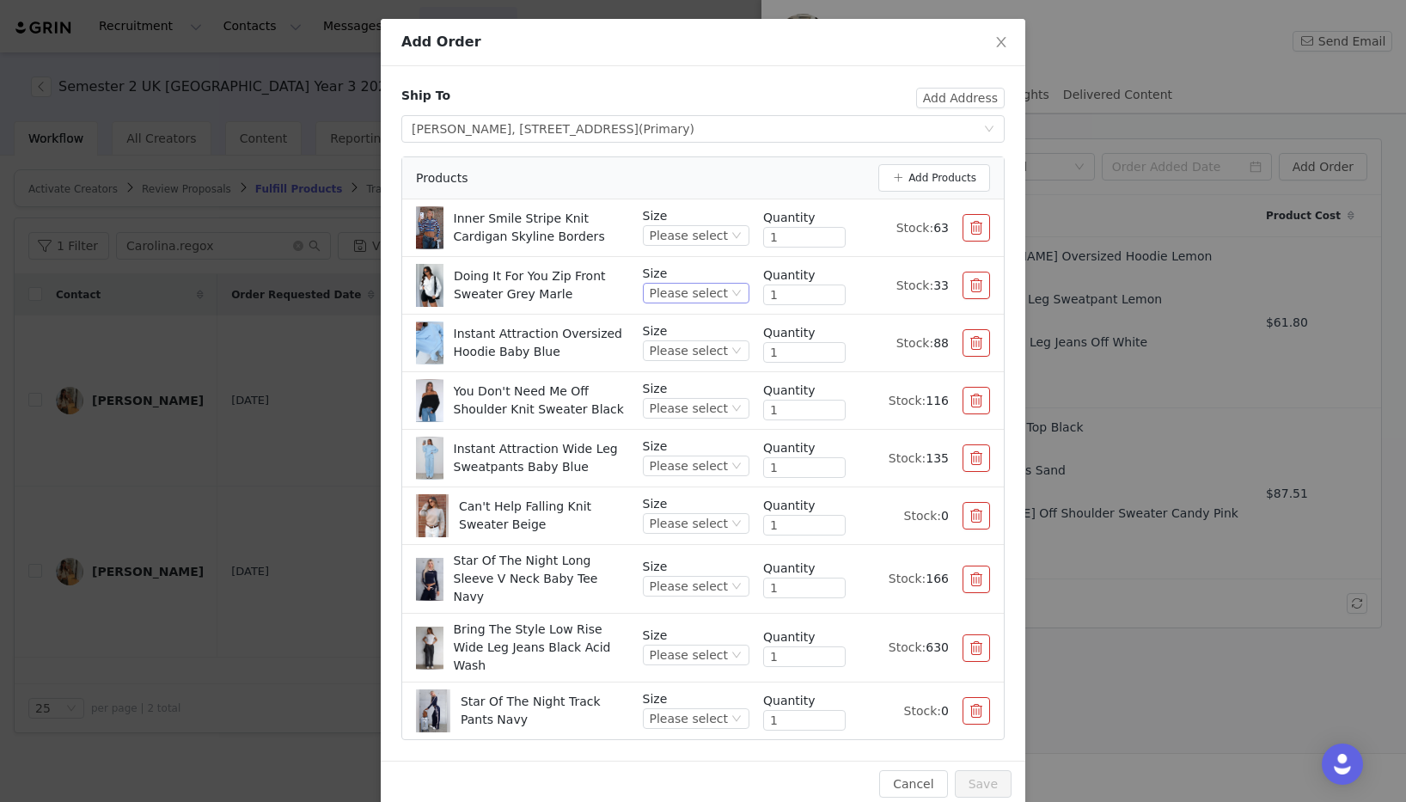
click at [725, 293] on div "Please select" at bounding box center [689, 293] width 78 height 19
click at [692, 407] on li "S/M" at bounding box center [698, 407] width 101 height 28
click at [710, 407] on div "Please select" at bounding box center [689, 408] width 78 height 19
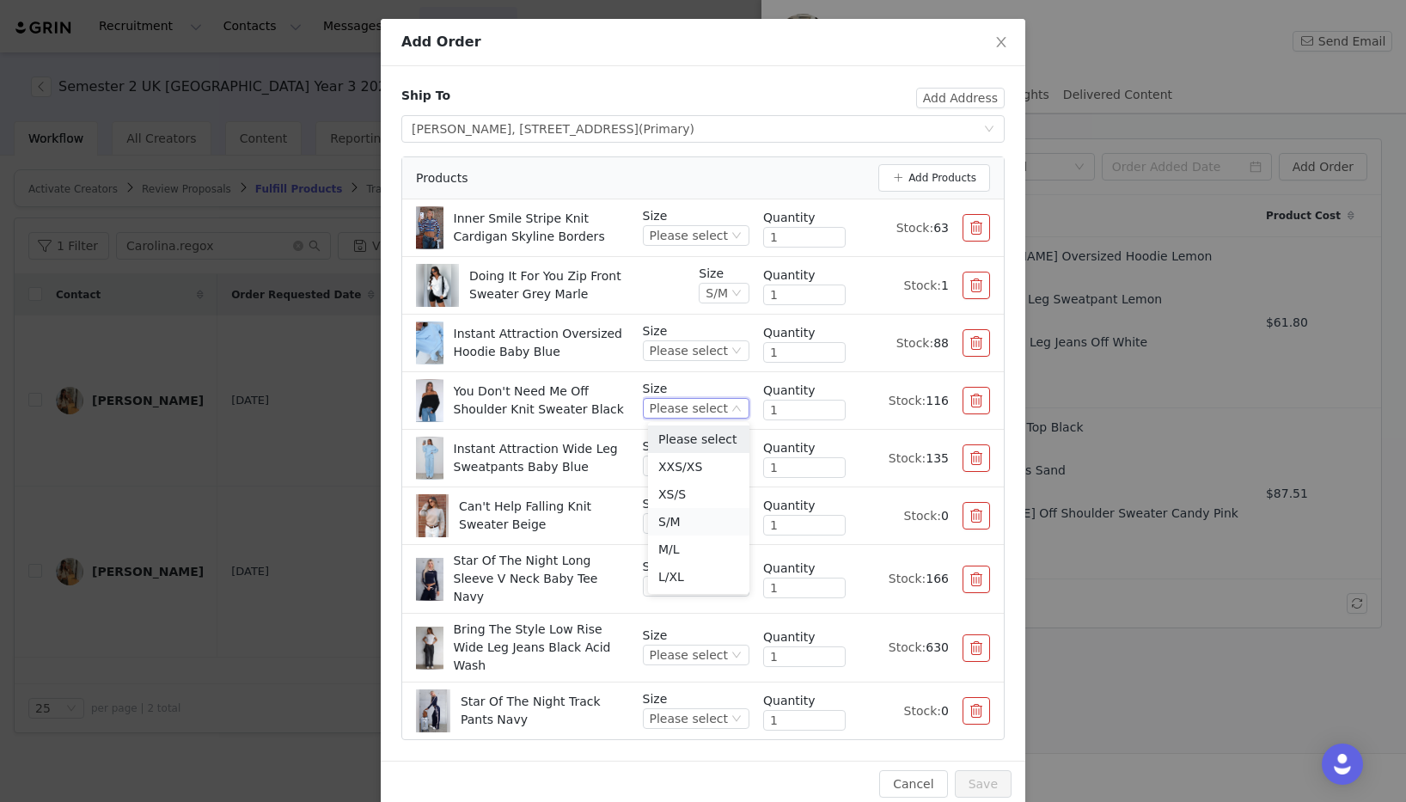
click at [686, 518] on li "S/M" at bounding box center [698, 522] width 101 height 28
click at [711, 584] on div "Please select" at bounding box center [689, 586] width 78 height 19
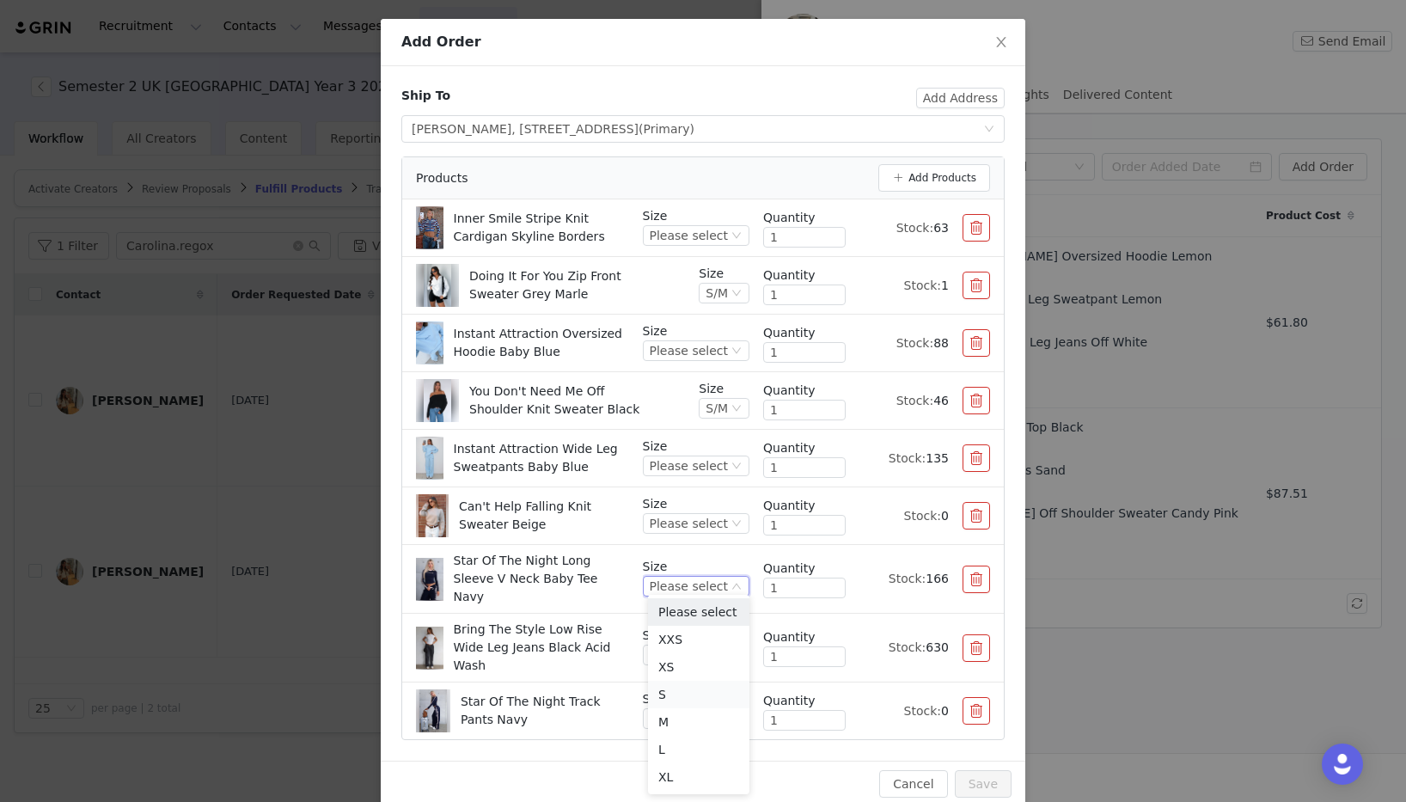
click at [679, 692] on li "S" at bounding box center [698, 695] width 101 height 28
click at [689, 709] on div "Please select" at bounding box center [689, 718] width 78 height 19
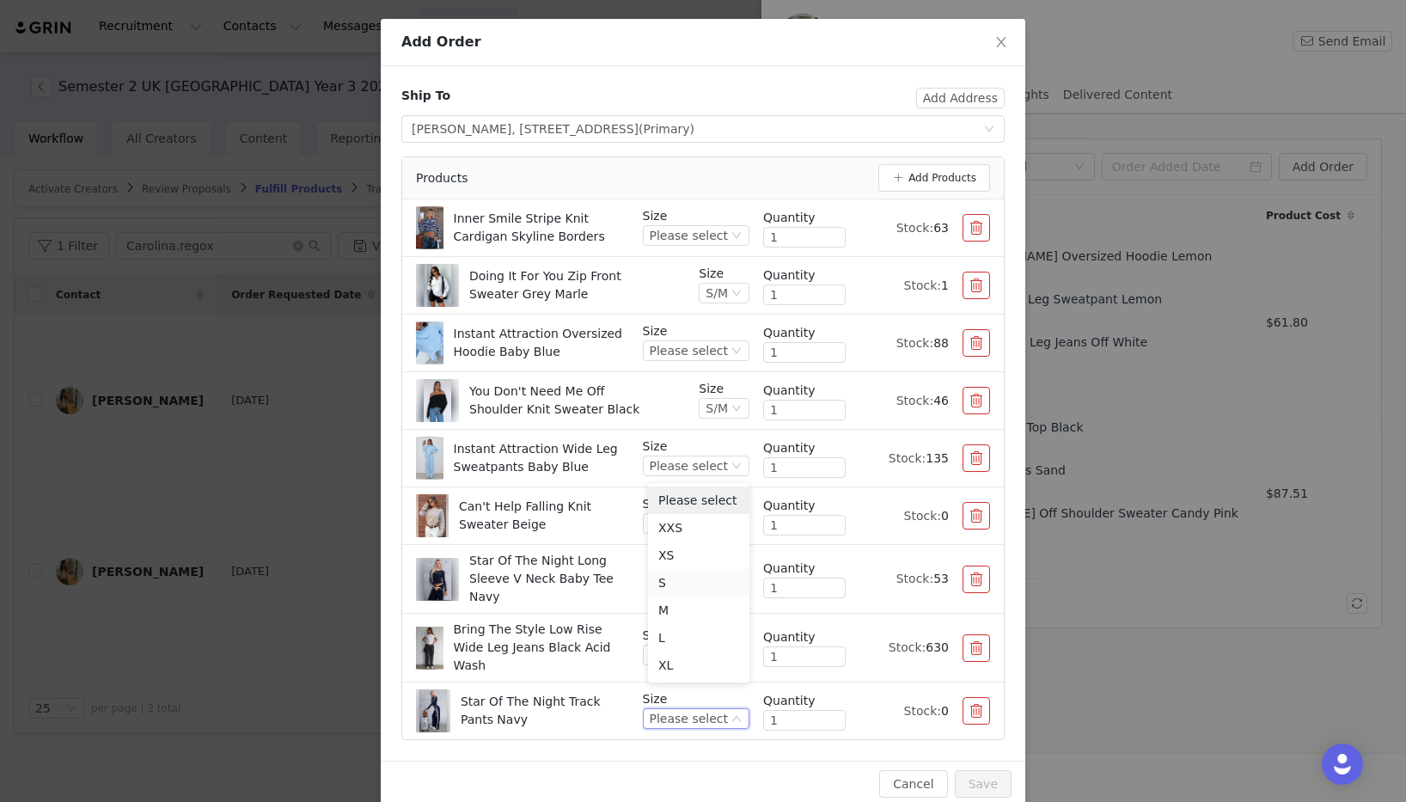
click at [693, 575] on li "S" at bounding box center [698, 583] width 101 height 28
click at [719, 239] on div "Please select" at bounding box center [689, 235] width 78 height 19
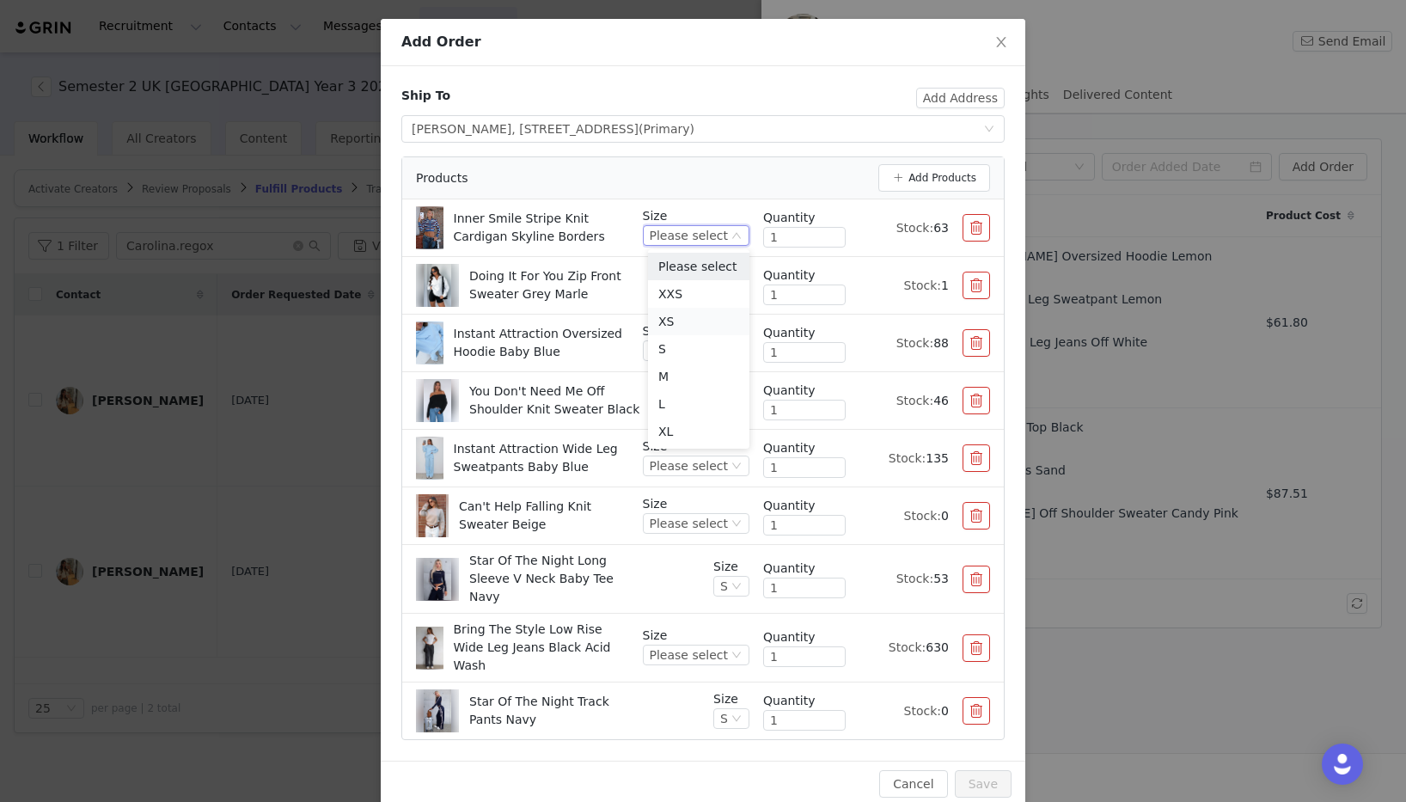
click at [703, 326] on li "XS" at bounding box center [698, 322] width 101 height 28
click at [736, 513] on div "Please select" at bounding box center [696, 523] width 107 height 21
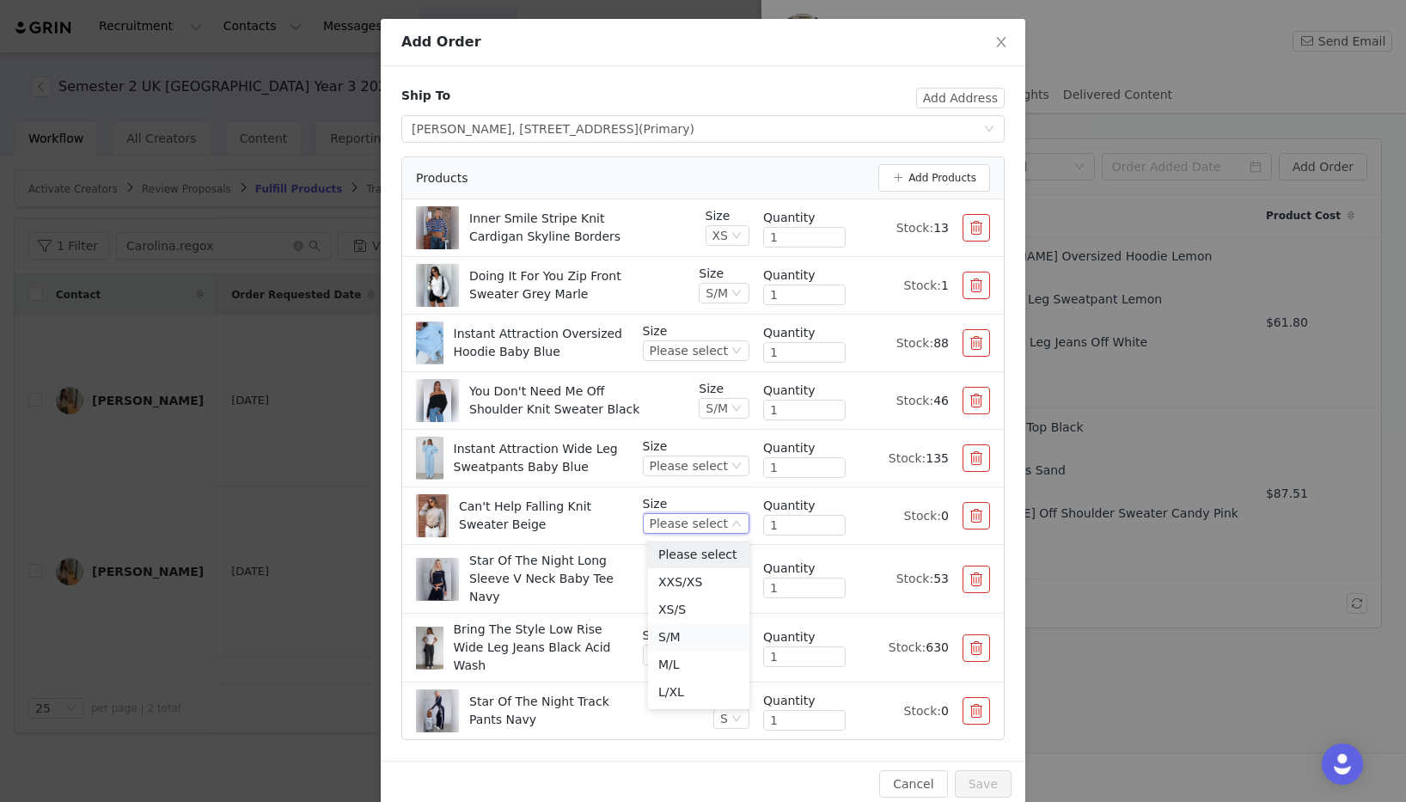
click at [686, 637] on li "S/M" at bounding box center [698, 637] width 101 height 28
click at [731, 650] on icon "icon: down" at bounding box center [736, 655] width 10 height 10
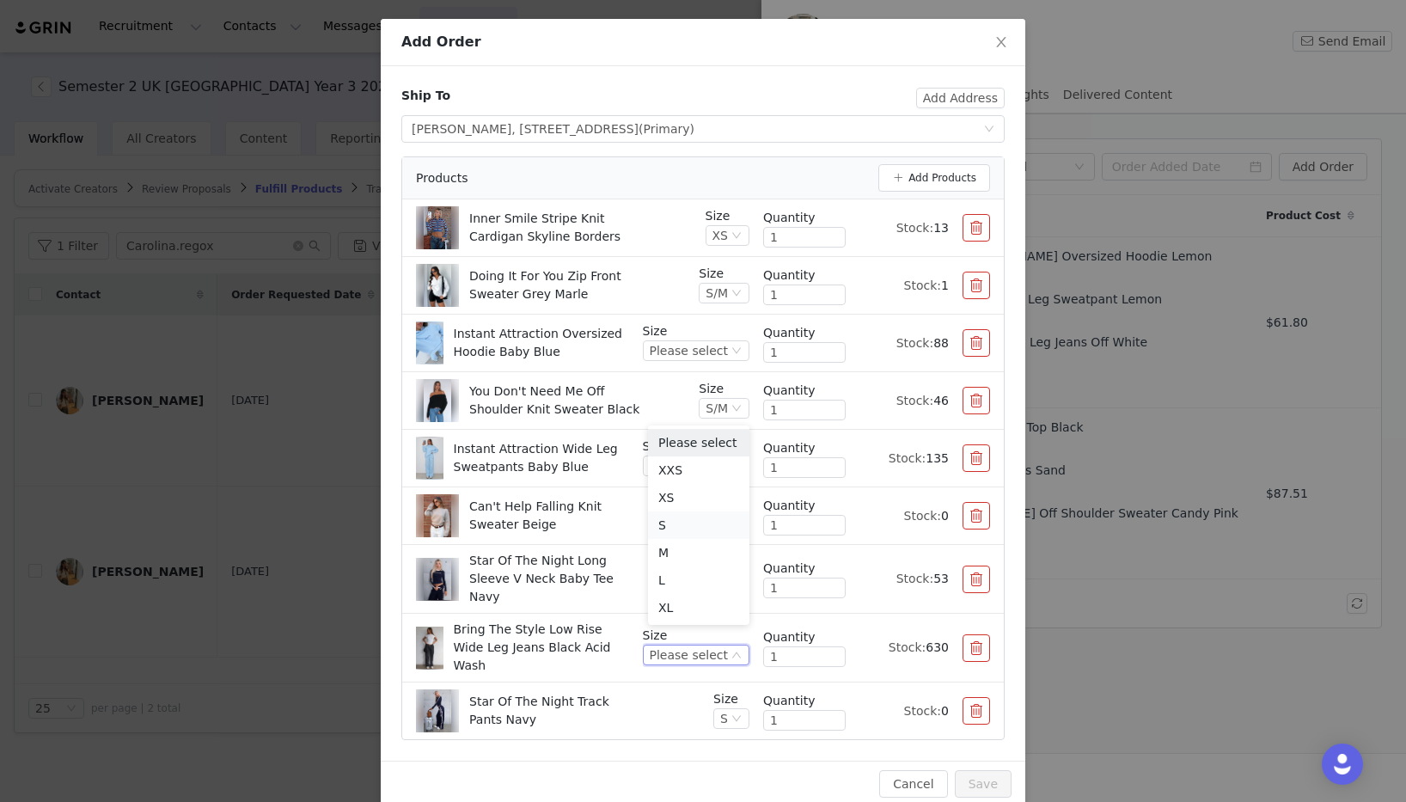
click at [701, 525] on li "S" at bounding box center [698, 525] width 101 height 28
click at [696, 458] on div "Please select" at bounding box center [689, 465] width 78 height 19
click at [679, 581] on li "S" at bounding box center [698, 580] width 101 height 28
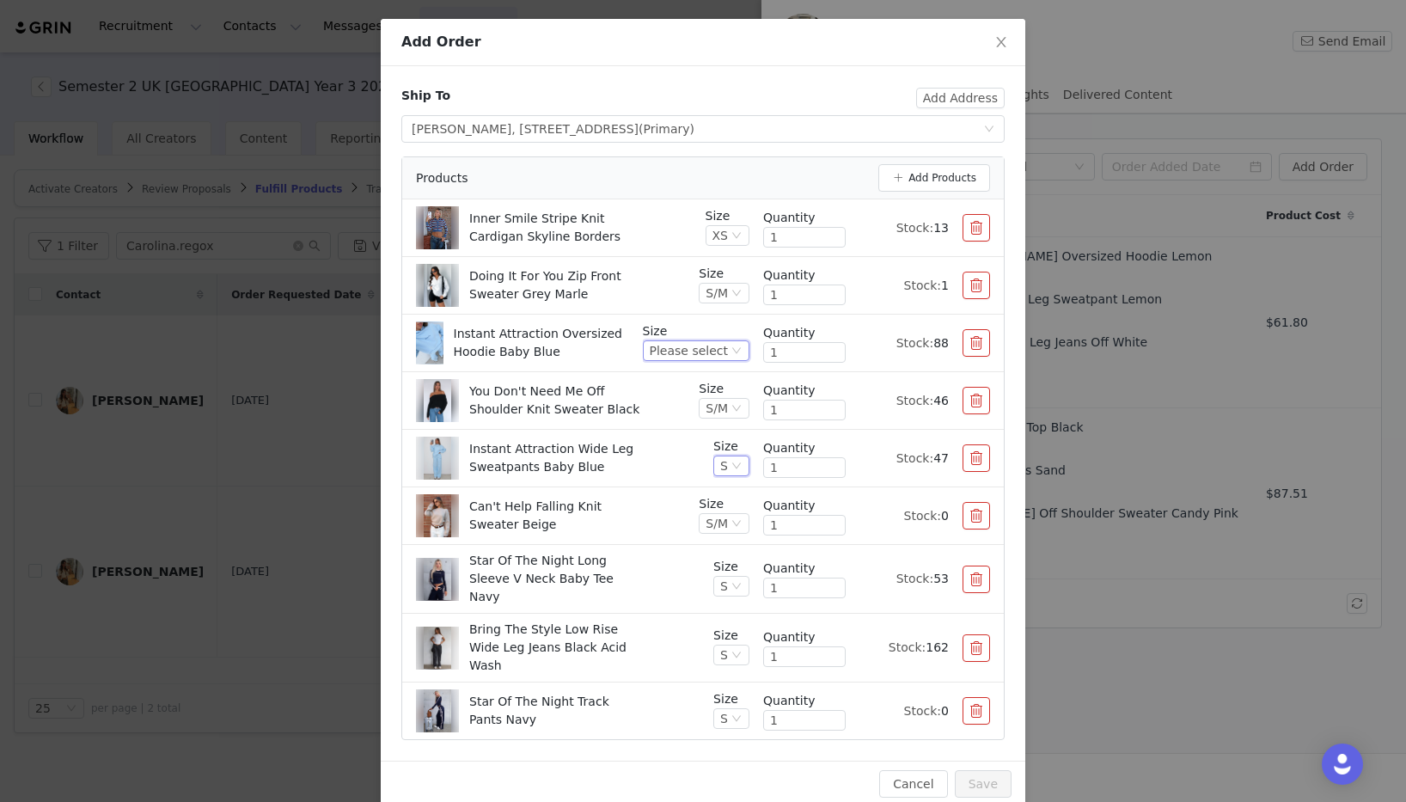
click at [719, 346] on div "Please select" at bounding box center [689, 350] width 78 height 19
click at [710, 467] on li "S/M" at bounding box center [698, 464] width 101 height 28
click at [972, 770] on button "Save" at bounding box center [983, 784] width 57 height 28
